Goal: Information Seeking & Learning: Compare options

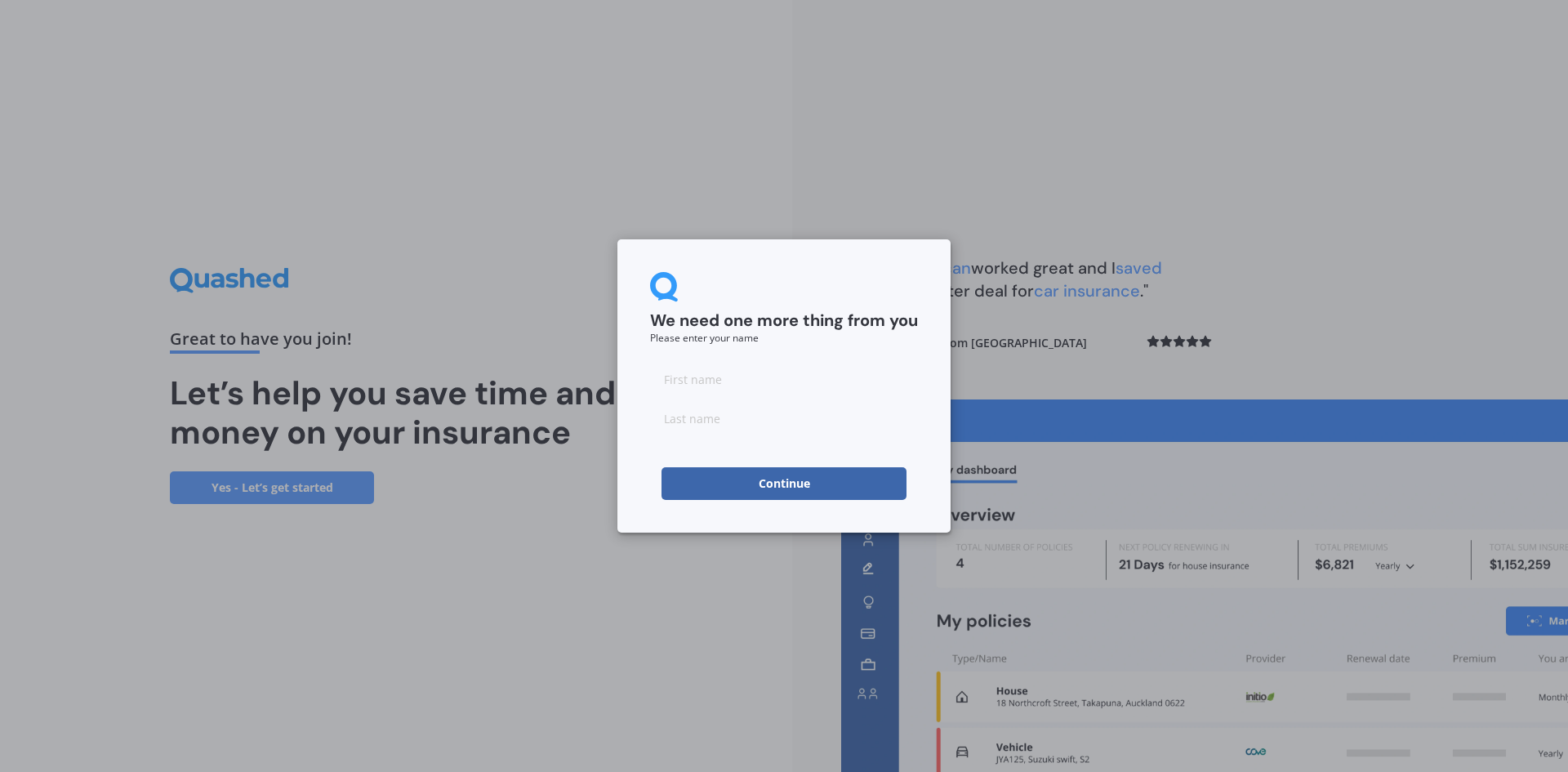
click at [746, 380] on input at bounding box center [784, 379] width 268 height 33
type input "[PERSON_NAME]"
click at [754, 413] on input at bounding box center [784, 418] width 268 height 33
type input "[PERSON_NAME]"
click at [777, 484] on button "Continue" at bounding box center [784, 484] width 245 height 33
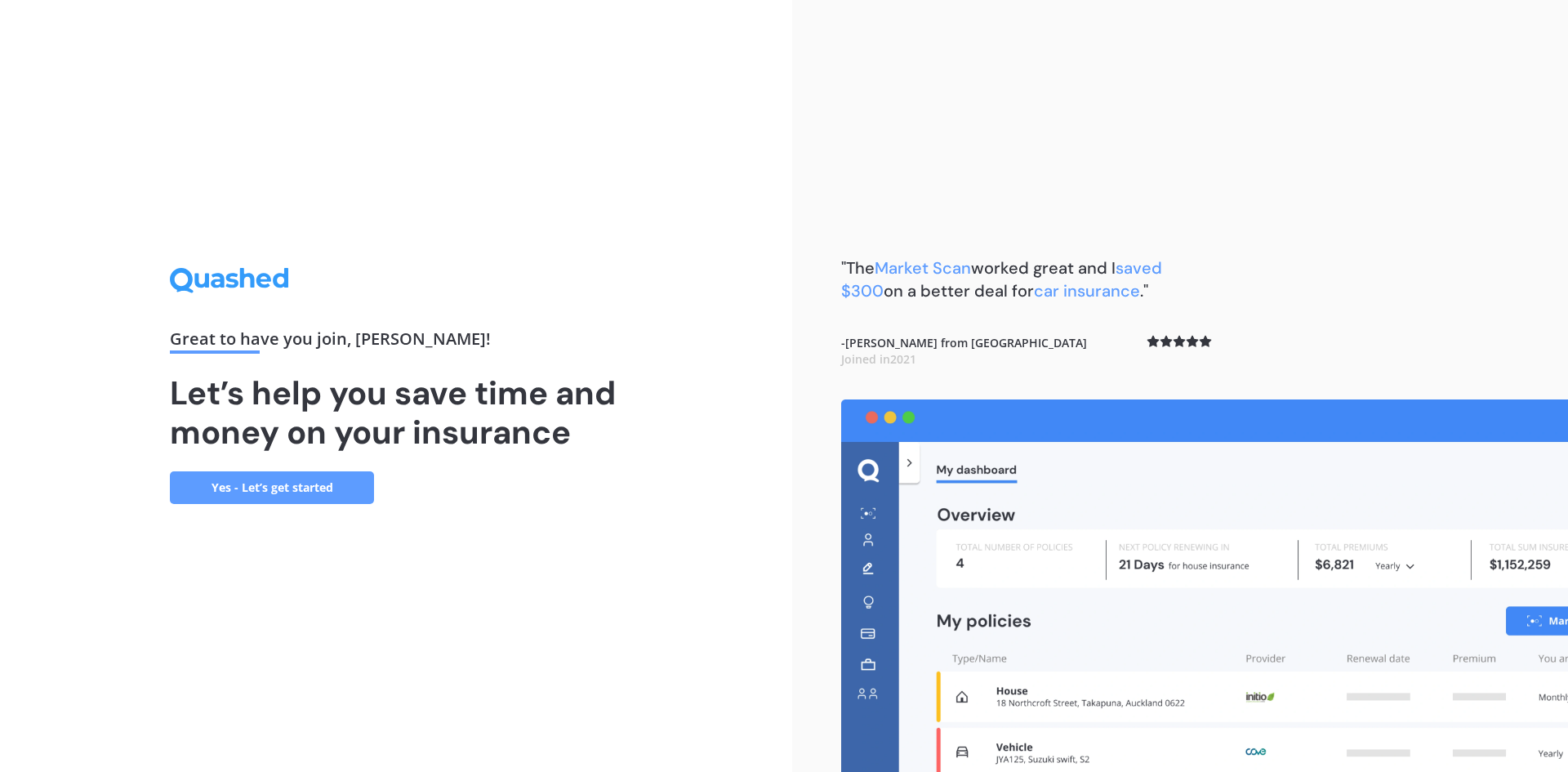
click at [243, 484] on link "Yes - Let’s get started" at bounding box center [272, 488] width 204 height 33
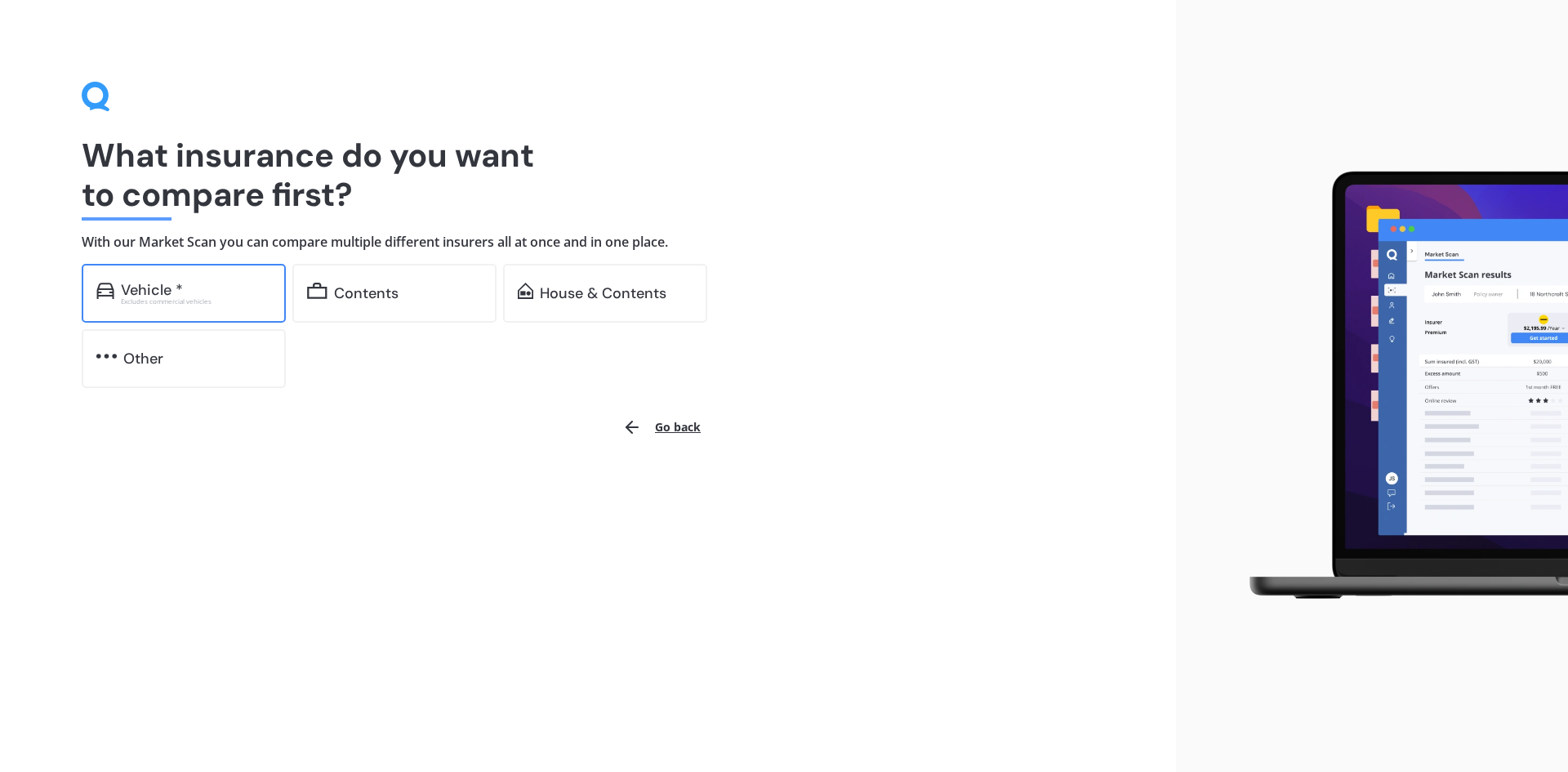
click at [180, 291] on div "Vehicle *" at bounding box center [151, 289] width 62 height 16
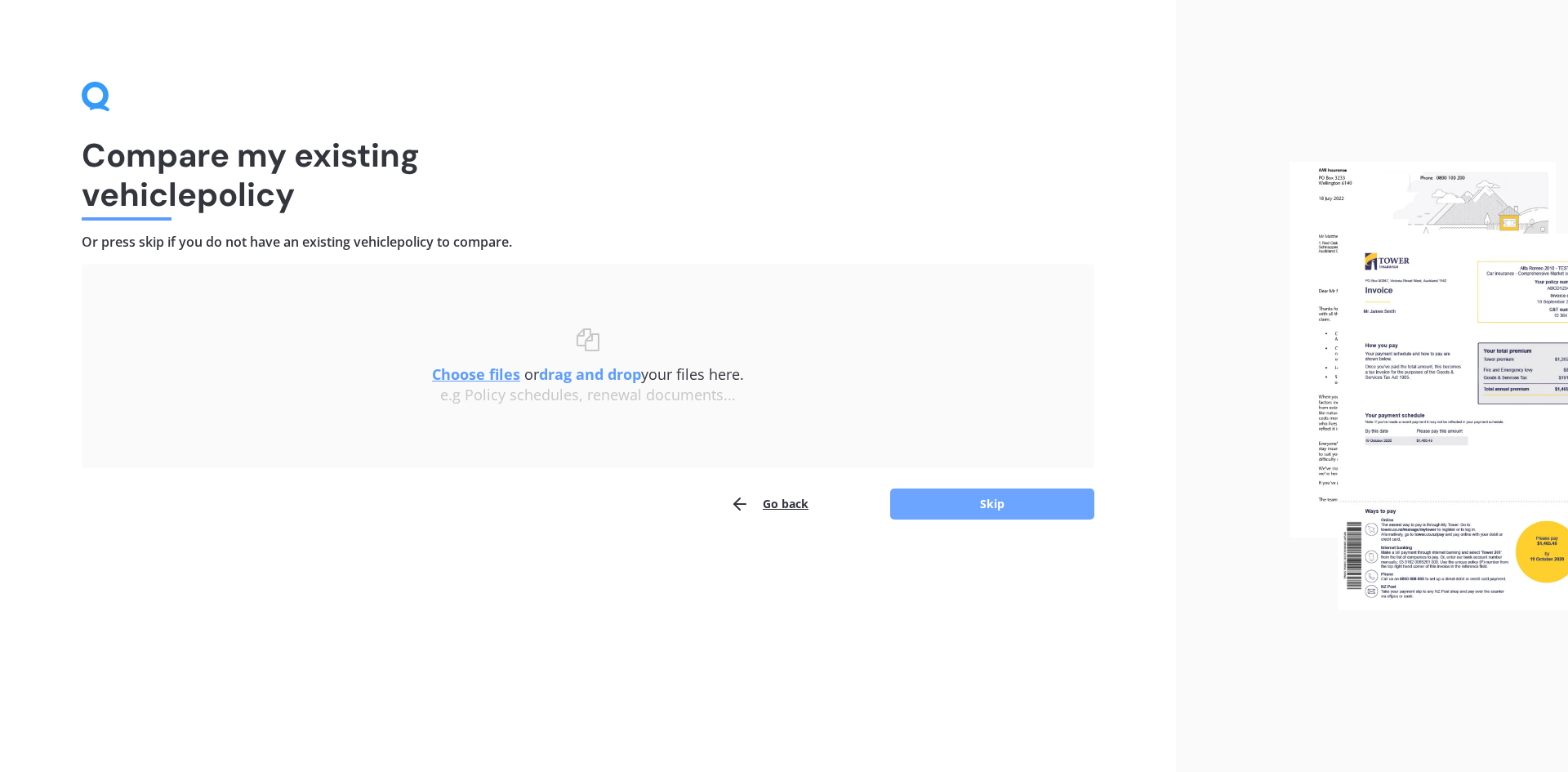
click at [987, 505] on button "Skip" at bounding box center [993, 504] width 204 height 31
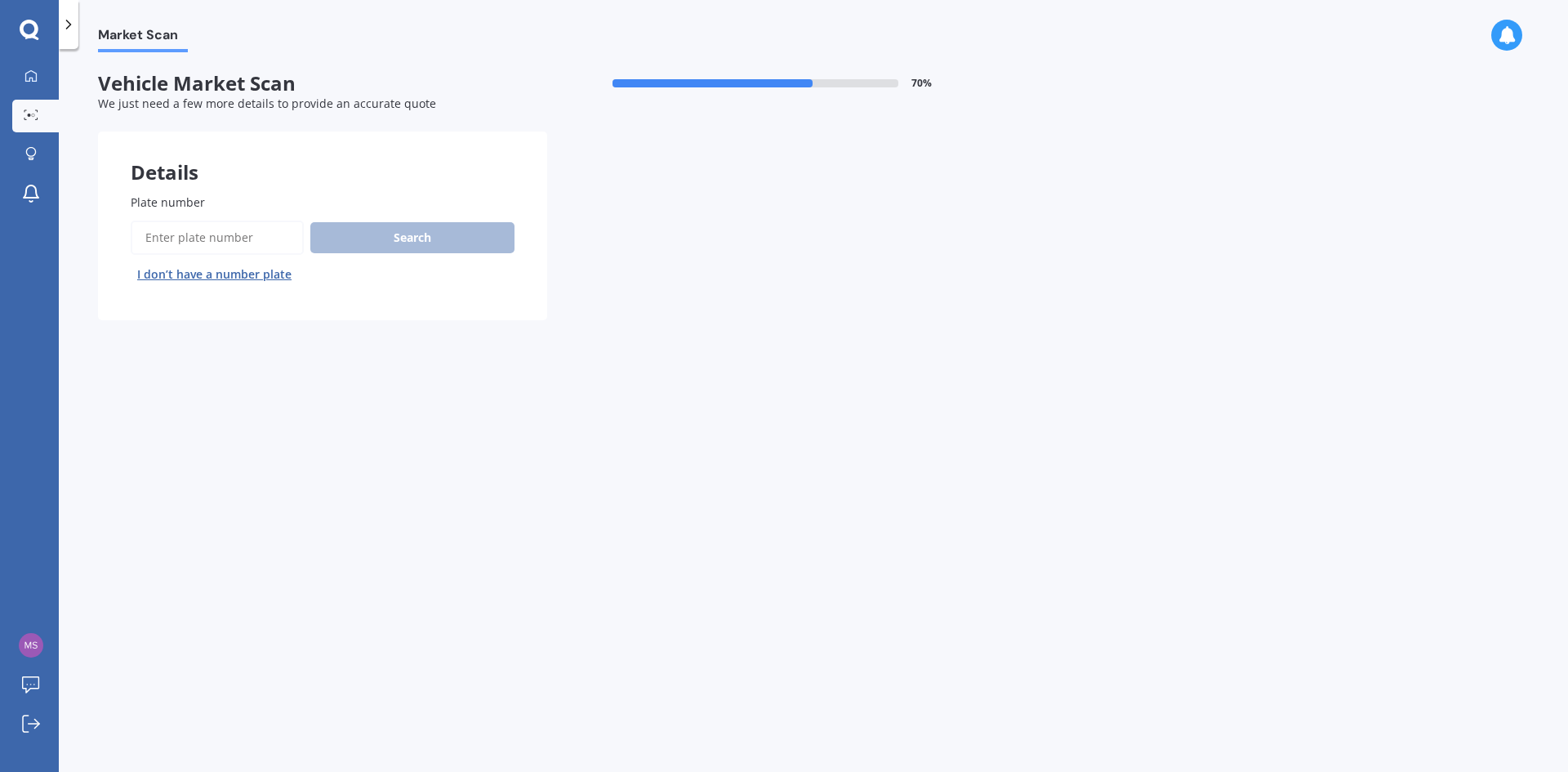
click at [219, 242] on input "Plate number" at bounding box center [218, 238] width 173 height 35
type input "jkl611"
click at [415, 238] on button "Search" at bounding box center [412, 237] width 204 height 31
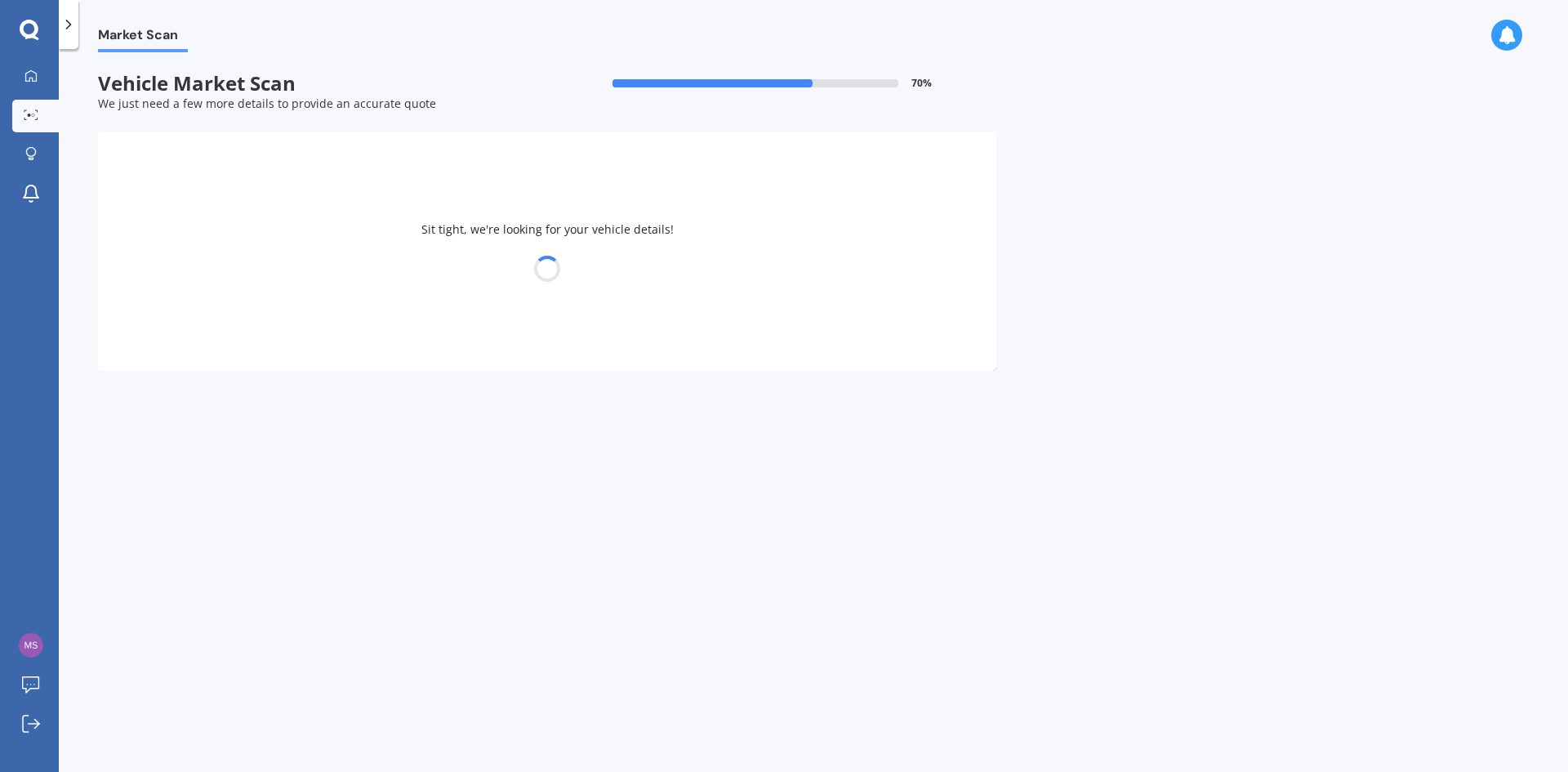
select select "FORD"
select select "ECOSPORT"
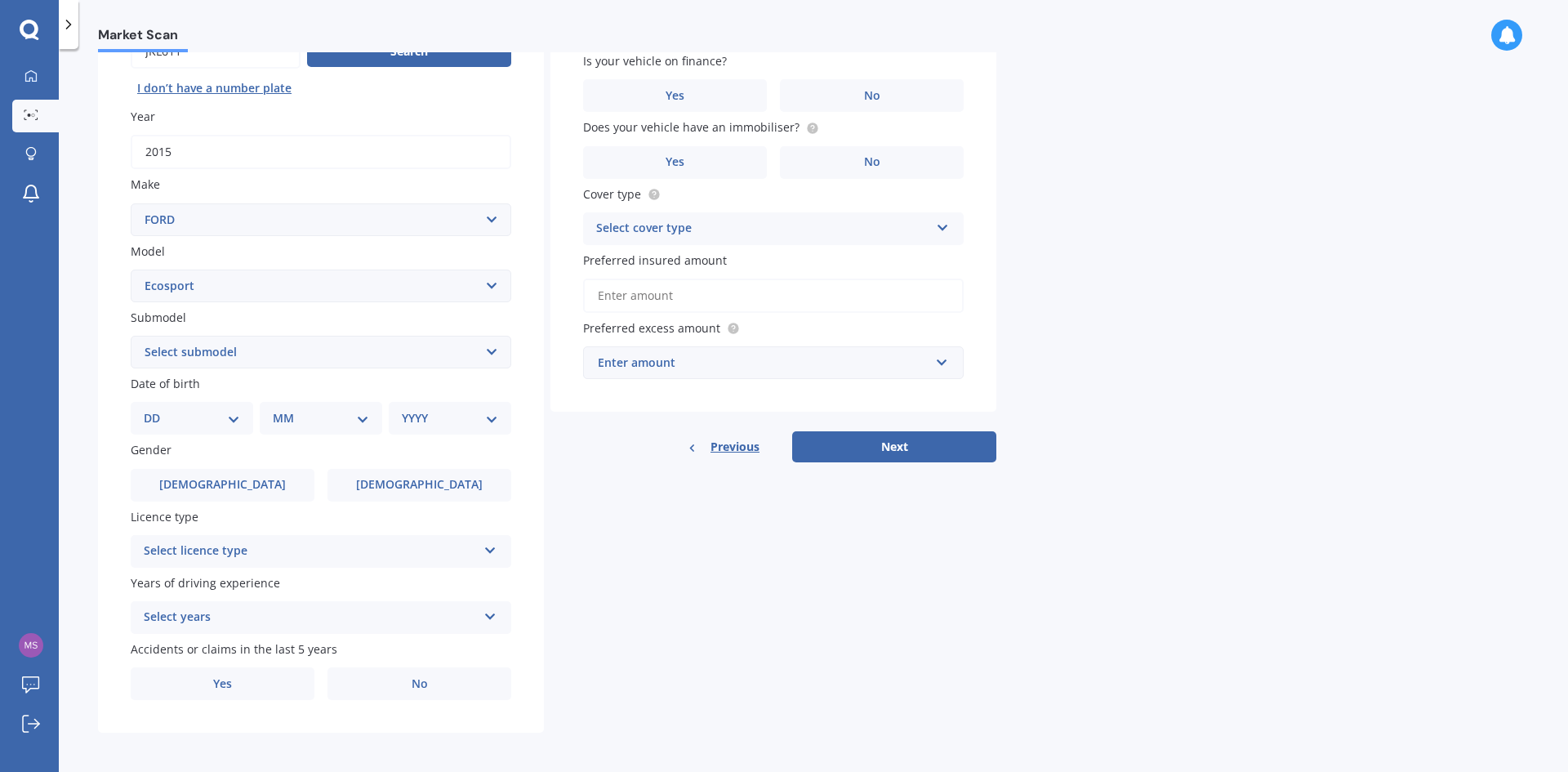
scroll to position [190, 0]
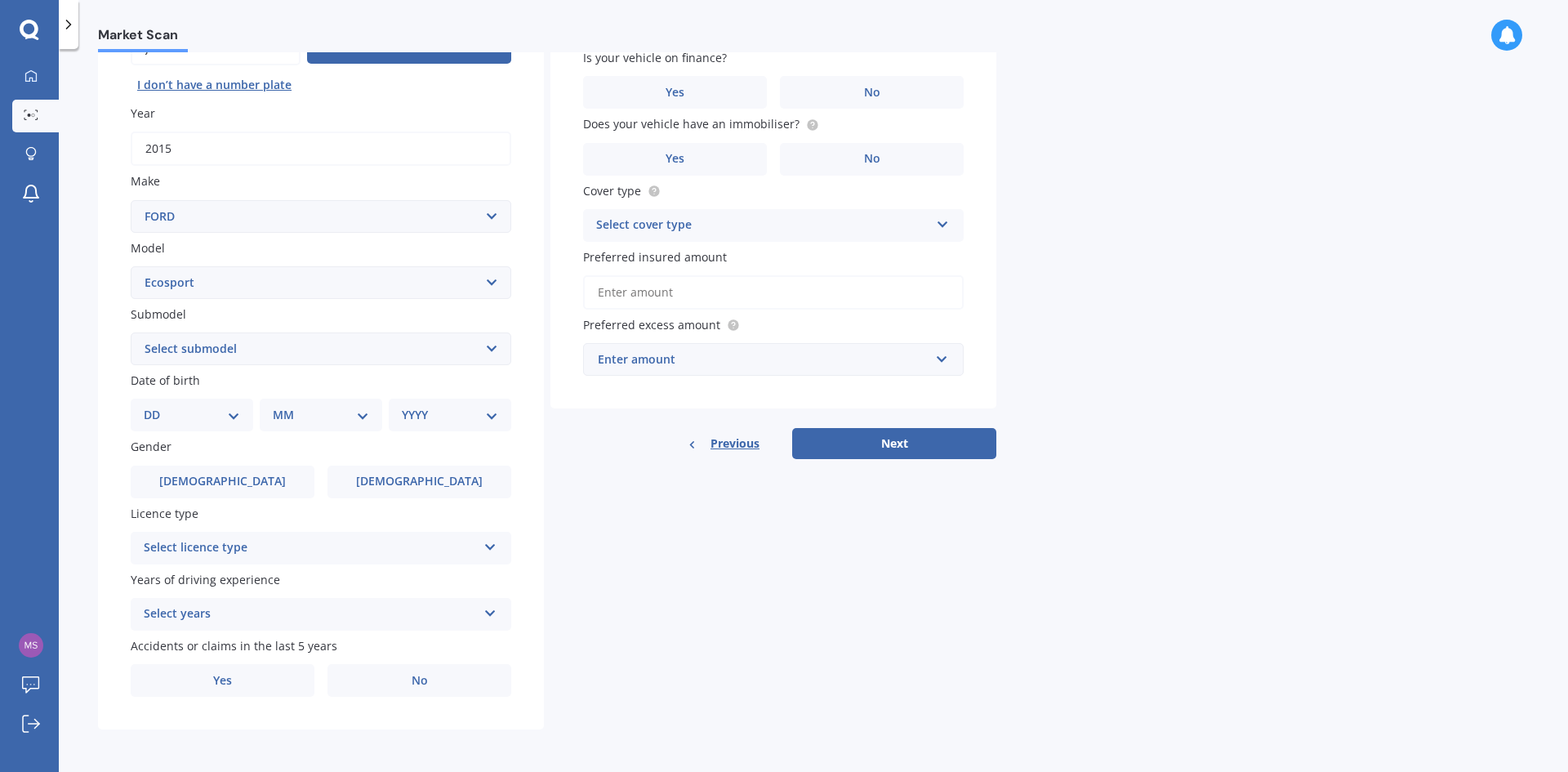
click at [232, 412] on select "DD 01 02 03 04 05 06 07 08 09 10 11 12 13 14 15 16 17 18 19 20 21 22 23 24 25 2…" at bounding box center [192, 414] width 96 height 18
select select "09"
click at [157, 406] on select "DD 01 02 03 04 05 06 07 08 09 10 11 12 13 14 15 16 17 18 19 20 21 22 23 24 25 2…" at bounding box center [192, 414] width 96 height 18
click at [291, 413] on select "MM 01 02 03 04 05 06 07 08 09 10 11 12" at bounding box center [324, 414] width 90 height 18
select select "03"
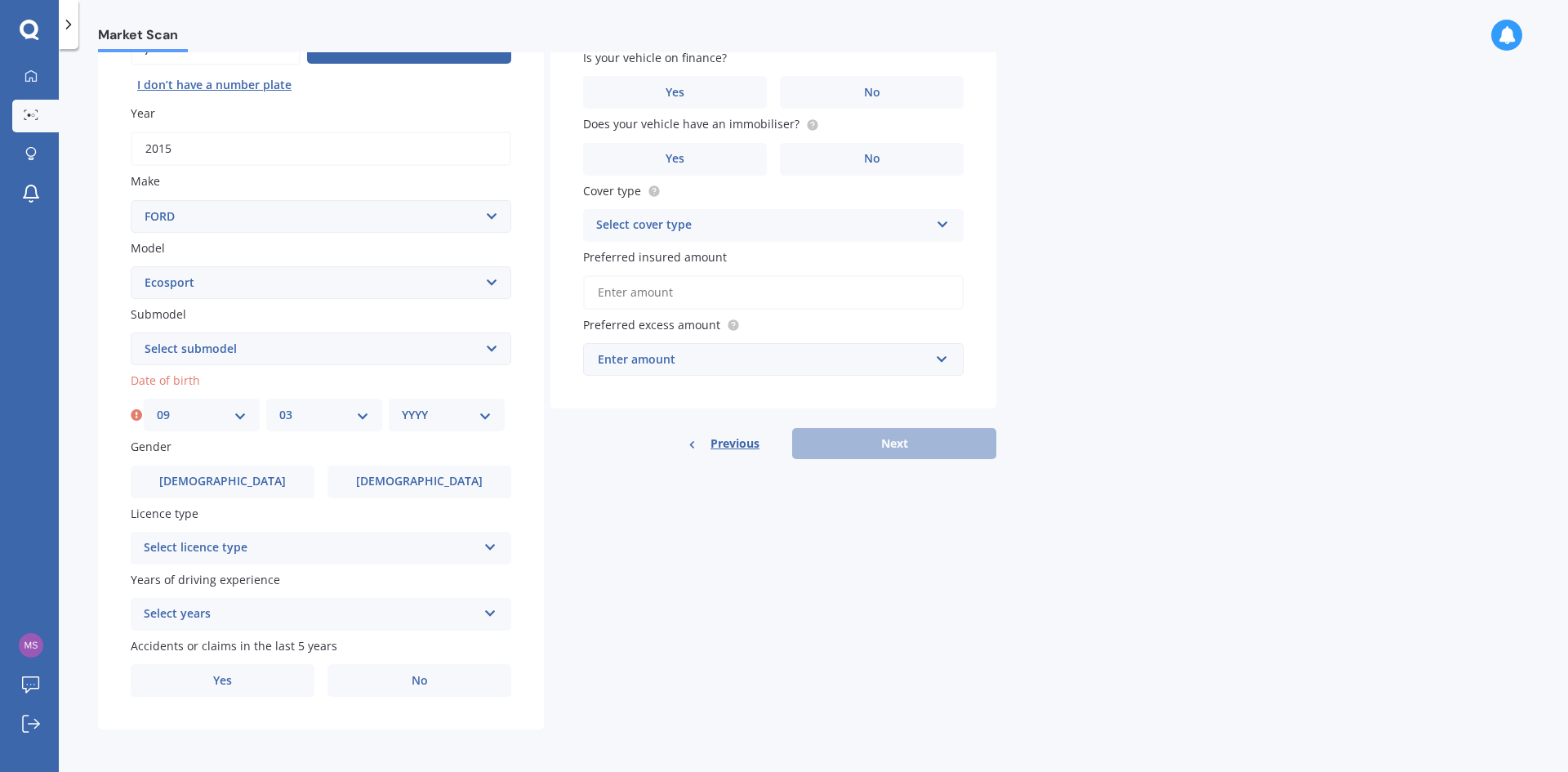
click at [279, 406] on select "MM 01 02 03 04 05 06 07 08 09 10 11 12" at bounding box center [324, 414] width 90 height 18
click at [429, 414] on select "YYYY 2025 2024 2023 2022 2021 2020 2019 2018 2017 2016 2015 2014 2013 2012 2011…" at bounding box center [446, 414] width 90 height 18
select select "1960"
click at [402, 406] on select "YYYY 2025 2024 2023 2022 2021 2020 2019 2018 2017 2016 2015 2014 2013 2012 2011…" at bounding box center [446, 414] width 90 height 18
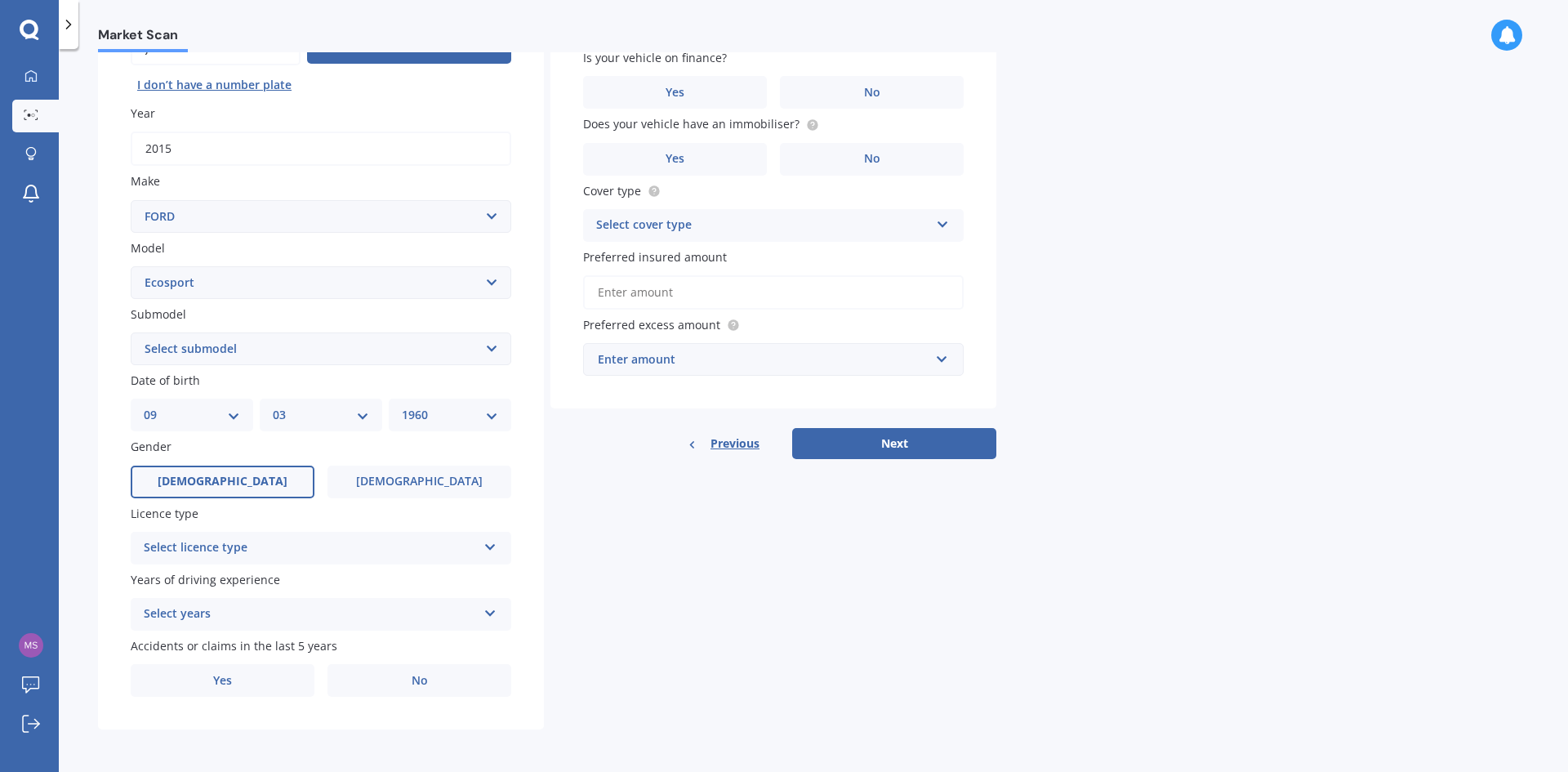
click at [204, 476] on label "[DEMOGRAPHIC_DATA]" at bounding box center [223, 482] width 184 height 33
click at [0, 0] on input "[DEMOGRAPHIC_DATA]" at bounding box center [0, 0] width 0 height 0
click at [267, 546] on div "Select licence type" at bounding box center [310, 547] width 333 height 19
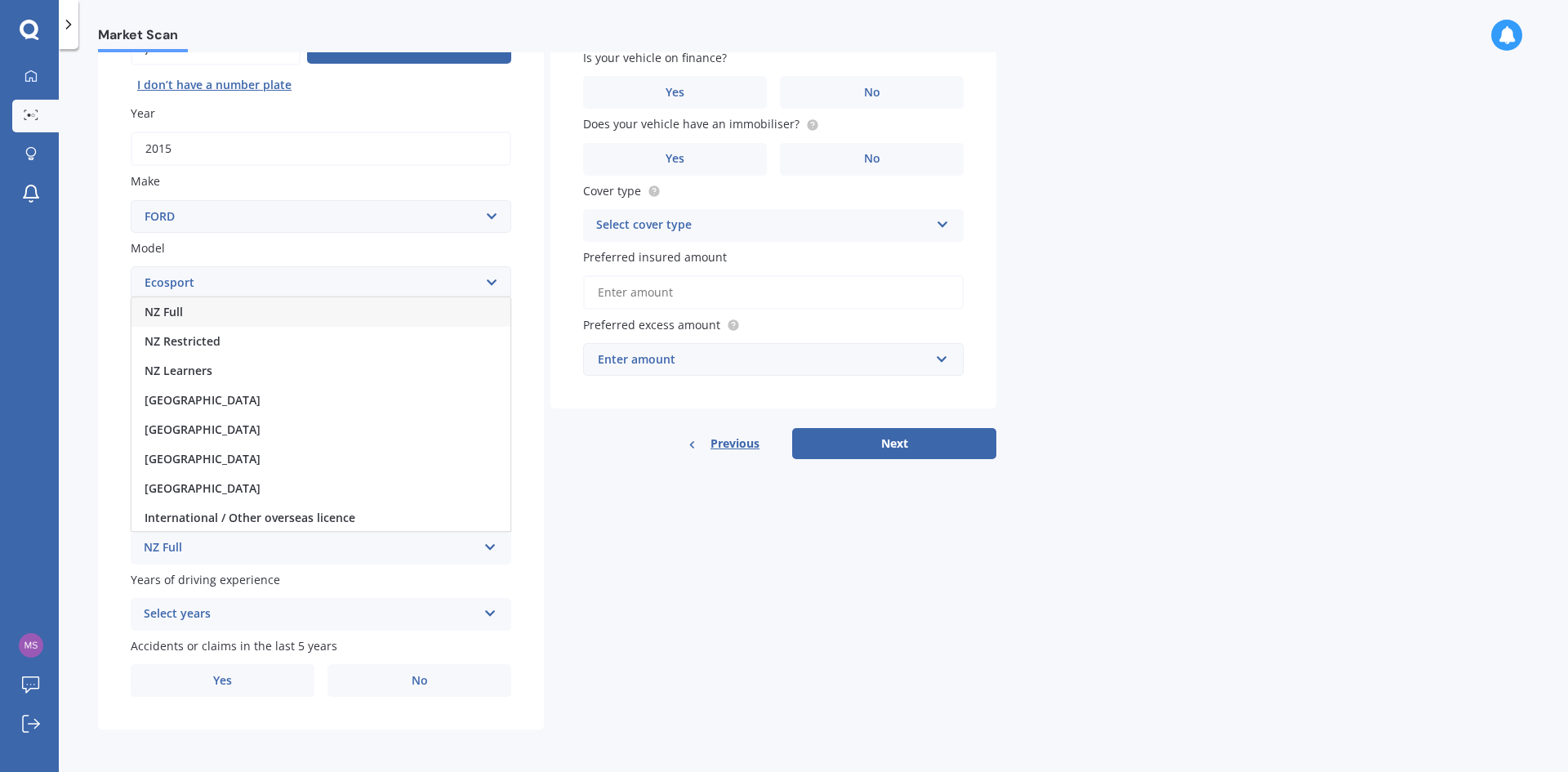
click at [169, 308] on span "NZ Full" at bounding box center [164, 311] width 39 height 15
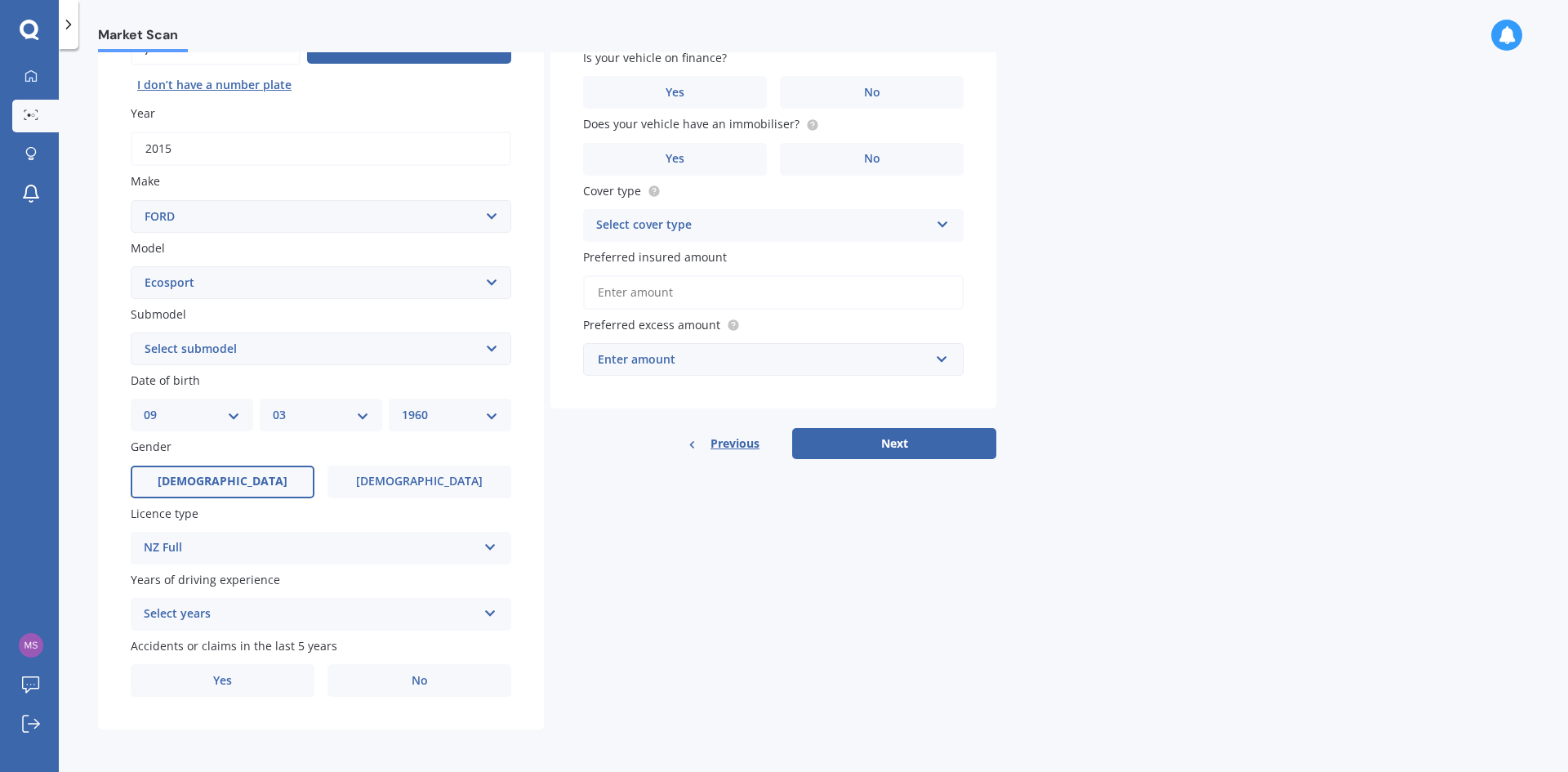
click at [300, 612] on div "Select years" at bounding box center [310, 614] width 333 height 19
click at [205, 465] on span "5 or more years" at bounding box center [189, 465] width 89 height 15
click at [405, 678] on label "No" at bounding box center [419, 680] width 184 height 33
click at [0, 0] on input "No" at bounding box center [0, 0] width 0 height 0
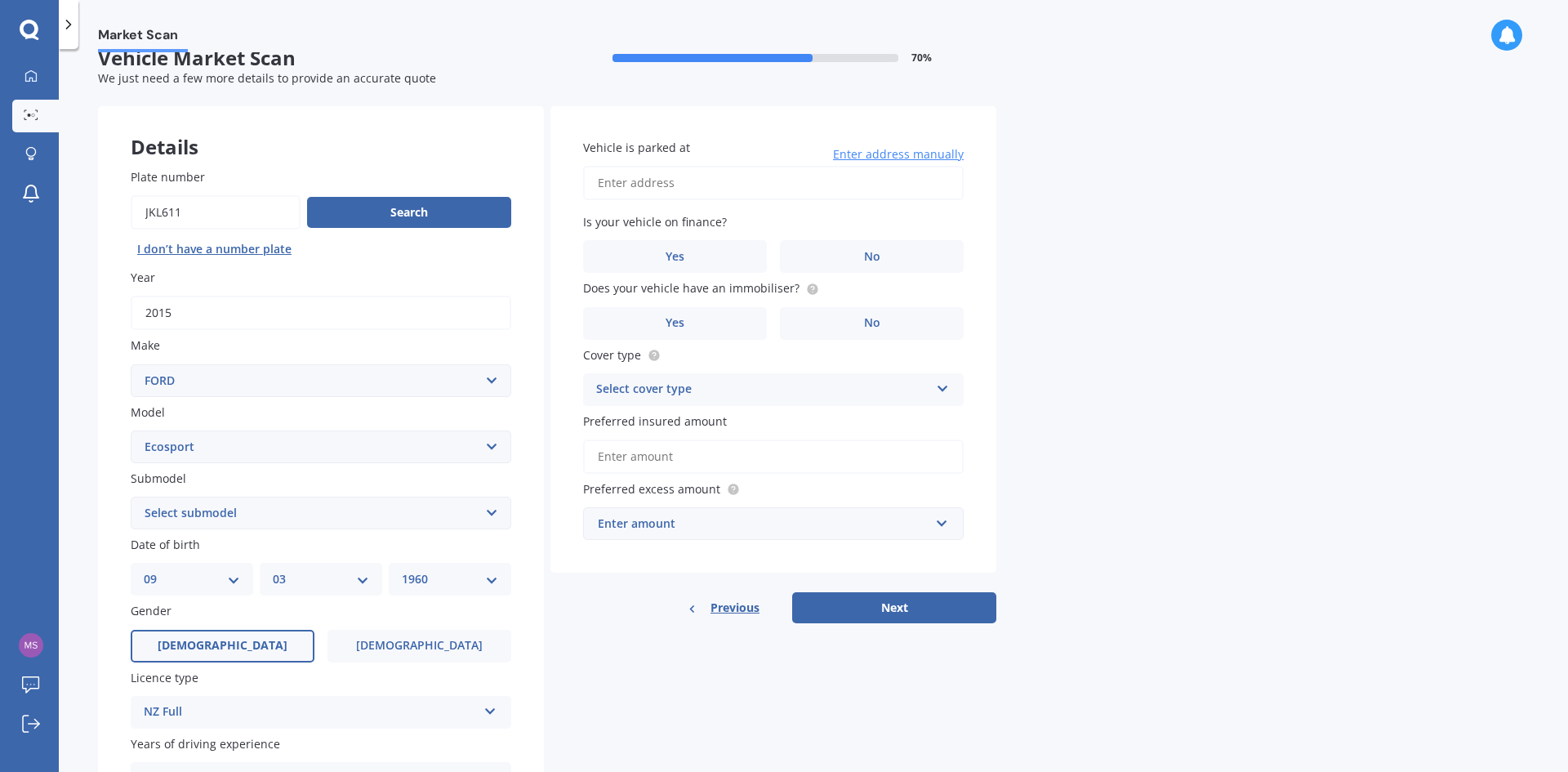
scroll to position [0, 0]
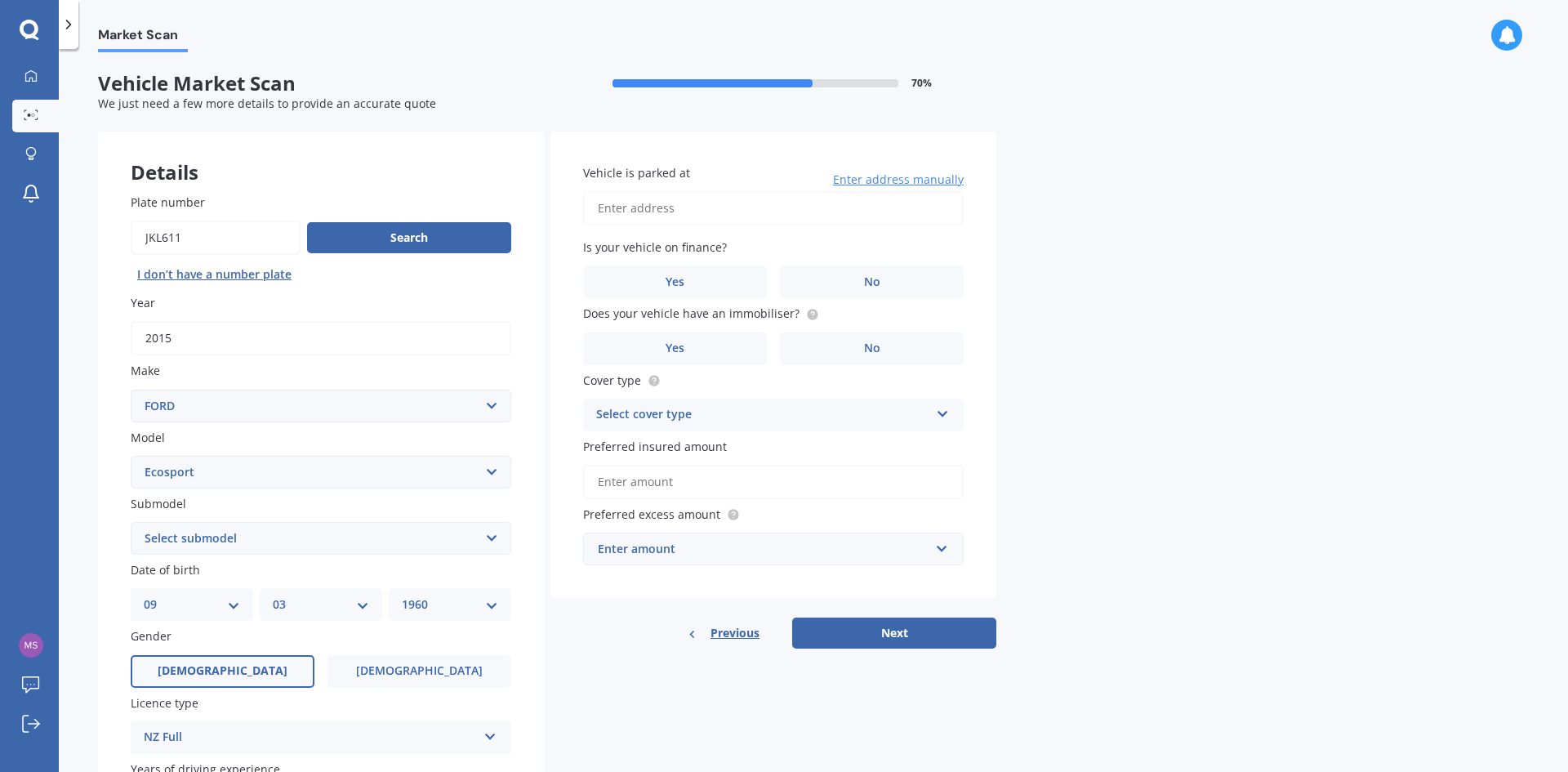
click at [708, 213] on input "Vehicle is parked at" at bounding box center [773, 208] width 381 height 35
type input "[STREET_ADDRESS][PERSON_NAME]"
click at [825, 278] on label "No" at bounding box center [871, 281] width 184 height 33
click at [0, 0] on input "No" at bounding box center [0, 0] width 0 height 0
click at [676, 346] on span "Yes" at bounding box center [676, 348] width 19 height 13
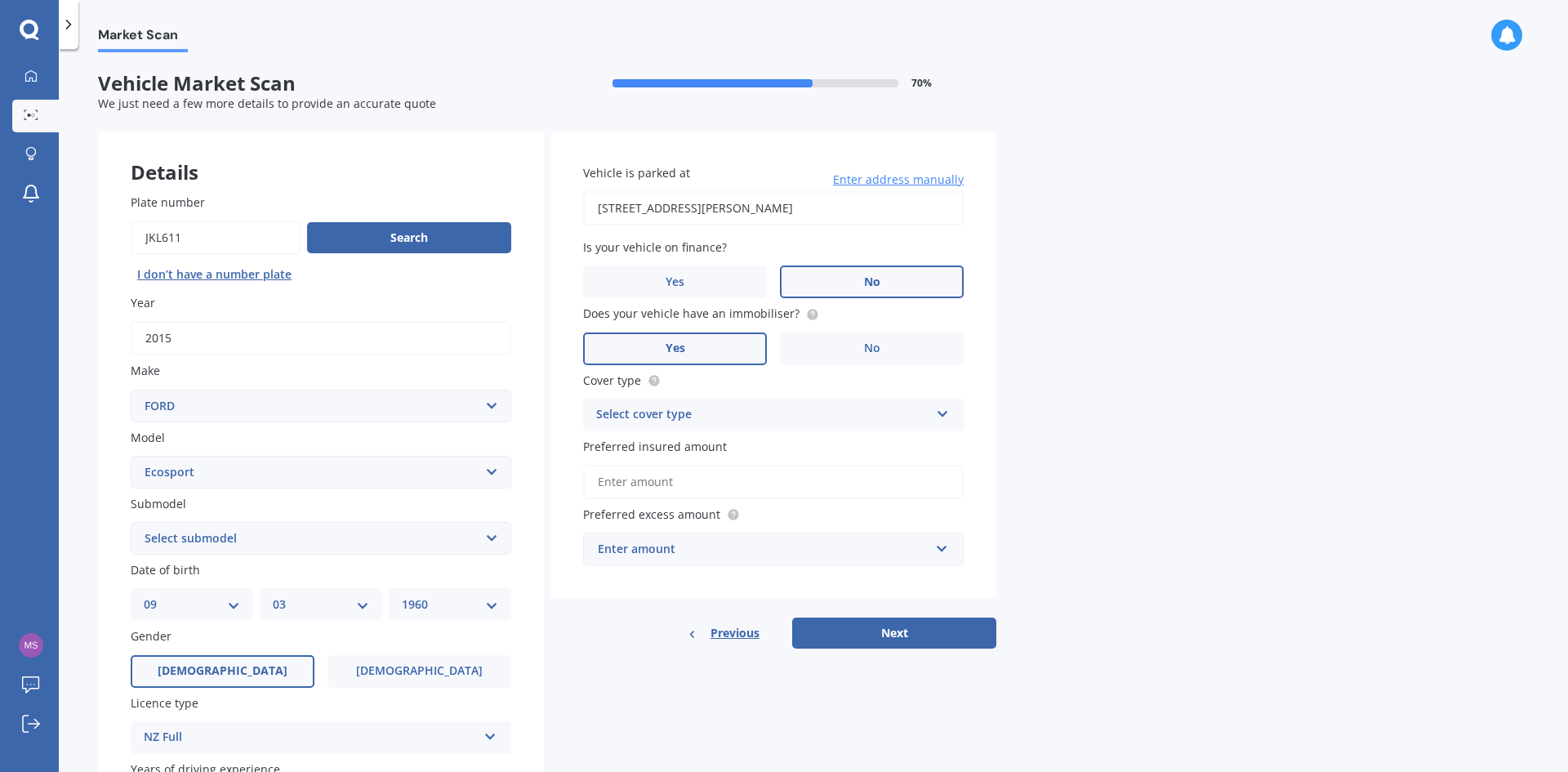
click at [0, 0] on input "Yes" at bounding box center [0, 0] width 0 height 0
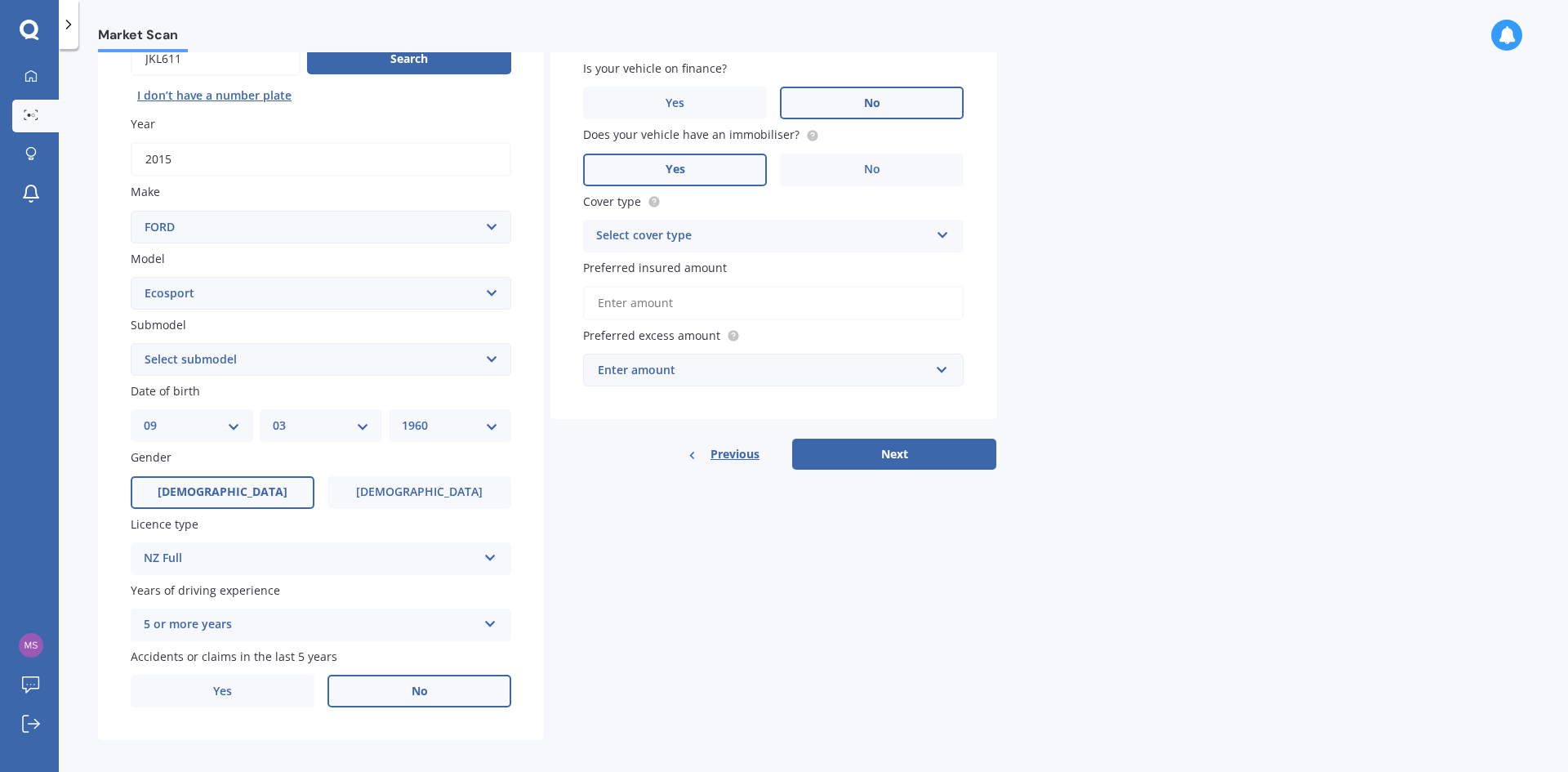
scroll to position [190, 0]
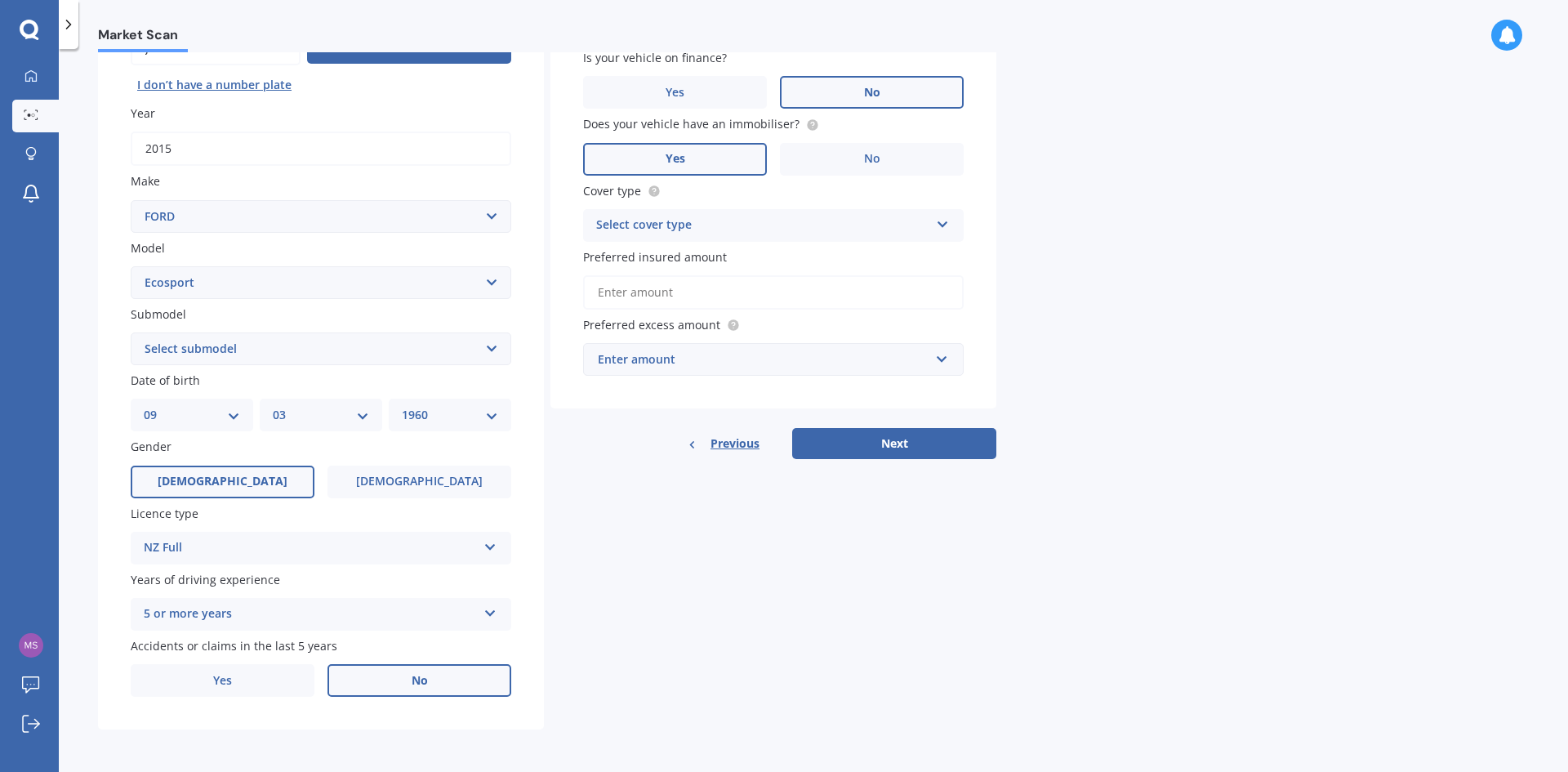
click at [740, 224] on div "Select cover type" at bounding box center [763, 226] width 333 height 19
click at [644, 259] on span "Comprehensive" at bounding box center [640, 256] width 87 height 15
click at [691, 293] on input "Preferred insured amount" at bounding box center [773, 293] width 381 height 35
click at [675, 288] on input "Preferred insured amount" at bounding box center [773, 293] width 381 height 35
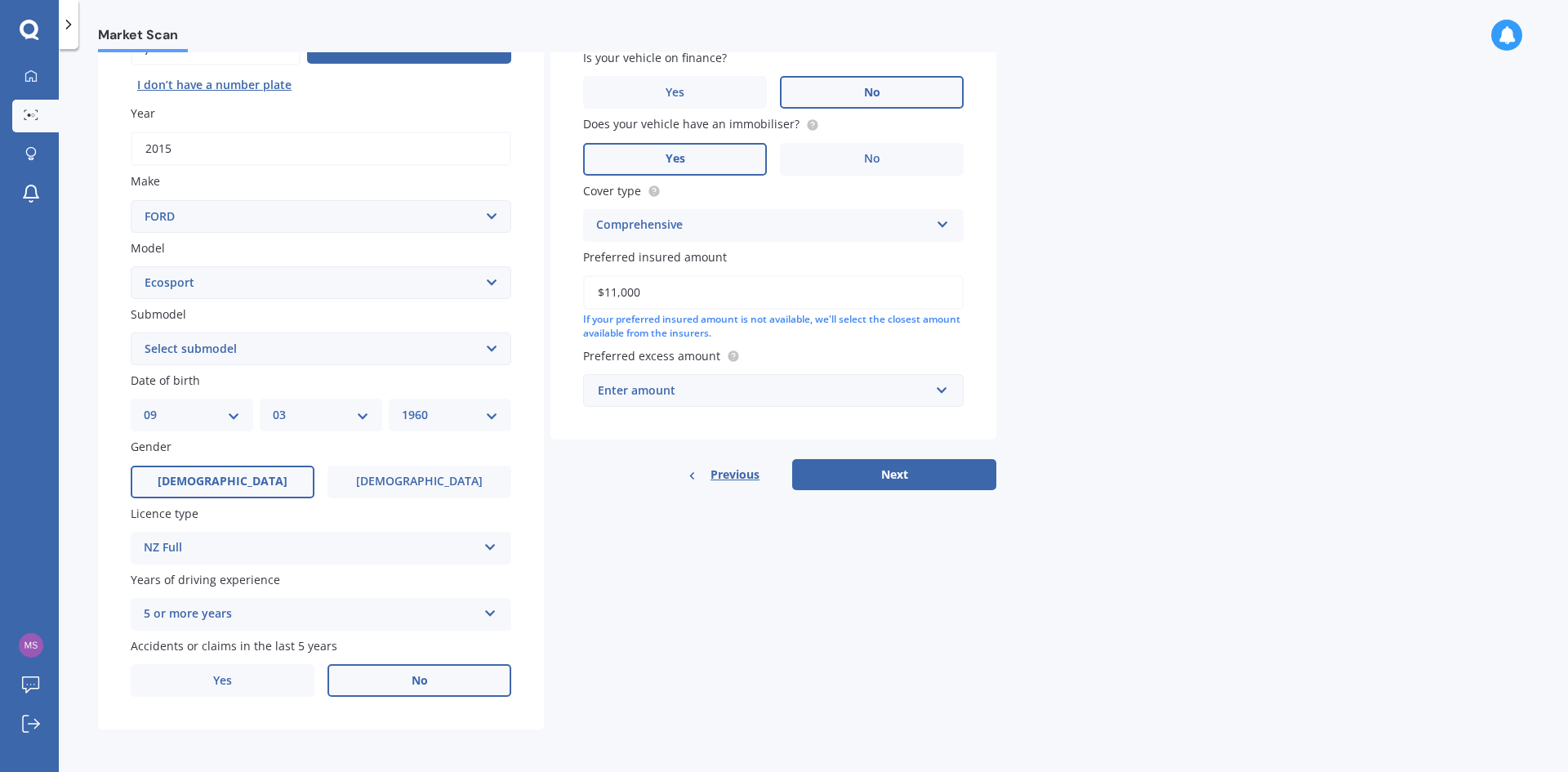
type input "$11,000"
click at [719, 392] on div "Enter amount" at bounding box center [763, 390] width 332 height 18
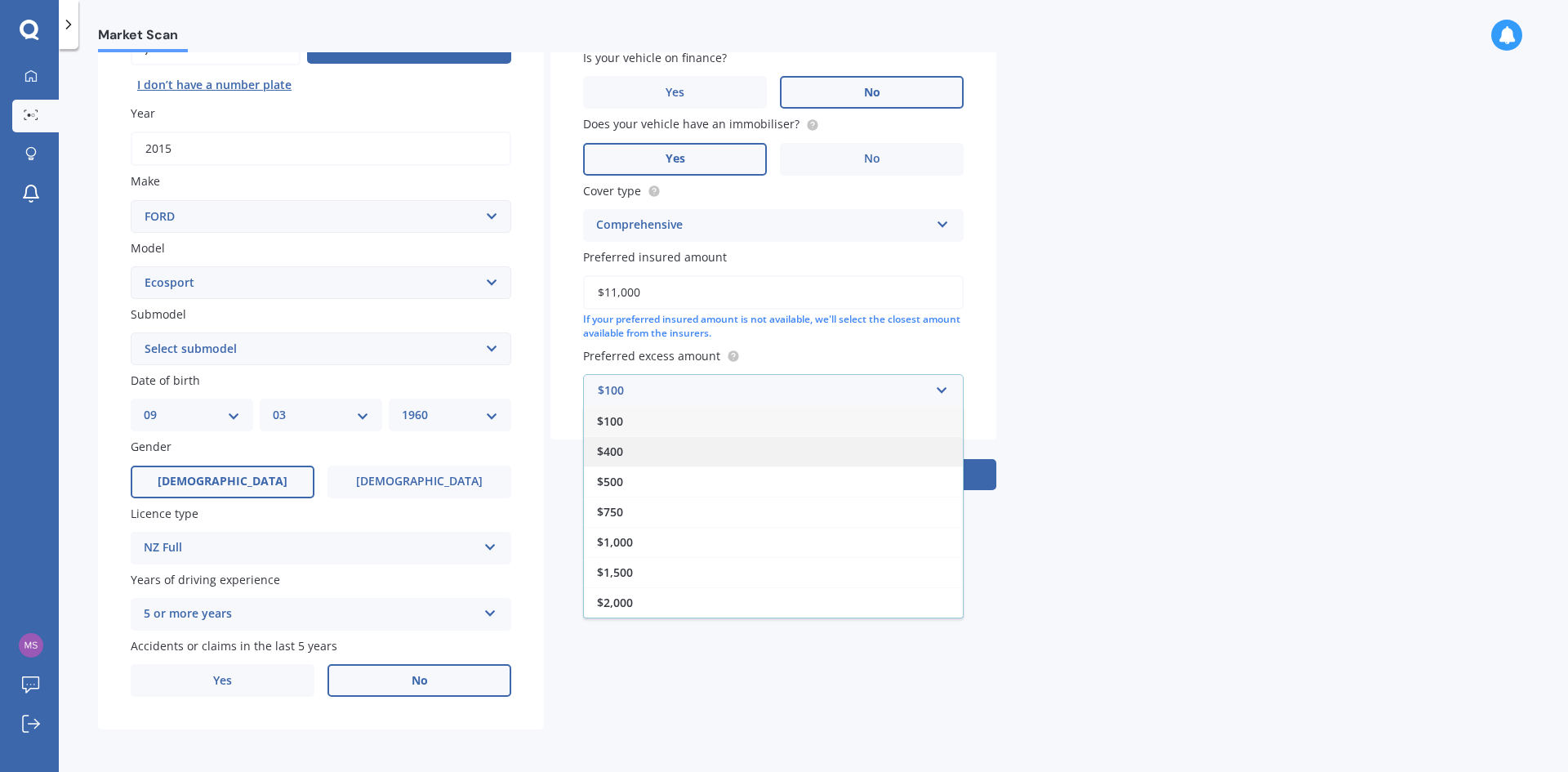
click at [683, 445] on div "$400" at bounding box center [773, 450] width 379 height 30
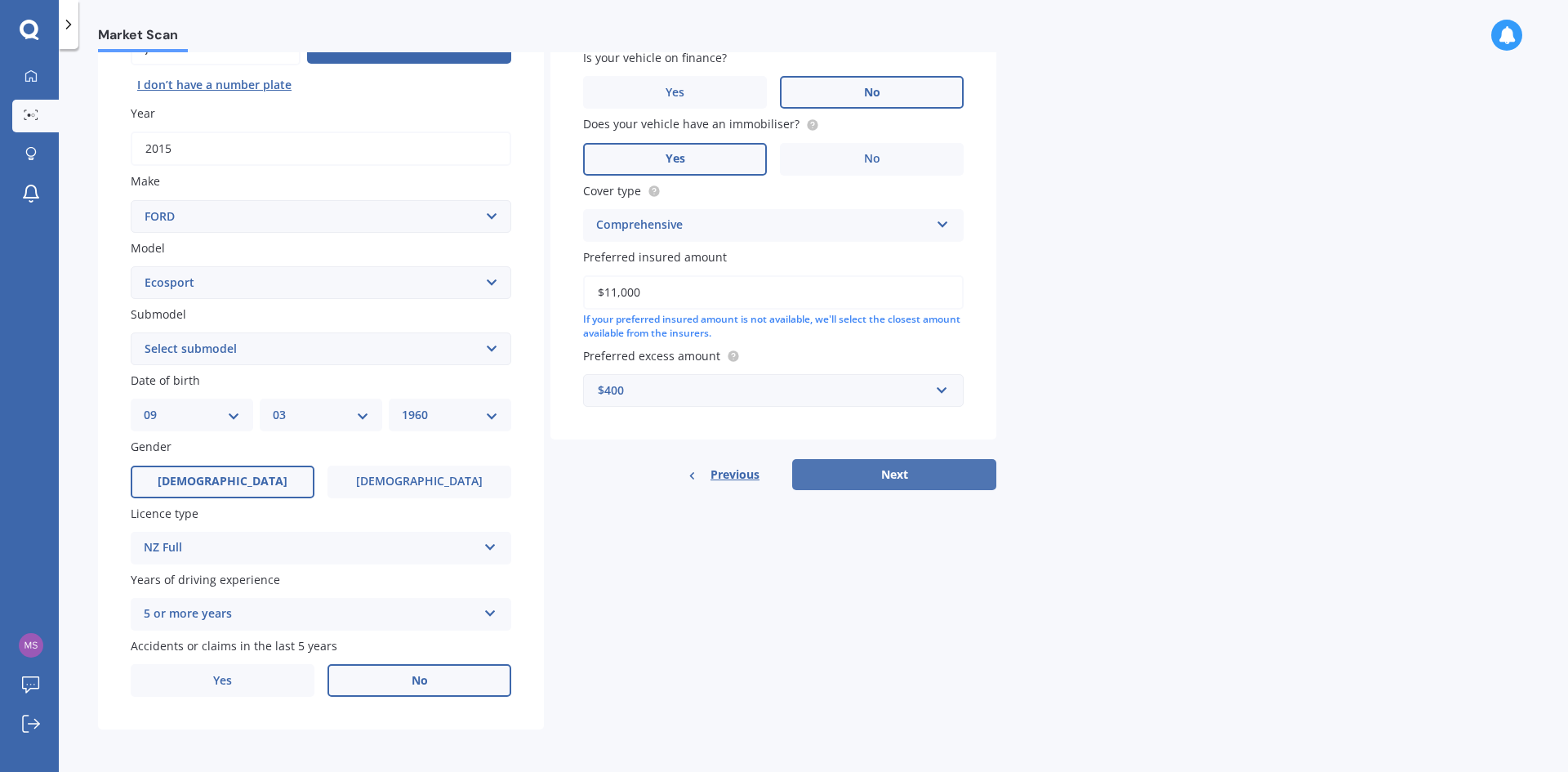
click at [891, 469] on button "Next" at bounding box center [894, 474] width 204 height 31
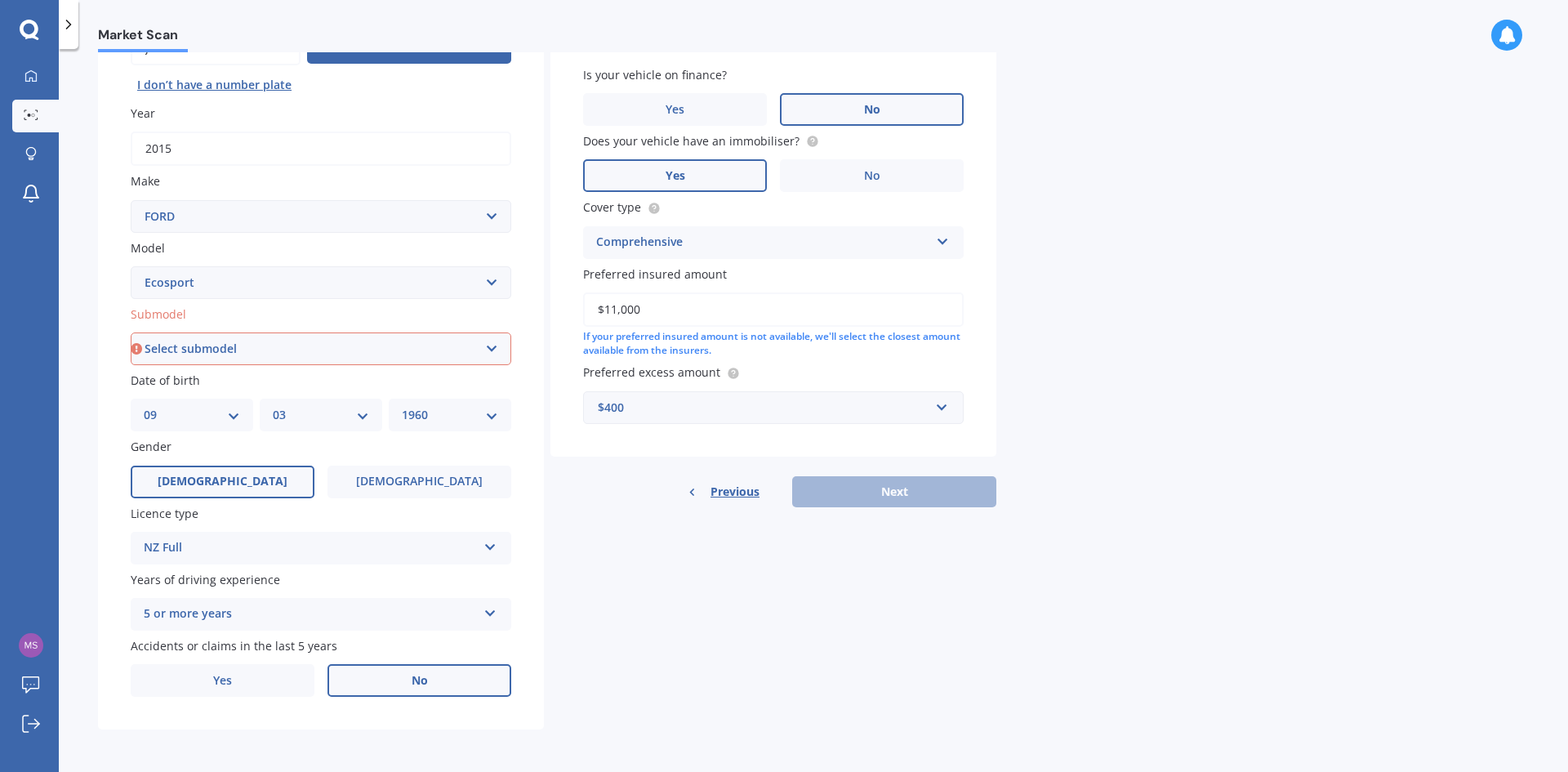
click at [264, 352] on select "Select submodel Titanium Diesel Titanium Petrol Trend Diesel Trend Petrol Turbo" at bounding box center [321, 349] width 381 height 33
select select "TREND PETROL"
click at [131, 333] on select "Select submodel Titanium Diesel Titanium Petrol Trend Diesel Trend Petrol Turbo" at bounding box center [321, 349] width 381 height 33
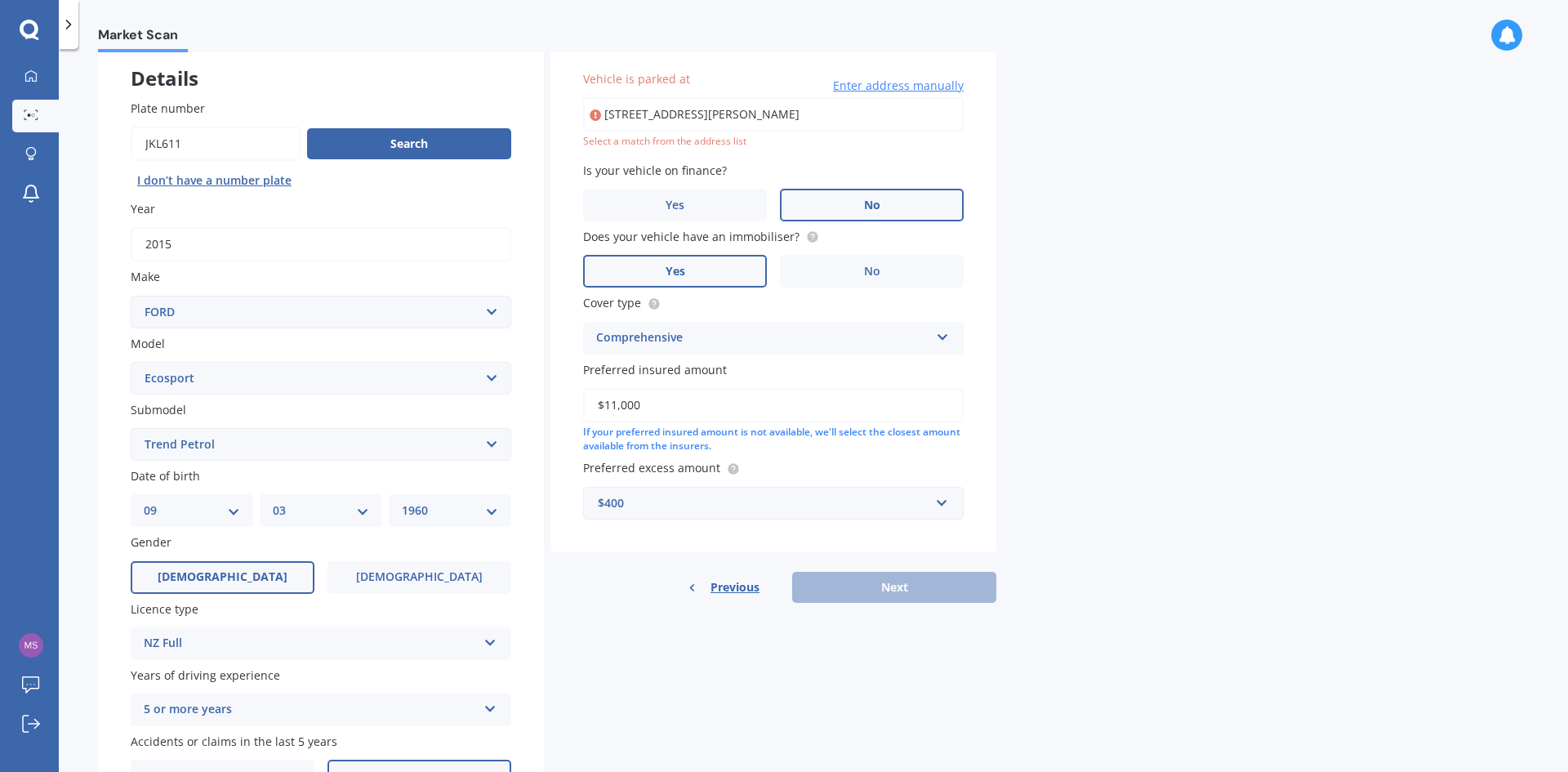
scroll to position [0, 0]
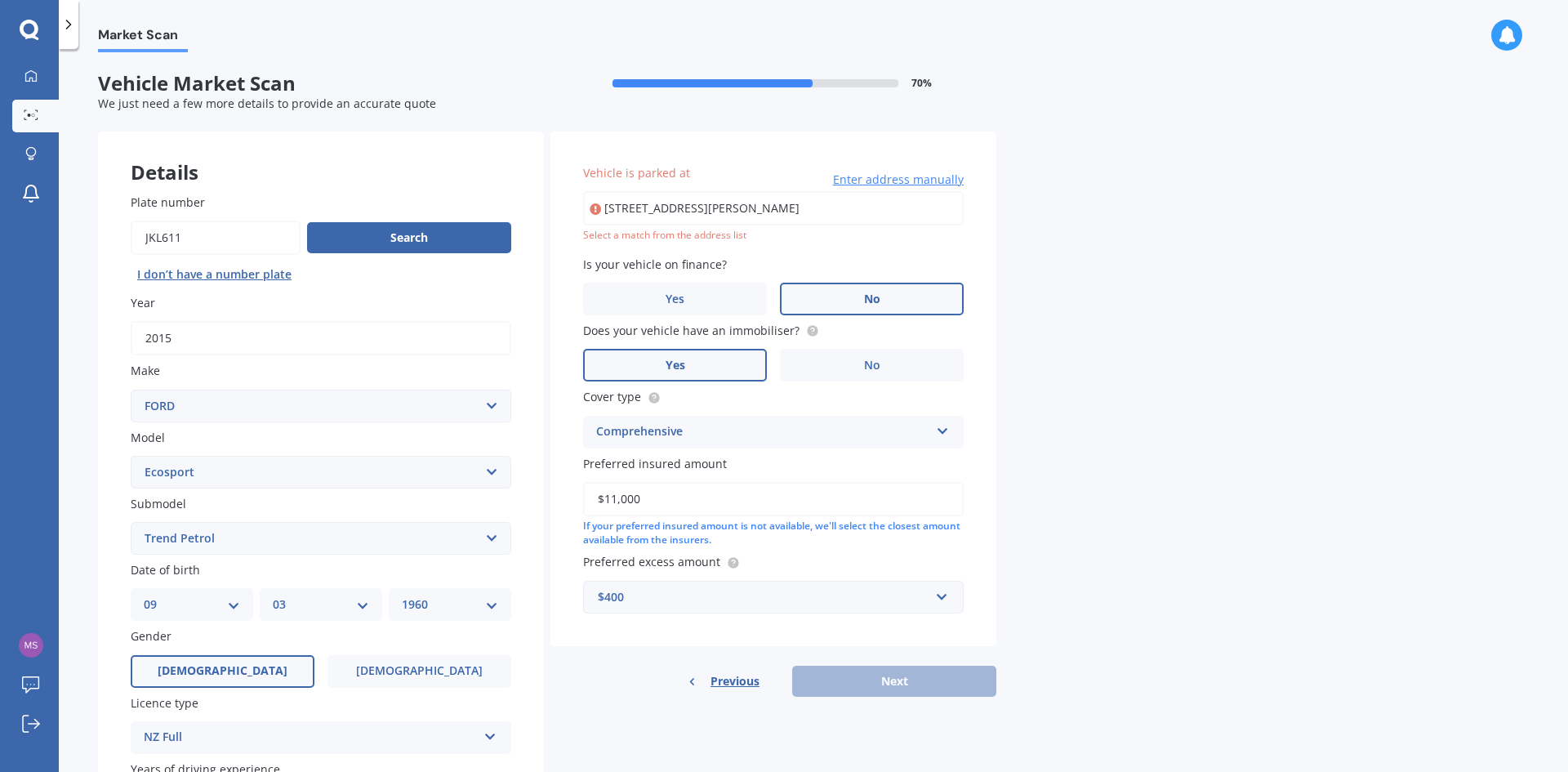
click at [758, 209] on input "[STREET_ADDRESS][PERSON_NAME]" at bounding box center [773, 208] width 381 height 35
click at [1056, 355] on div "Market Scan Vehicle Market Scan 70 % We just need a few more details to provide…" at bounding box center [813, 413] width 1509 height 723
click at [692, 209] on input "[STREET_ADDRESS][PERSON_NAME]" at bounding box center [773, 208] width 381 height 35
type input "[STREET_ADDRESS][PERSON_NAME]"
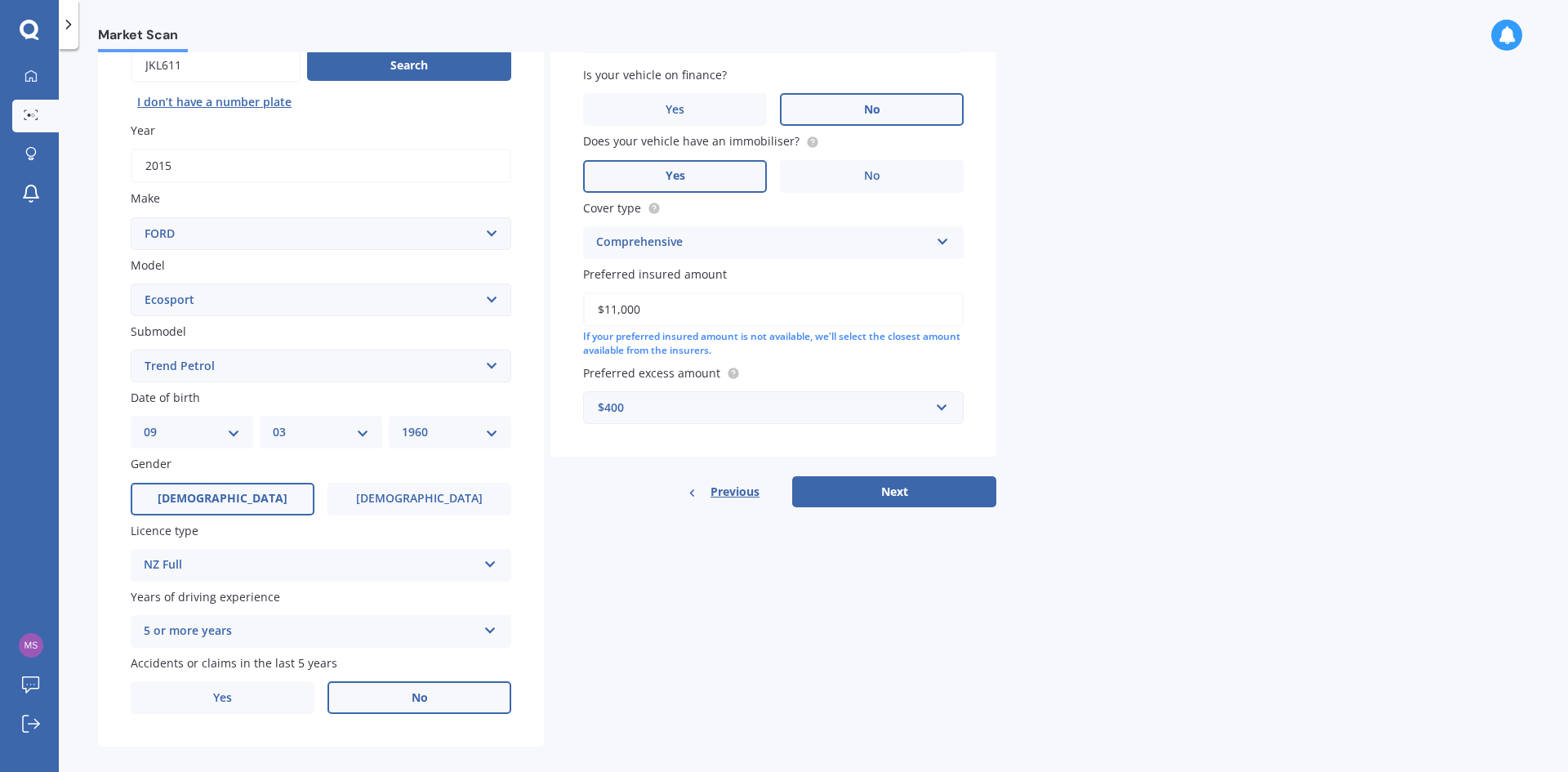
scroll to position [190, 0]
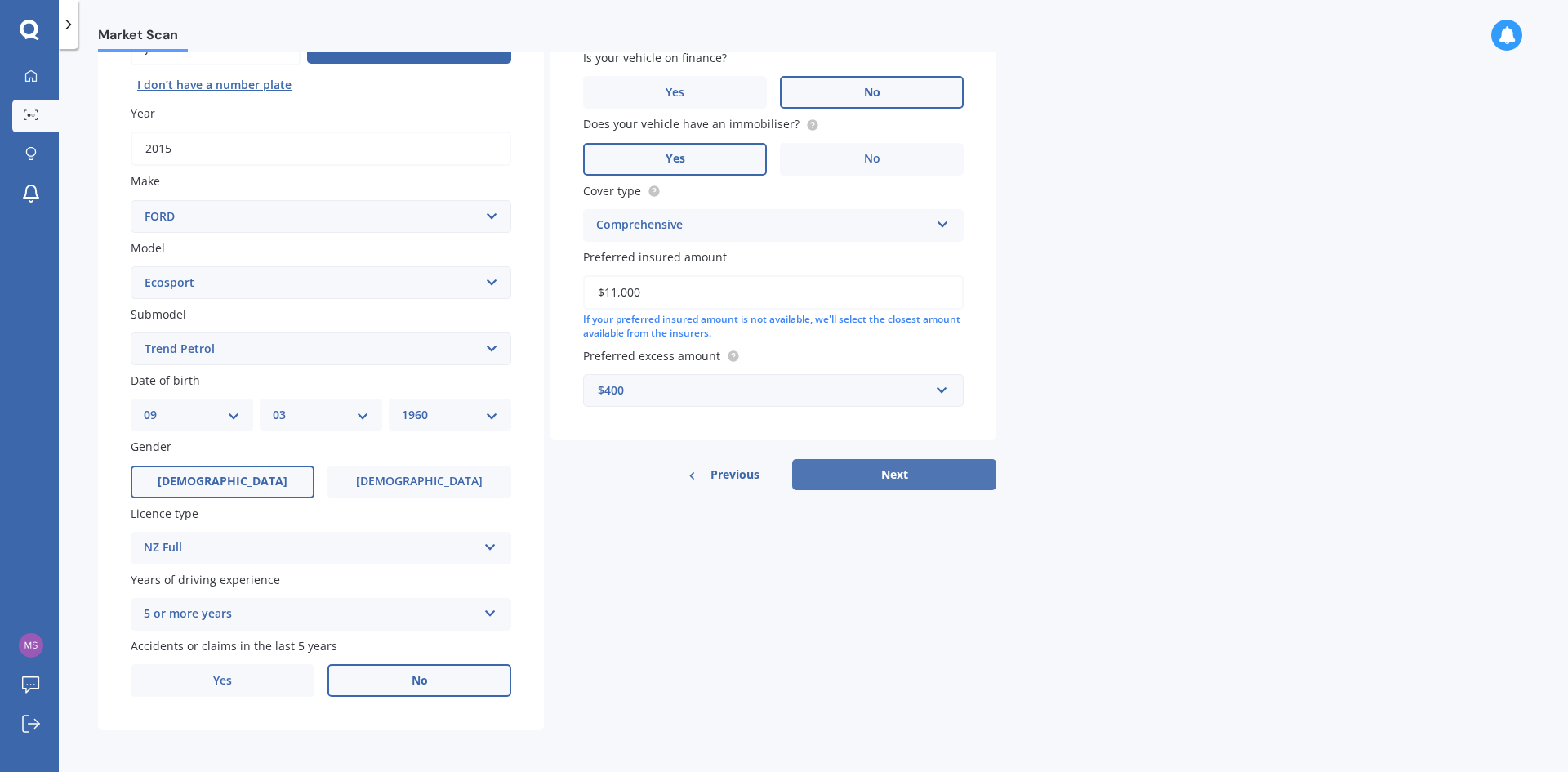
click at [888, 471] on button "Next" at bounding box center [894, 474] width 204 height 31
select select "09"
select select "03"
select select "1960"
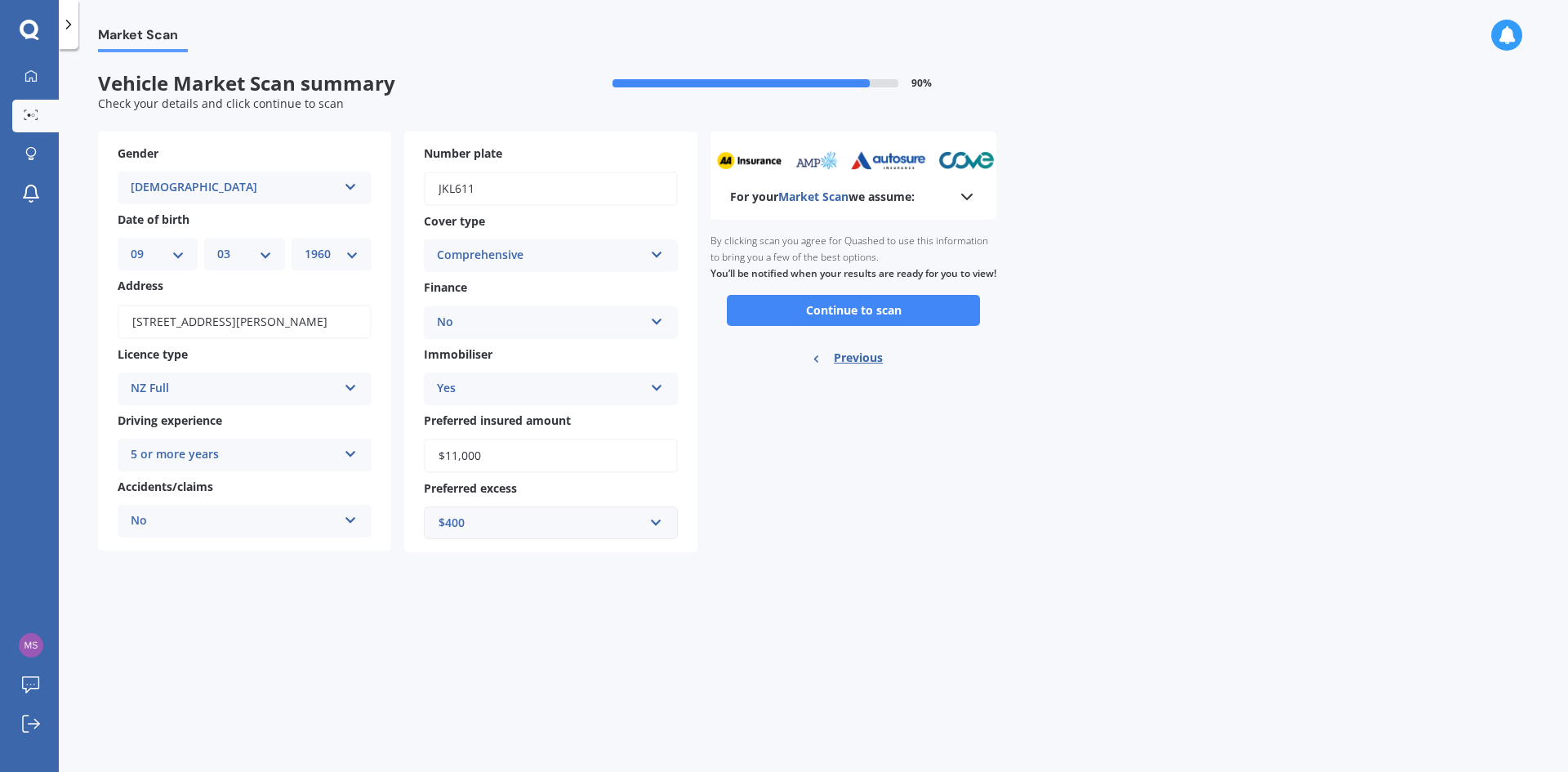
scroll to position [0, 0]
click at [962, 196] on icon at bounding box center [967, 197] width 19 height 19
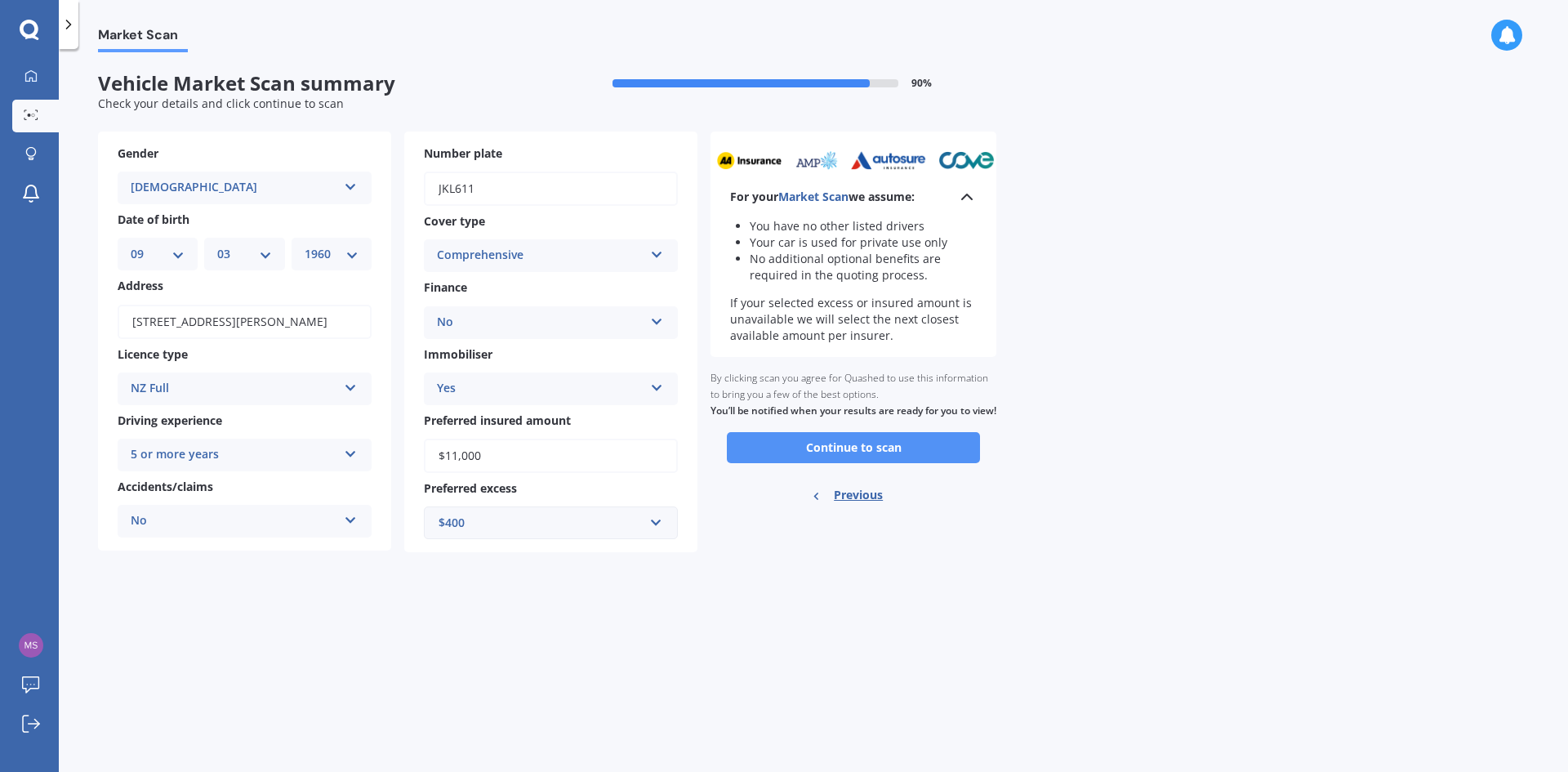
click at [864, 462] on button "Continue to scan" at bounding box center [853, 447] width 253 height 31
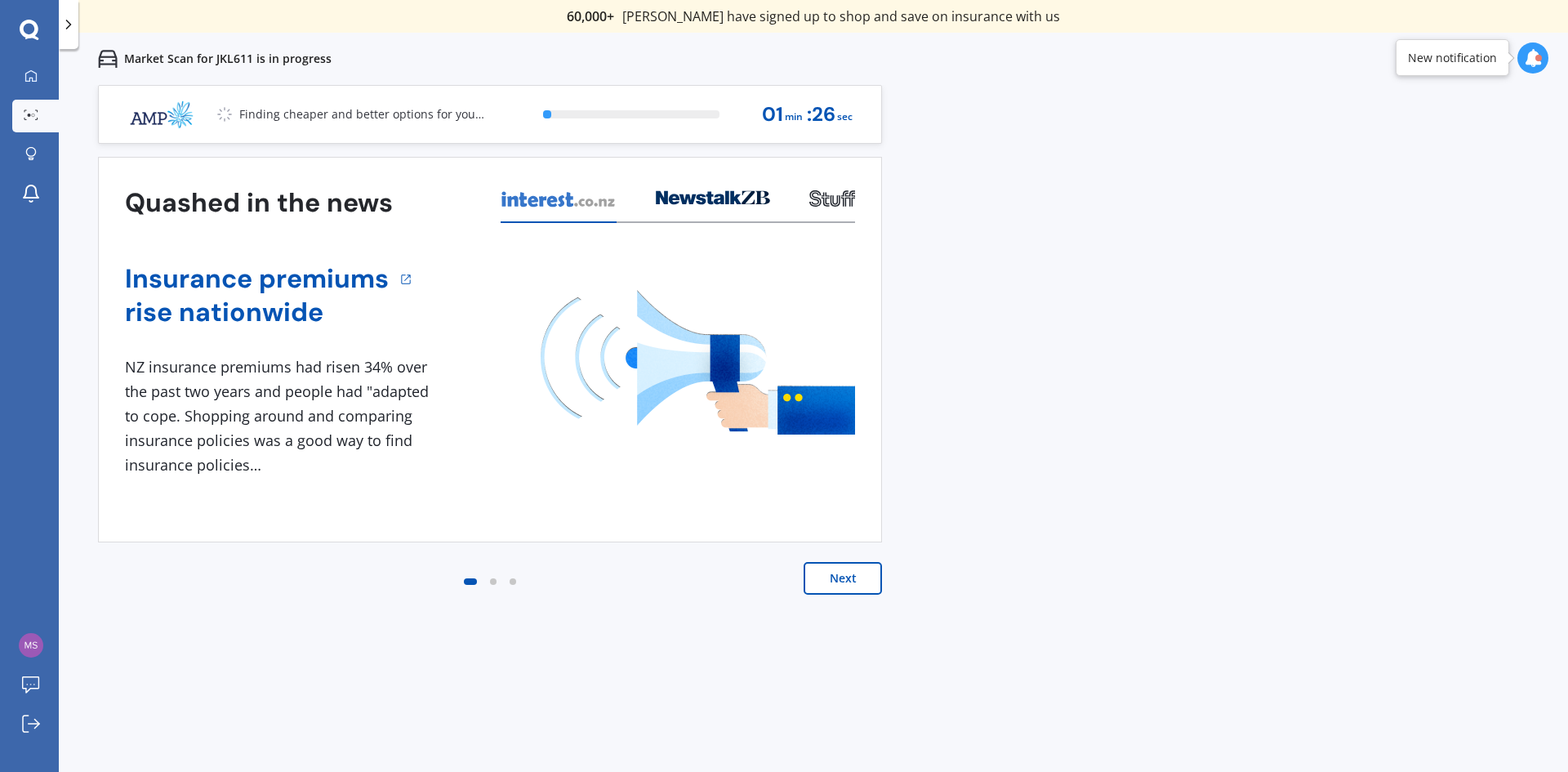
click at [829, 574] on button "Next" at bounding box center [842, 578] width 78 height 33
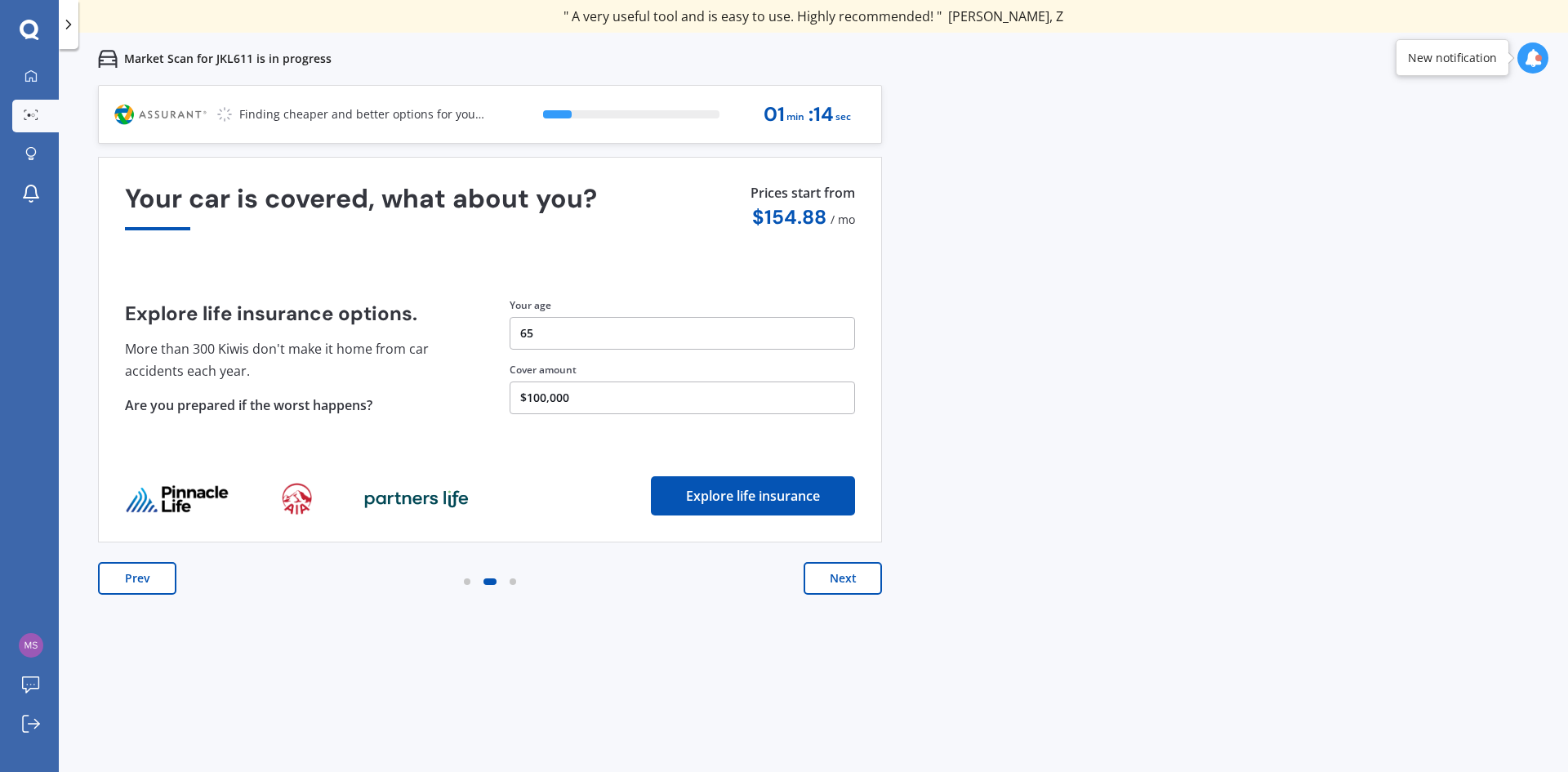
click at [829, 574] on button "Next" at bounding box center [842, 578] width 78 height 33
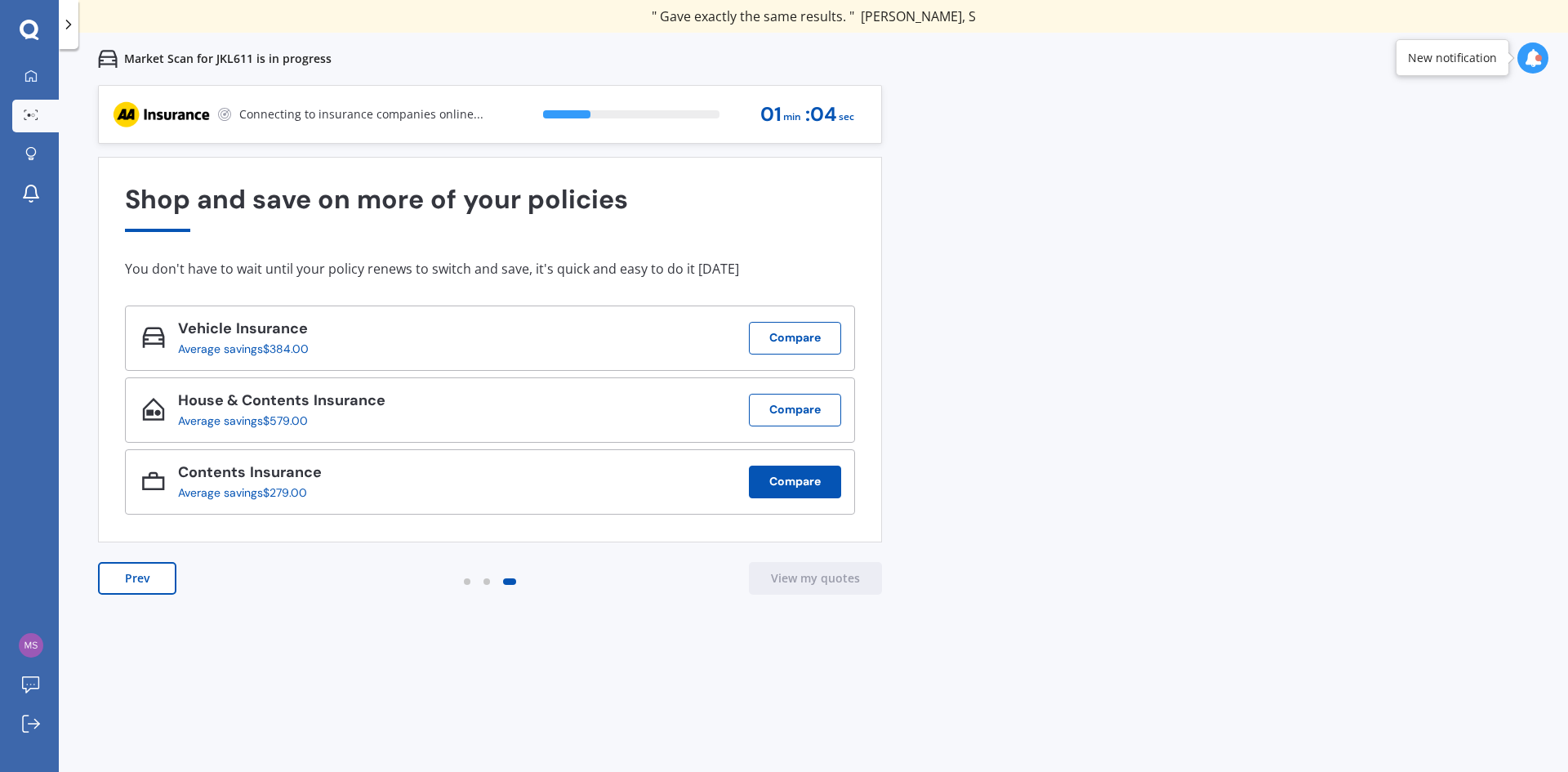
click at [802, 483] on button "Compare" at bounding box center [795, 482] width 93 height 33
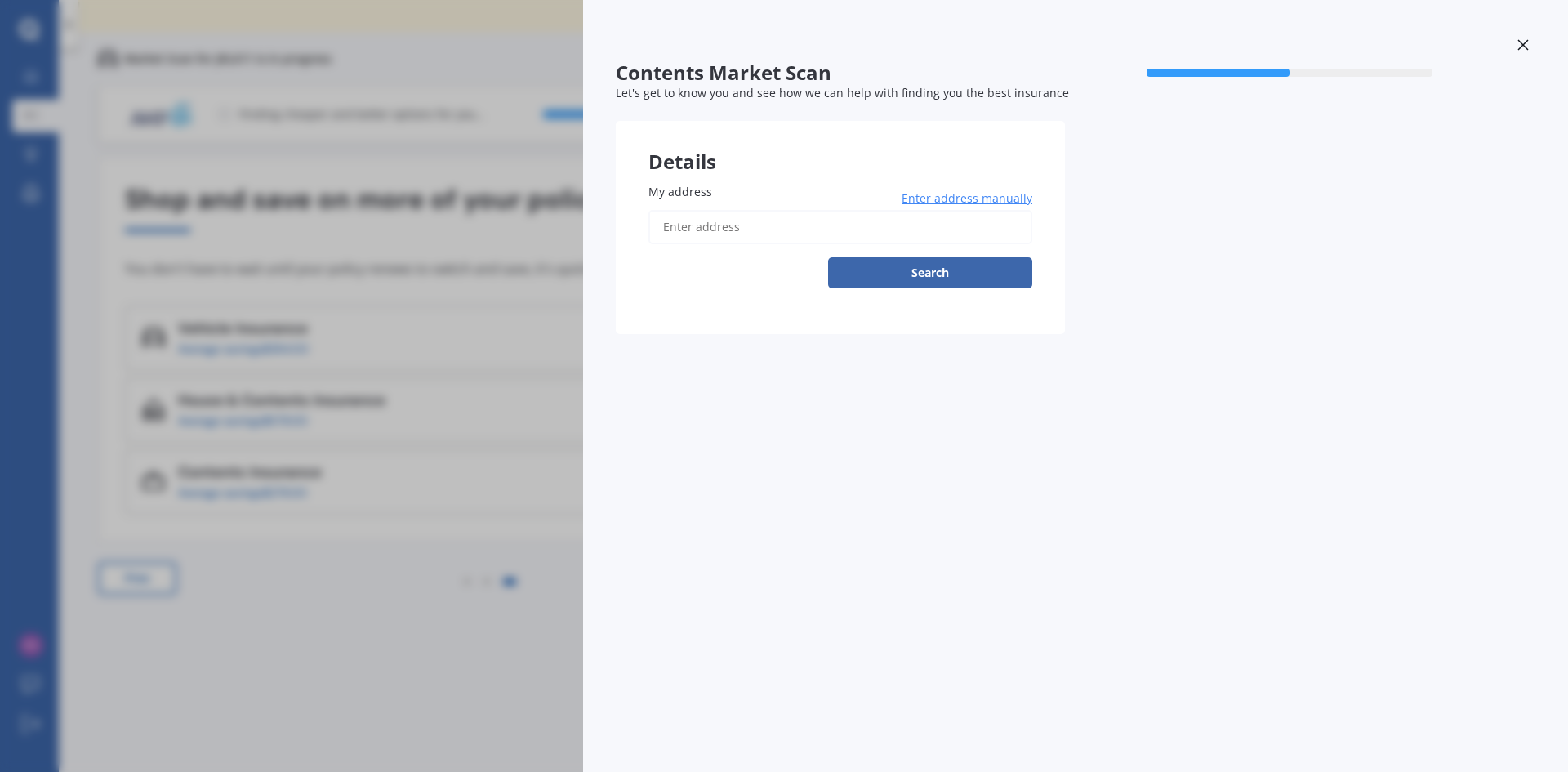
click at [797, 231] on input "My address" at bounding box center [840, 227] width 384 height 35
type input "[STREET_ADDRESS][PERSON_NAME]"
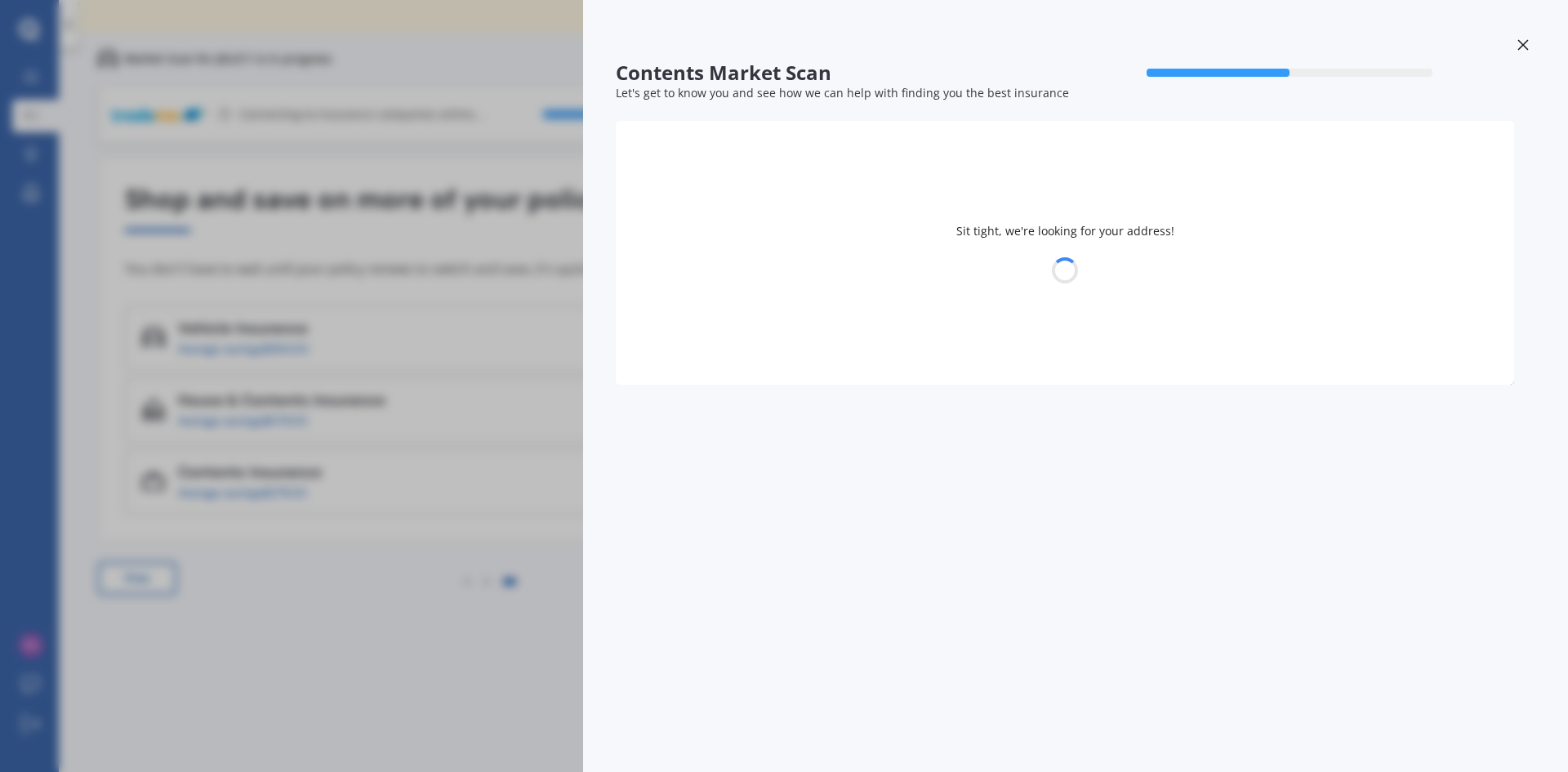
select select "09"
select select "03"
select select "1960"
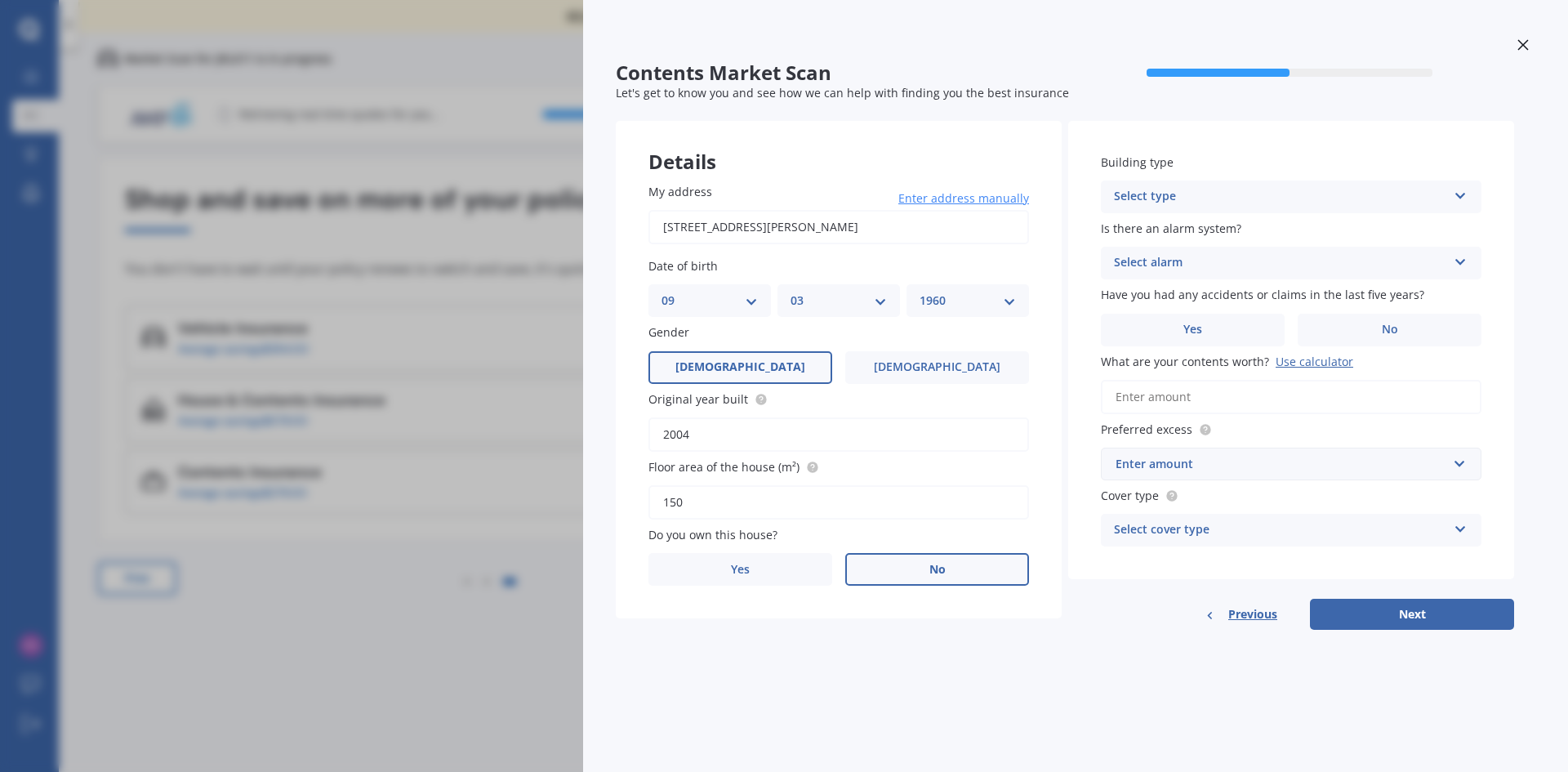
click at [960, 570] on label "No" at bounding box center [937, 570] width 184 height 33
click at [0, 0] on input "No" at bounding box center [0, 0] width 0 height 0
click at [874, 632] on div "Select occupant" at bounding box center [828, 636] width 333 height 19
click at [684, 662] on span "Tenant" at bounding box center [681, 668] width 40 height 15
click at [1219, 193] on div "Select type" at bounding box center [1281, 197] width 333 height 19
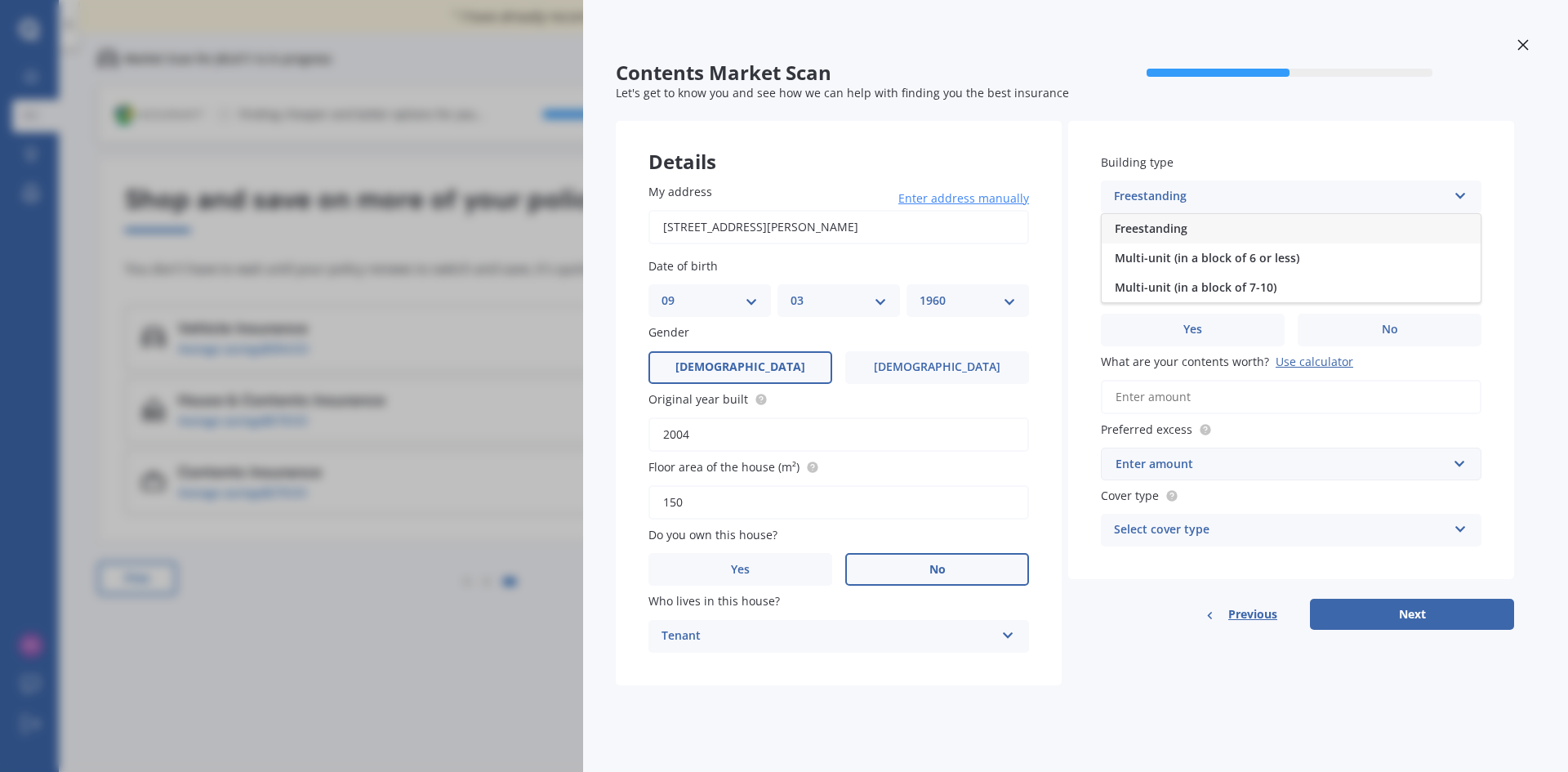
click at [1139, 217] on div "Freestanding" at bounding box center [1290, 228] width 379 height 30
click at [1174, 255] on div "Select alarm" at bounding box center [1281, 263] width 333 height 19
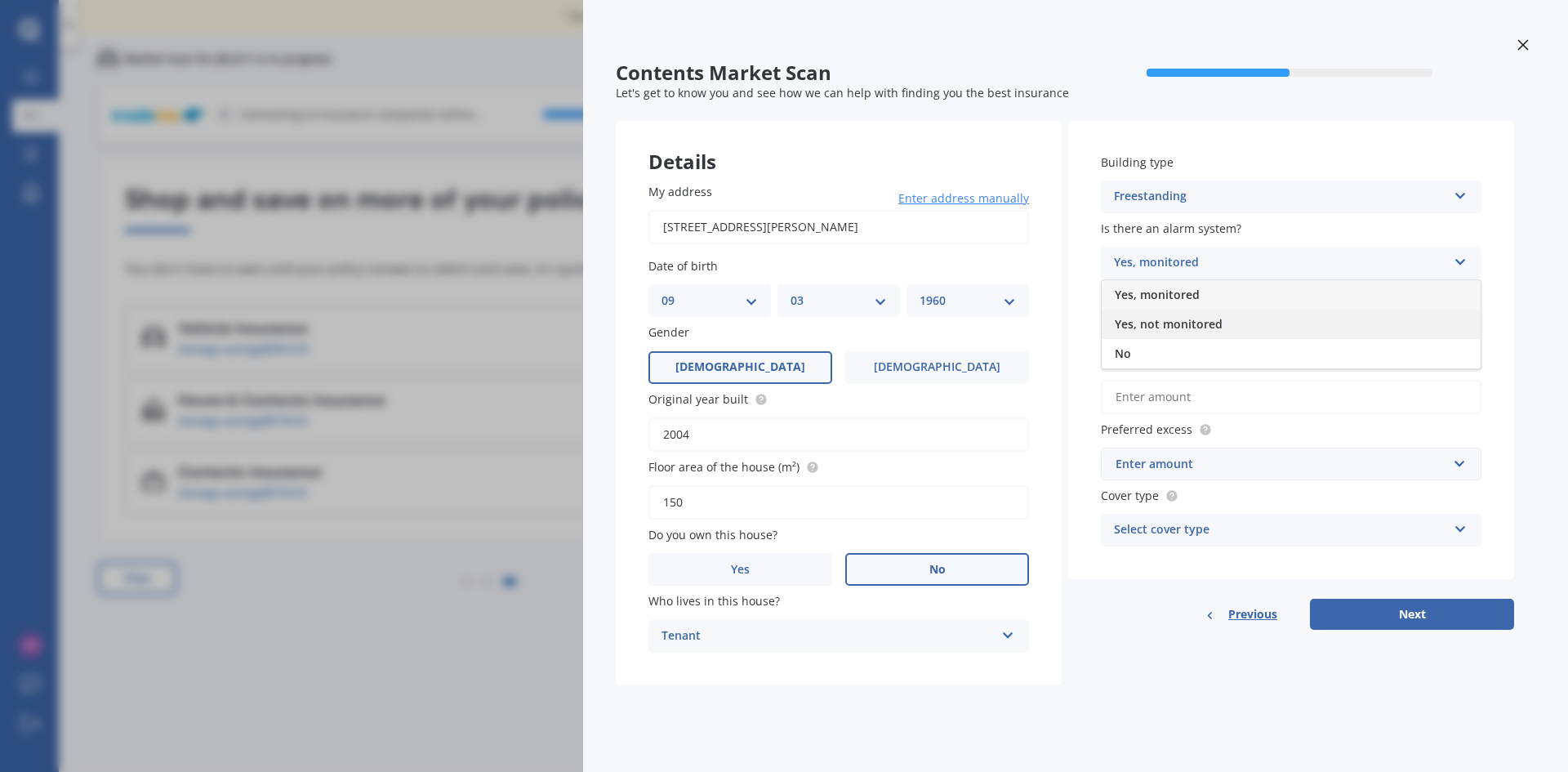
click at [1147, 322] on span "Yes, not monitored" at bounding box center [1169, 324] width 108 height 15
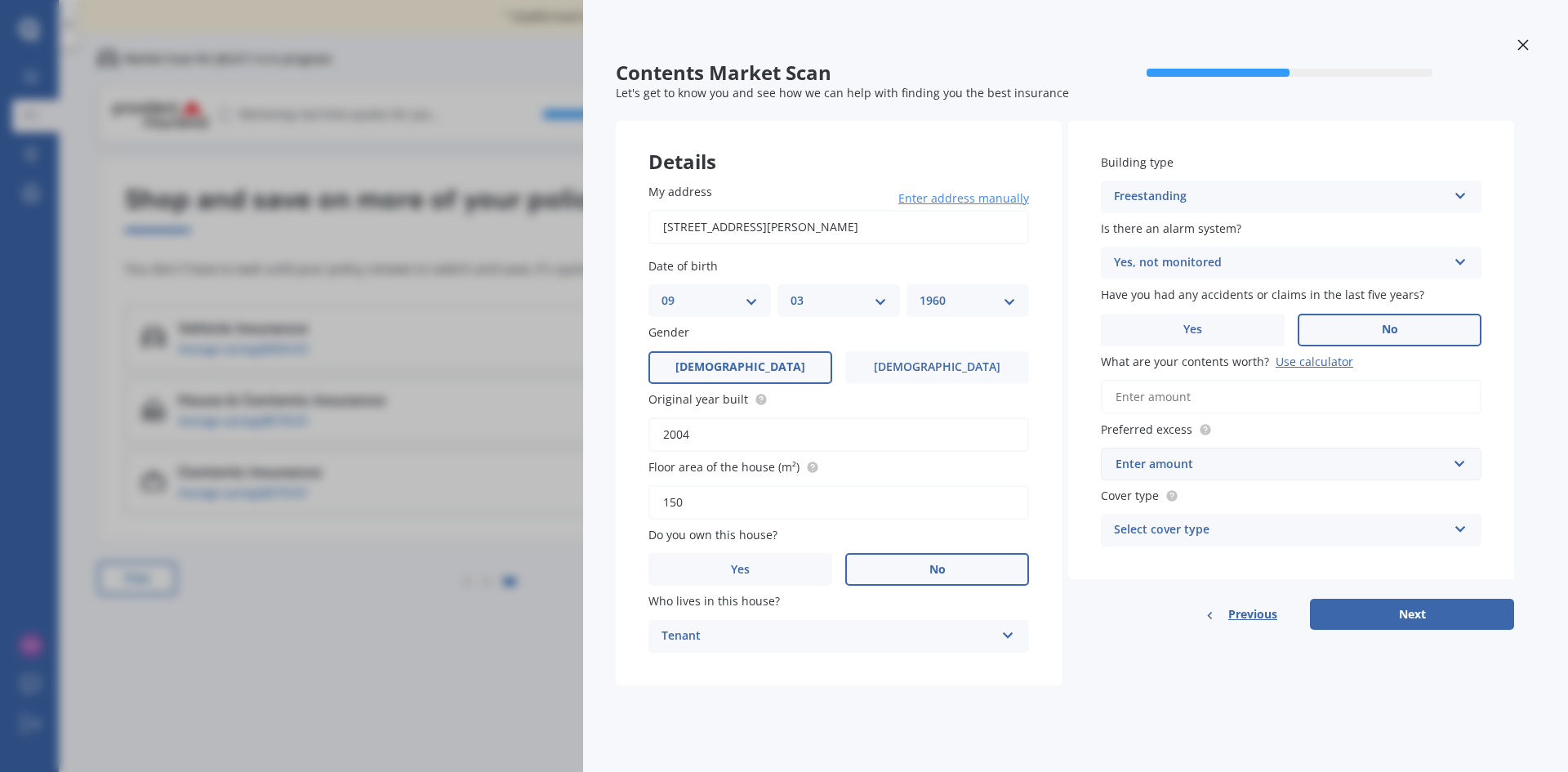
click at [1361, 329] on label "No" at bounding box center [1389, 330] width 184 height 33
click at [0, 0] on input "No" at bounding box center [0, 0] width 0 height 0
click at [1217, 397] on input "What are your contents worth? Use calculator" at bounding box center [1290, 397] width 381 height 35
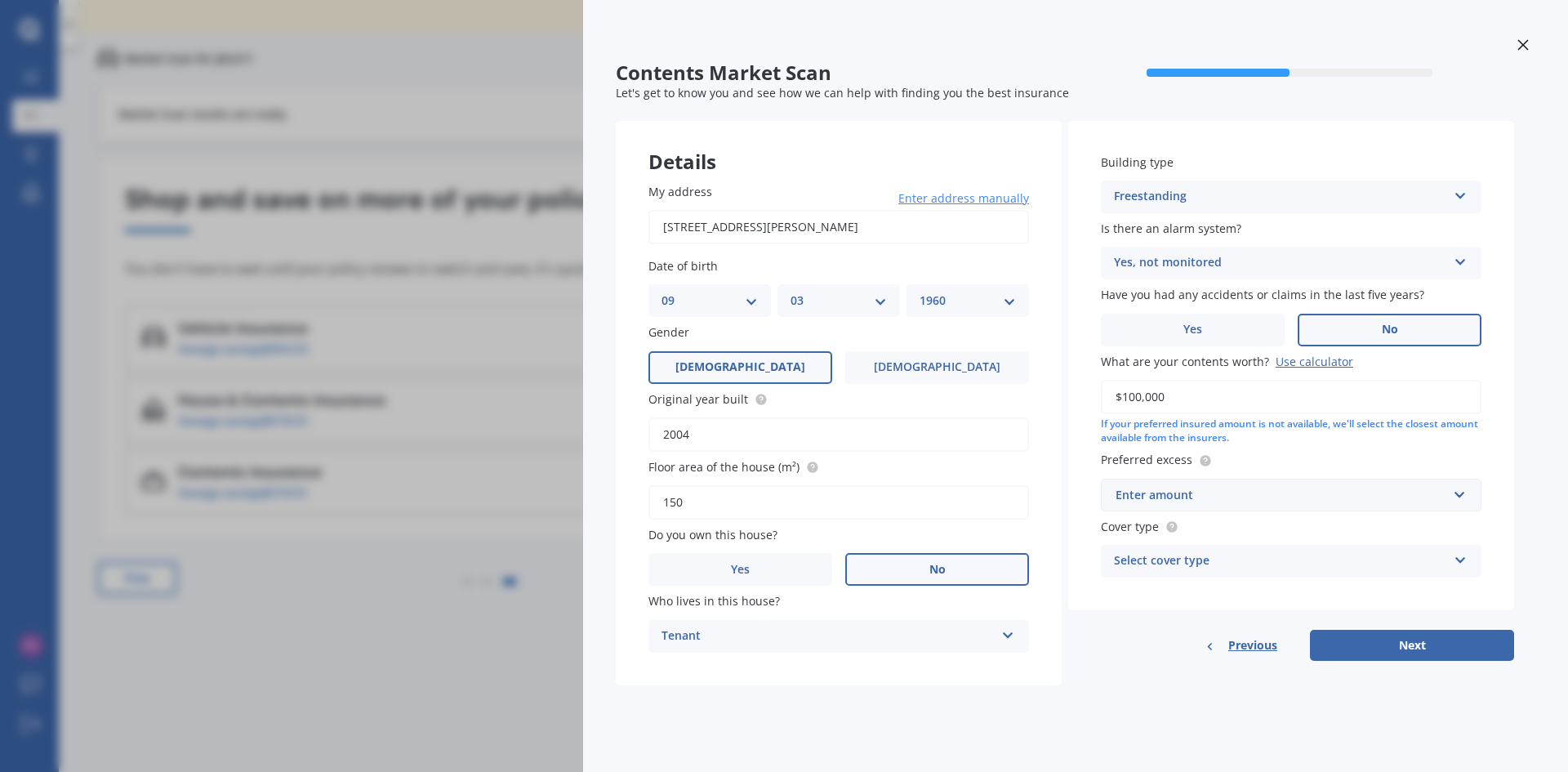
type input "$100,000"
click at [1183, 494] on div "Enter amount" at bounding box center [1281, 494] width 332 height 18
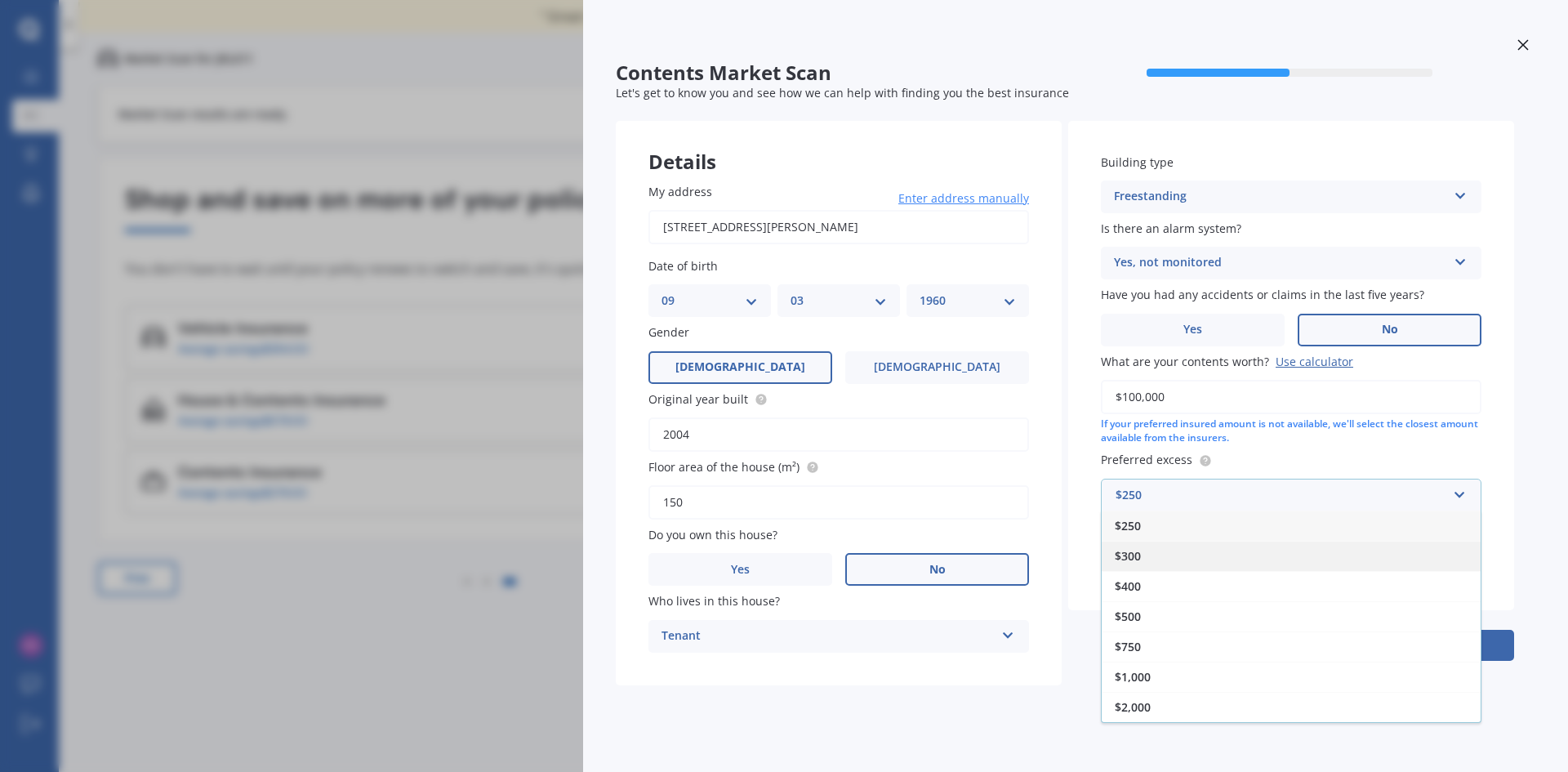
click at [1153, 550] on div "$300" at bounding box center [1290, 555] width 379 height 30
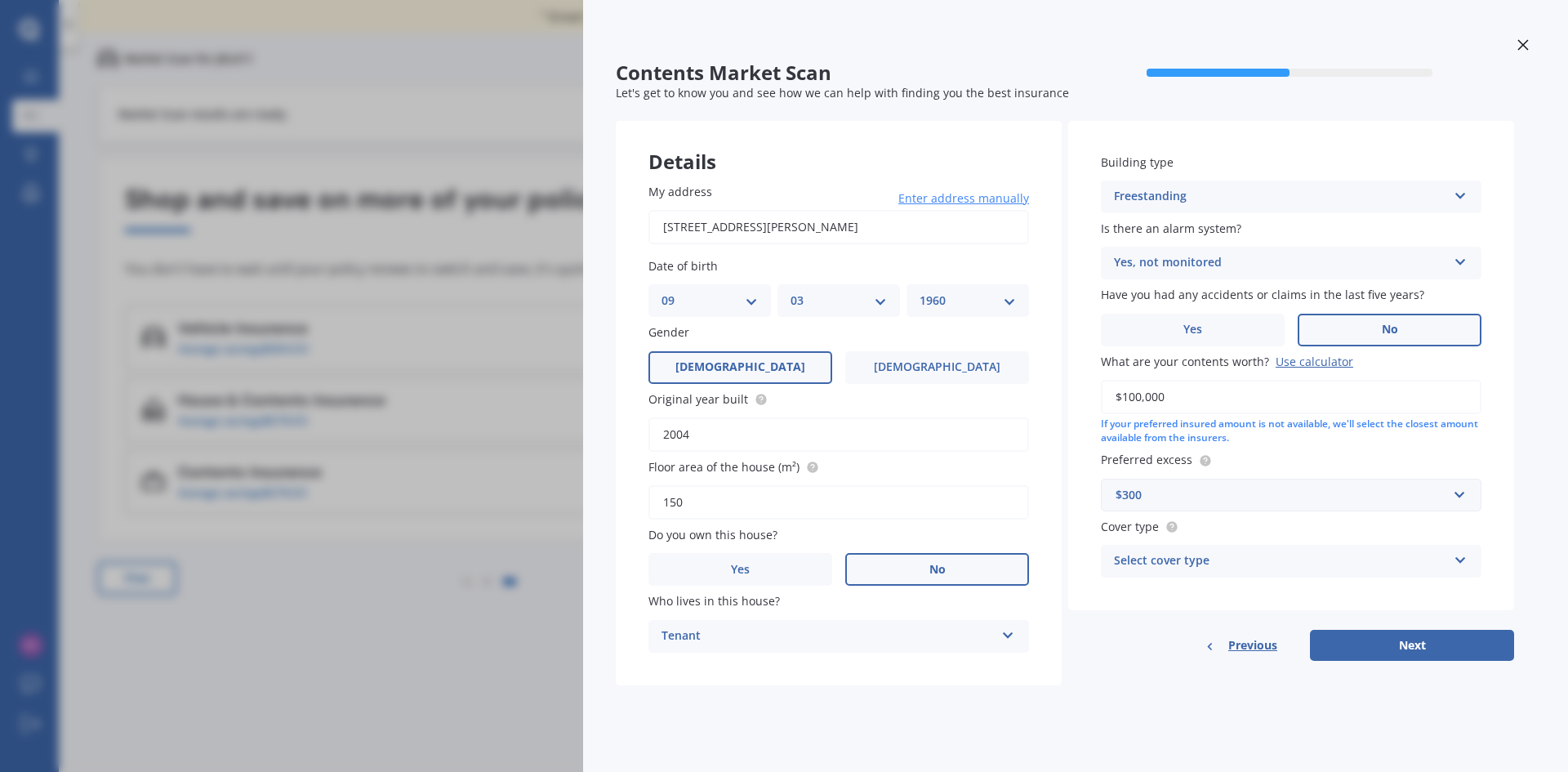
click at [1197, 556] on div "Select cover type" at bounding box center [1281, 561] width 333 height 19
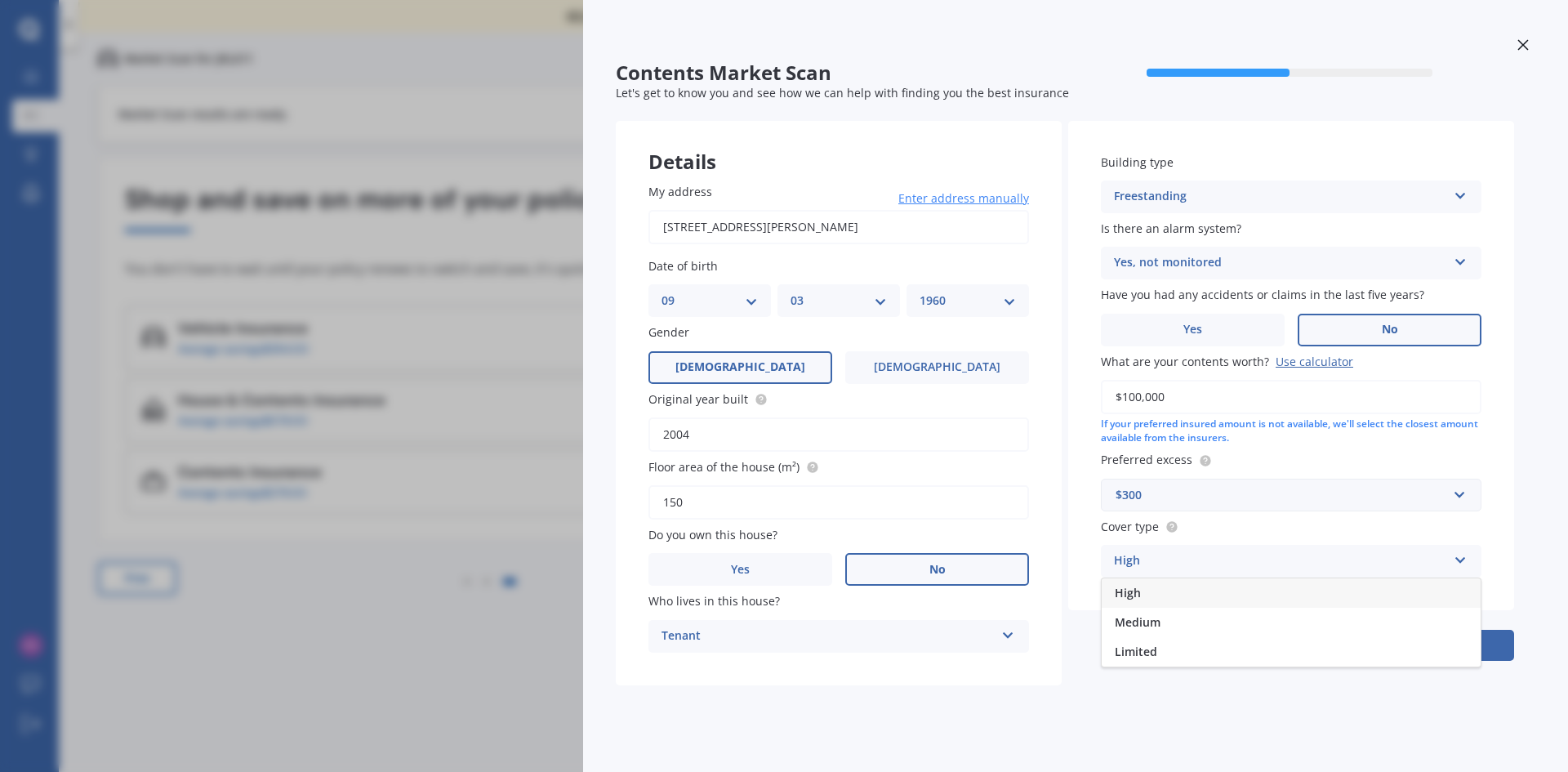
click at [1182, 559] on div "High" at bounding box center [1281, 561] width 333 height 19
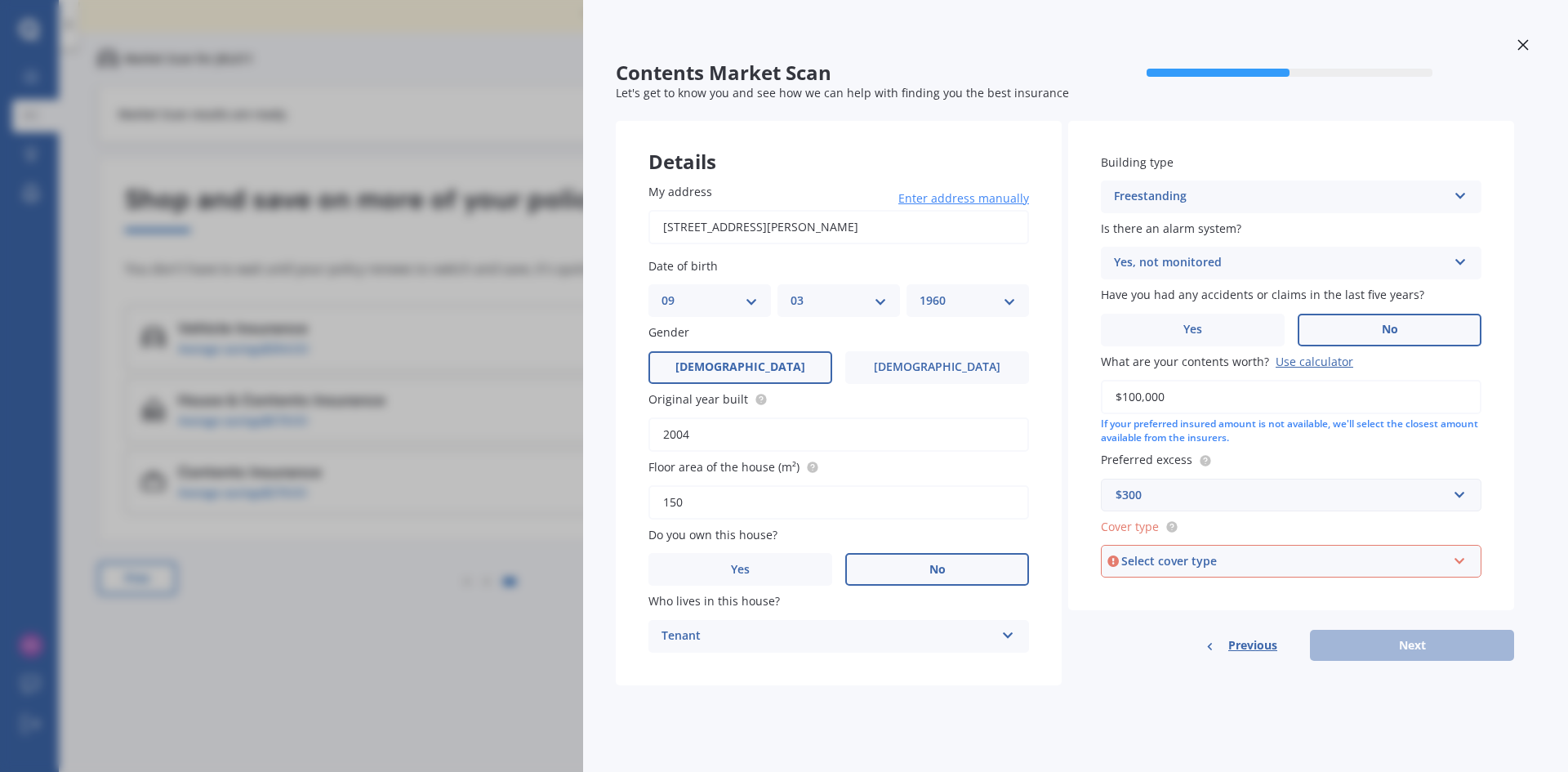
click at [1182, 559] on div "Select cover type" at bounding box center [1283, 561] width 325 height 18
click at [1139, 595] on span "High" at bounding box center [1128, 592] width 26 height 15
click at [1405, 636] on button "Next" at bounding box center [1412, 645] width 204 height 31
select select "09"
select select "03"
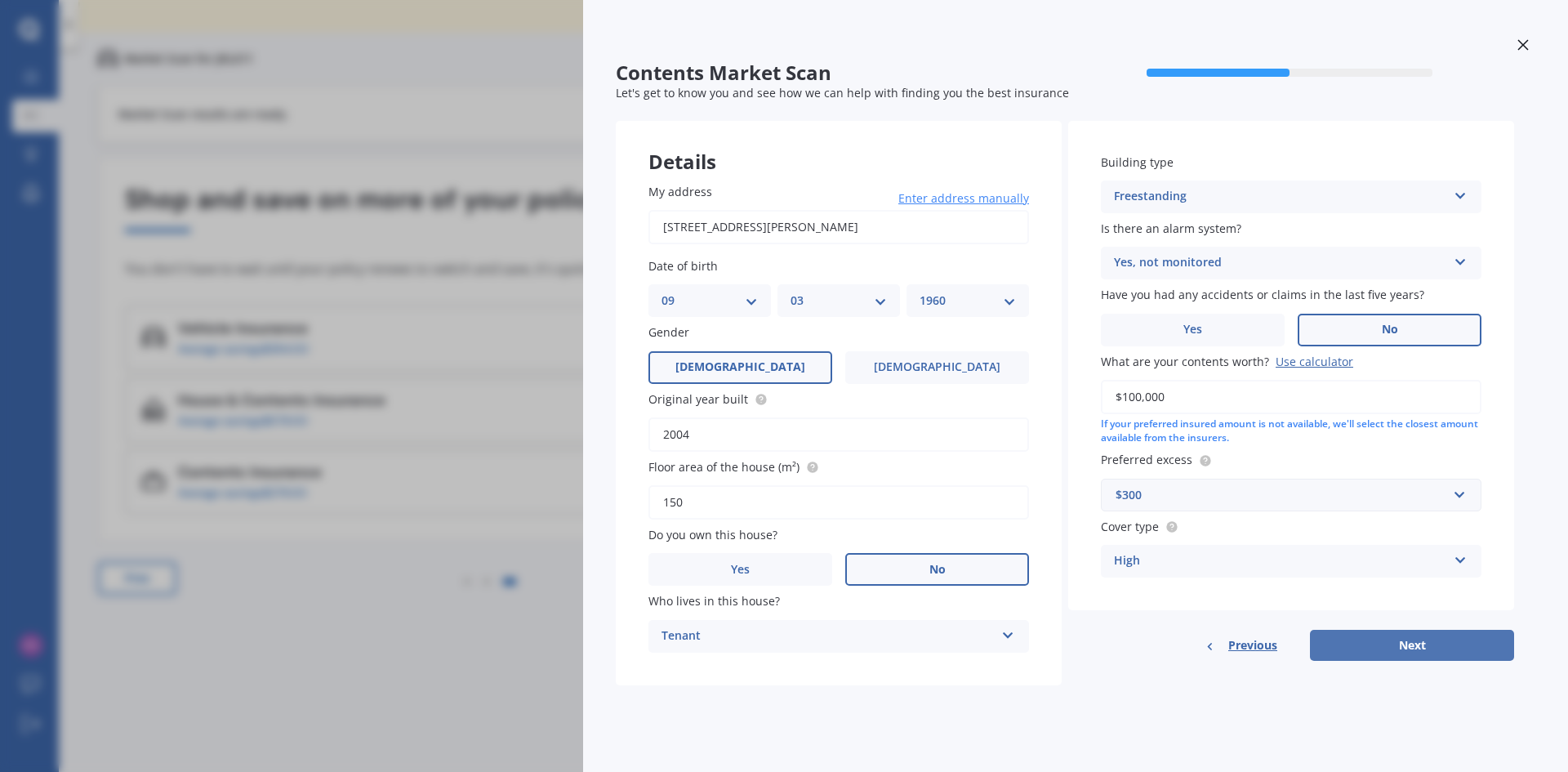
select select "1960"
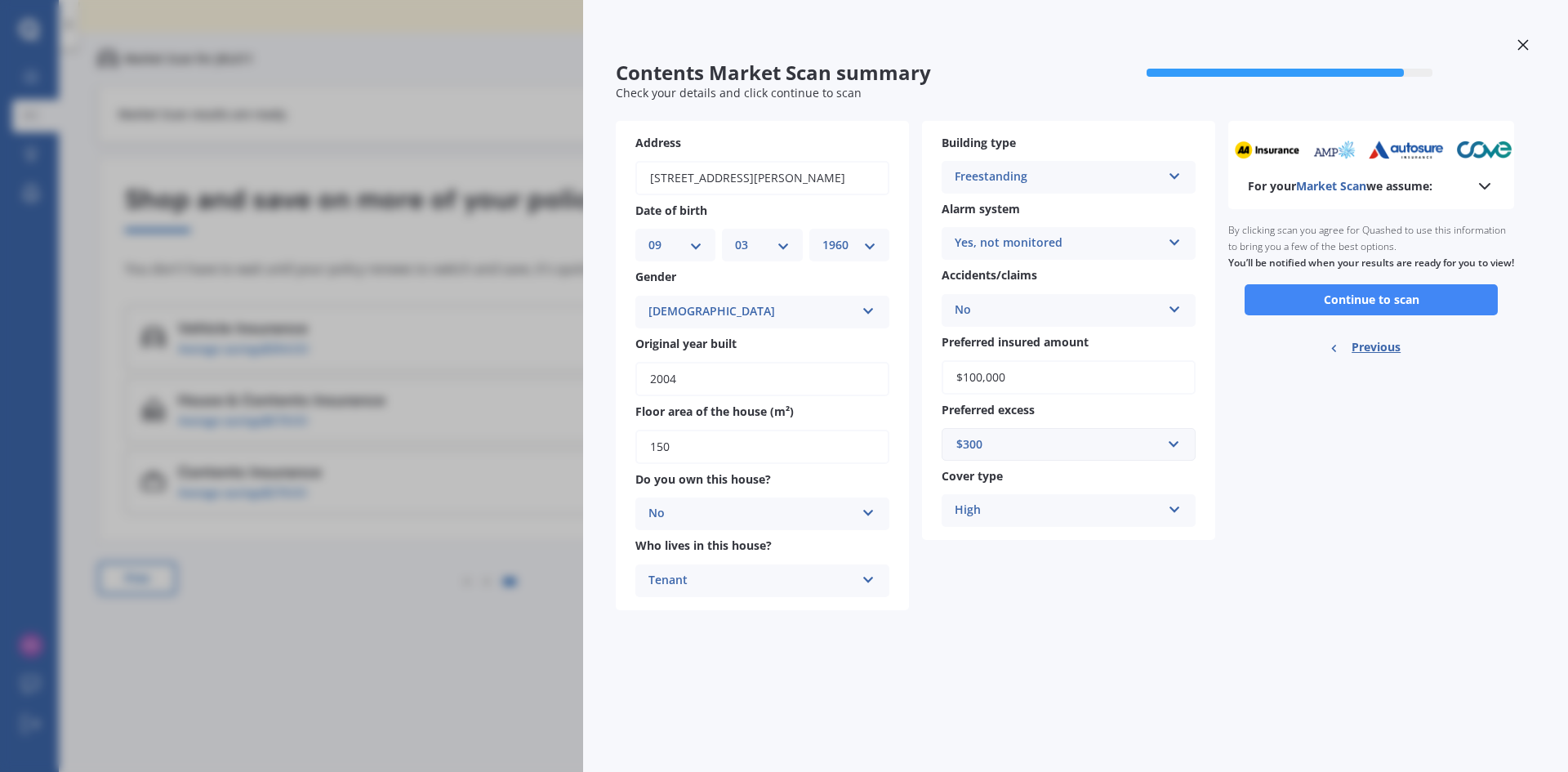
click at [1487, 184] on icon at bounding box center [1484, 186] width 19 height 19
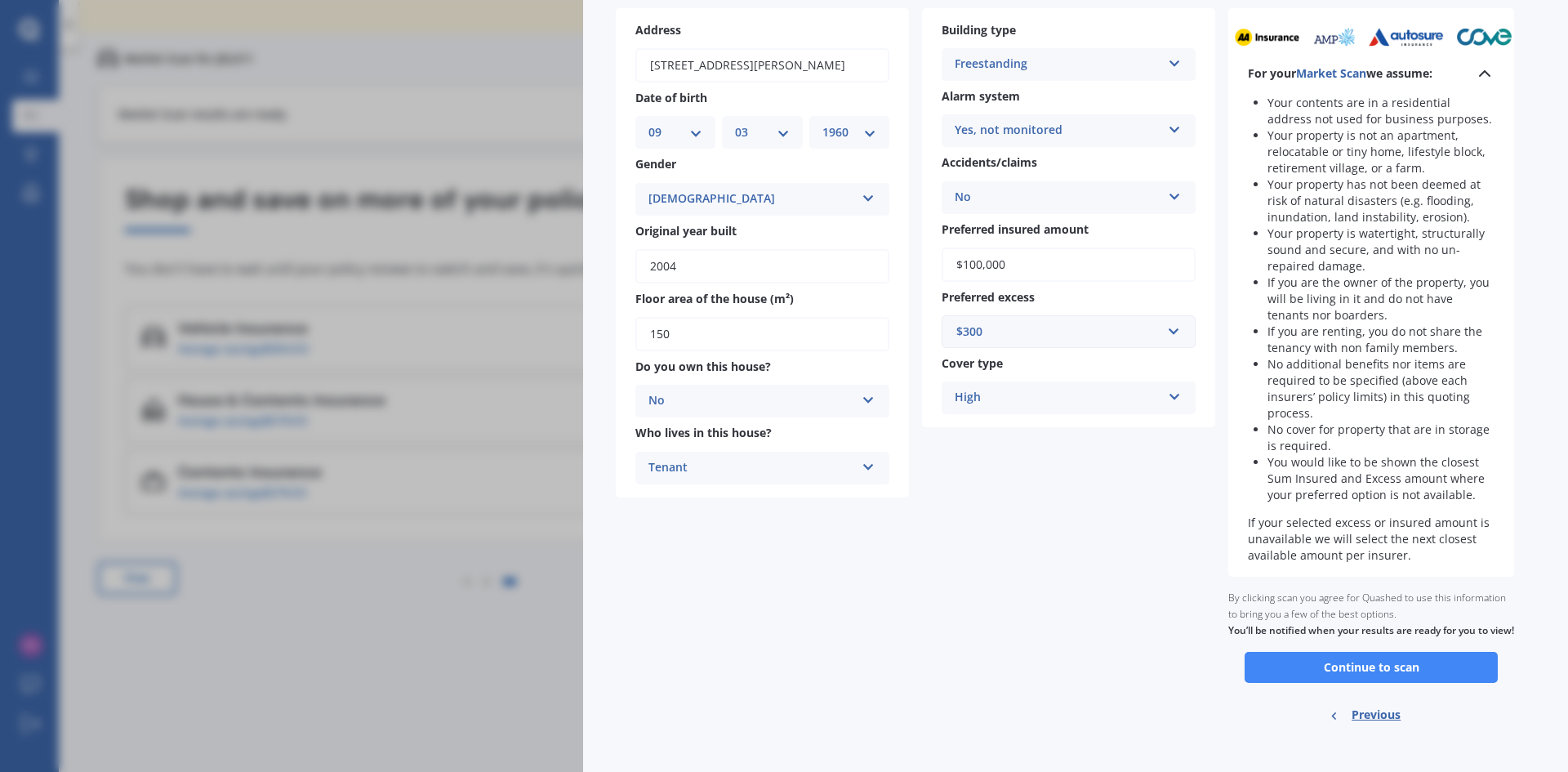
scroll to position [143, 0]
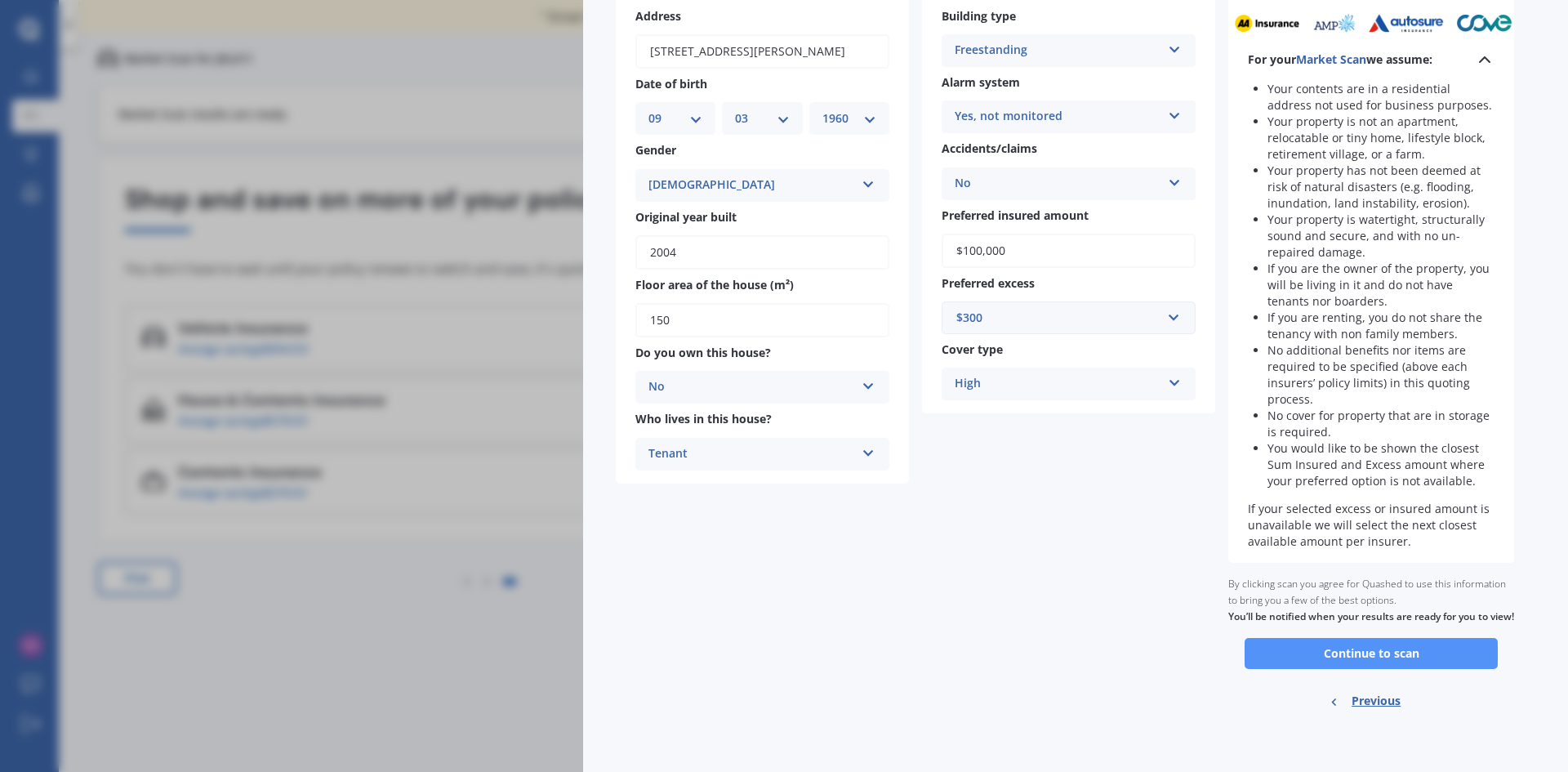
click at [1383, 653] on button "Continue to scan" at bounding box center [1370, 653] width 253 height 31
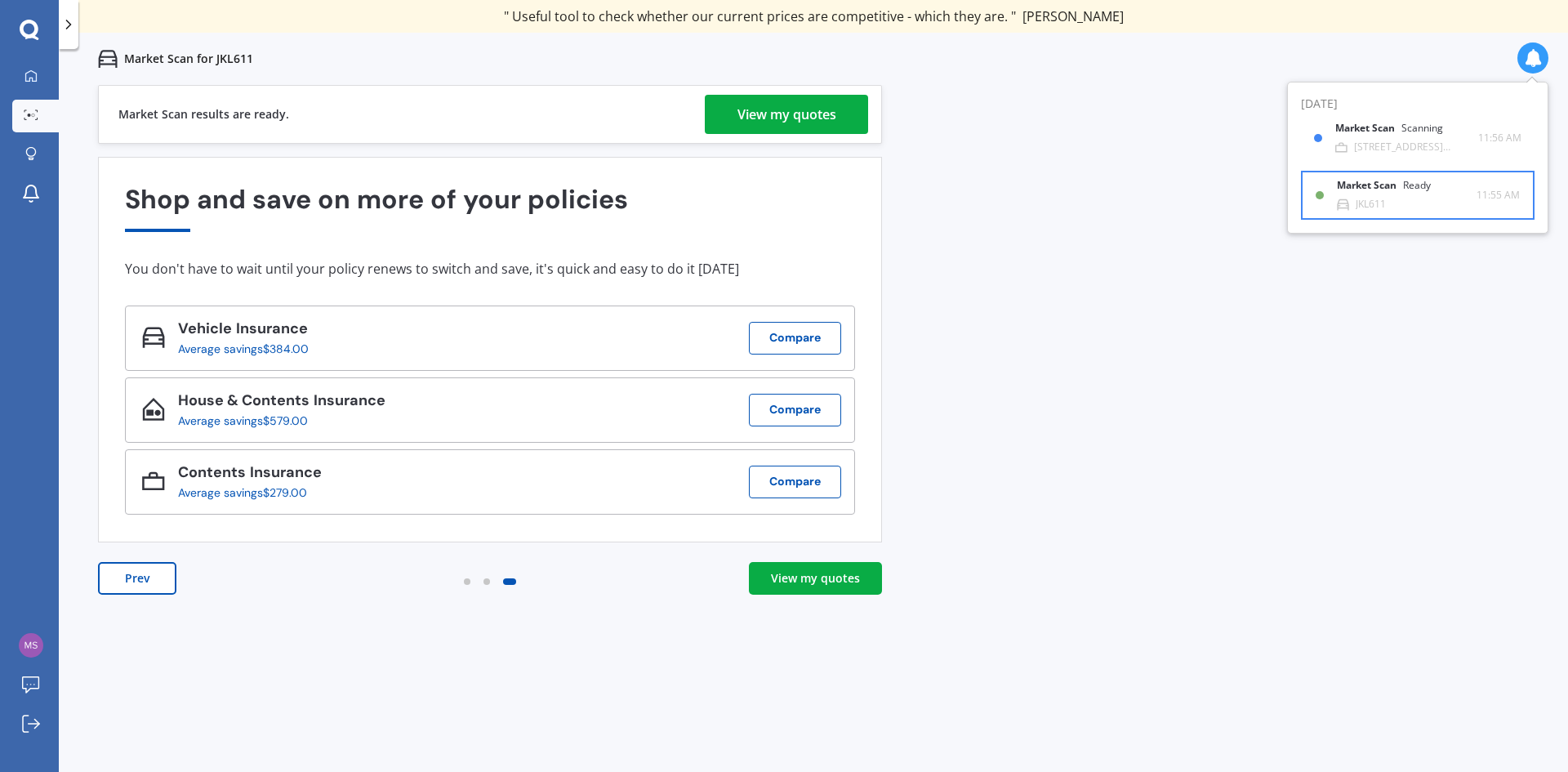
click at [1363, 196] on div "Market Scan Ready" at bounding box center [1394, 188] width 114 height 18
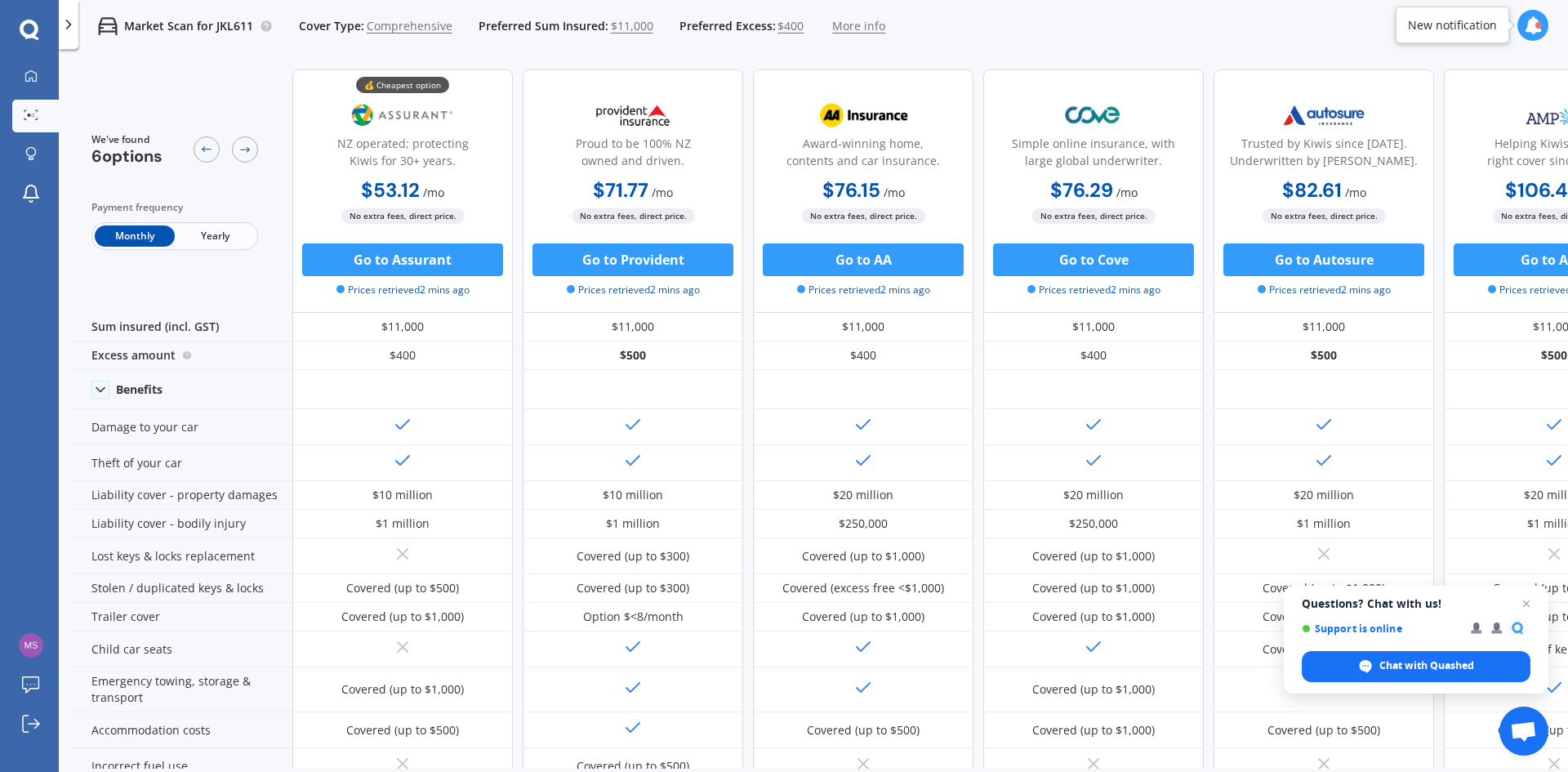
click at [1533, 24] on icon at bounding box center [1532, 25] width 18 height 18
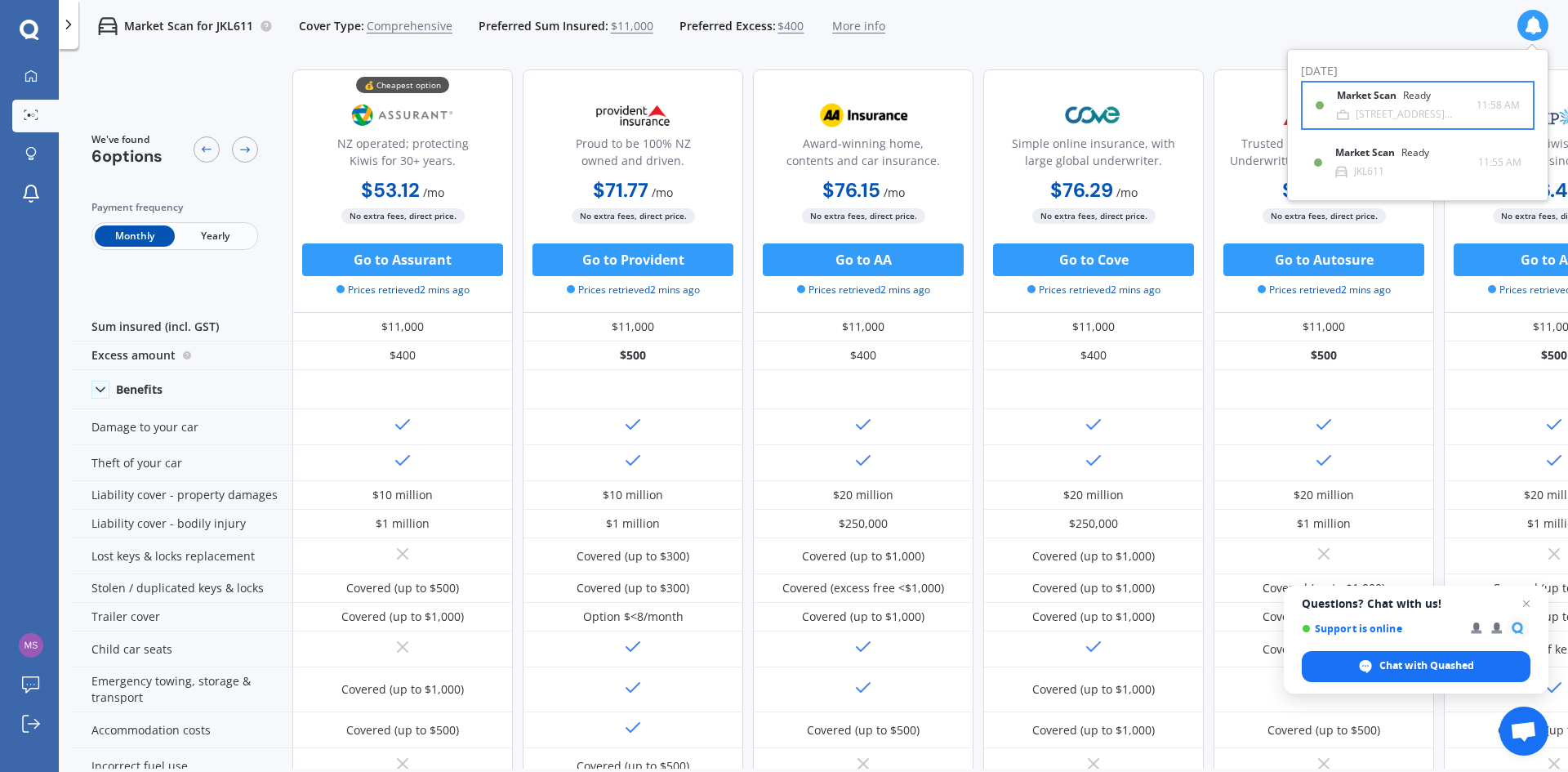
click at [1382, 104] on div "Market Scan Ready" at bounding box center [1394, 98] width 114 height 18
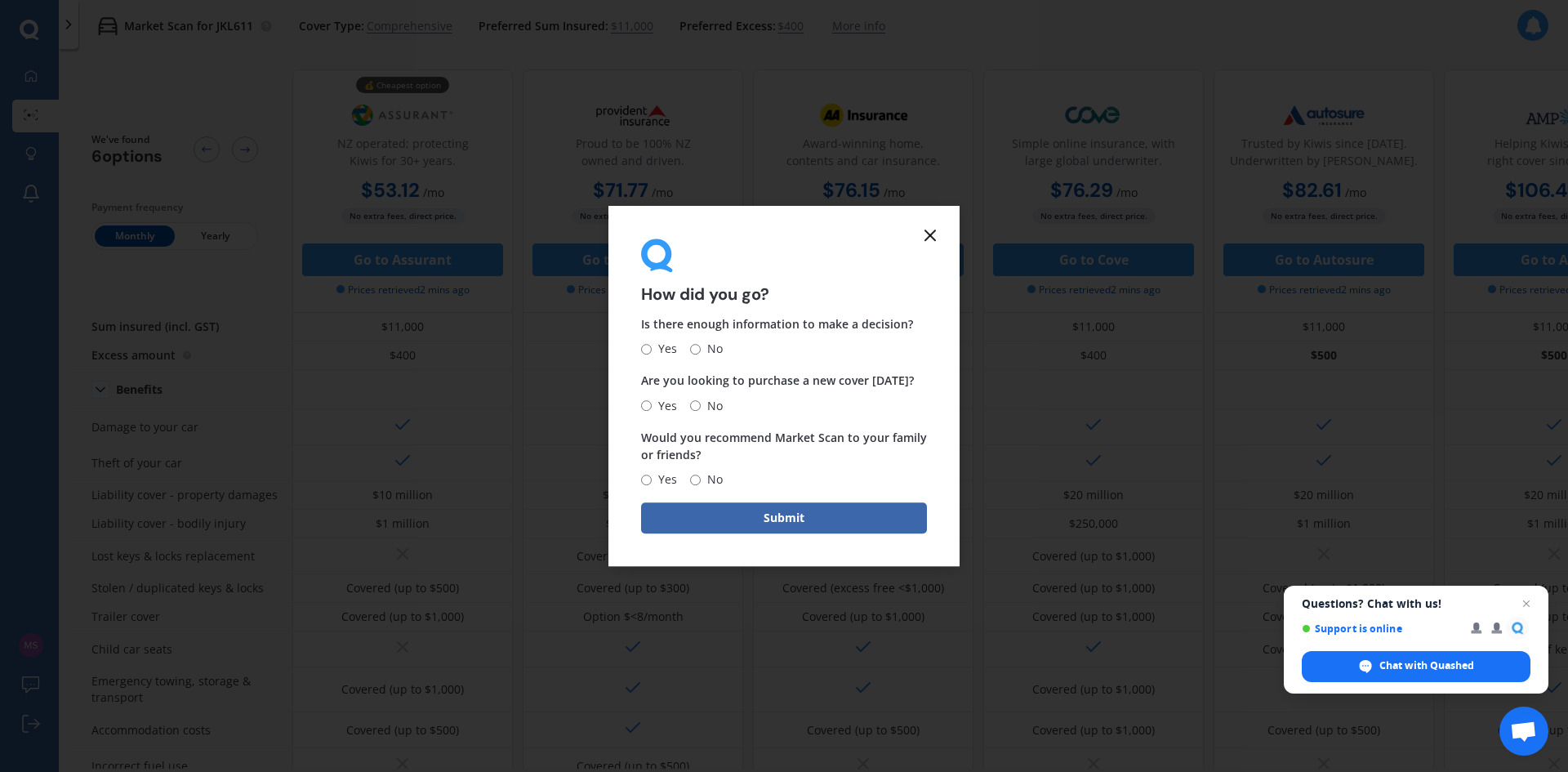
click at [932, 235] on icon at bounding box center [930, 235] width 19 height 19
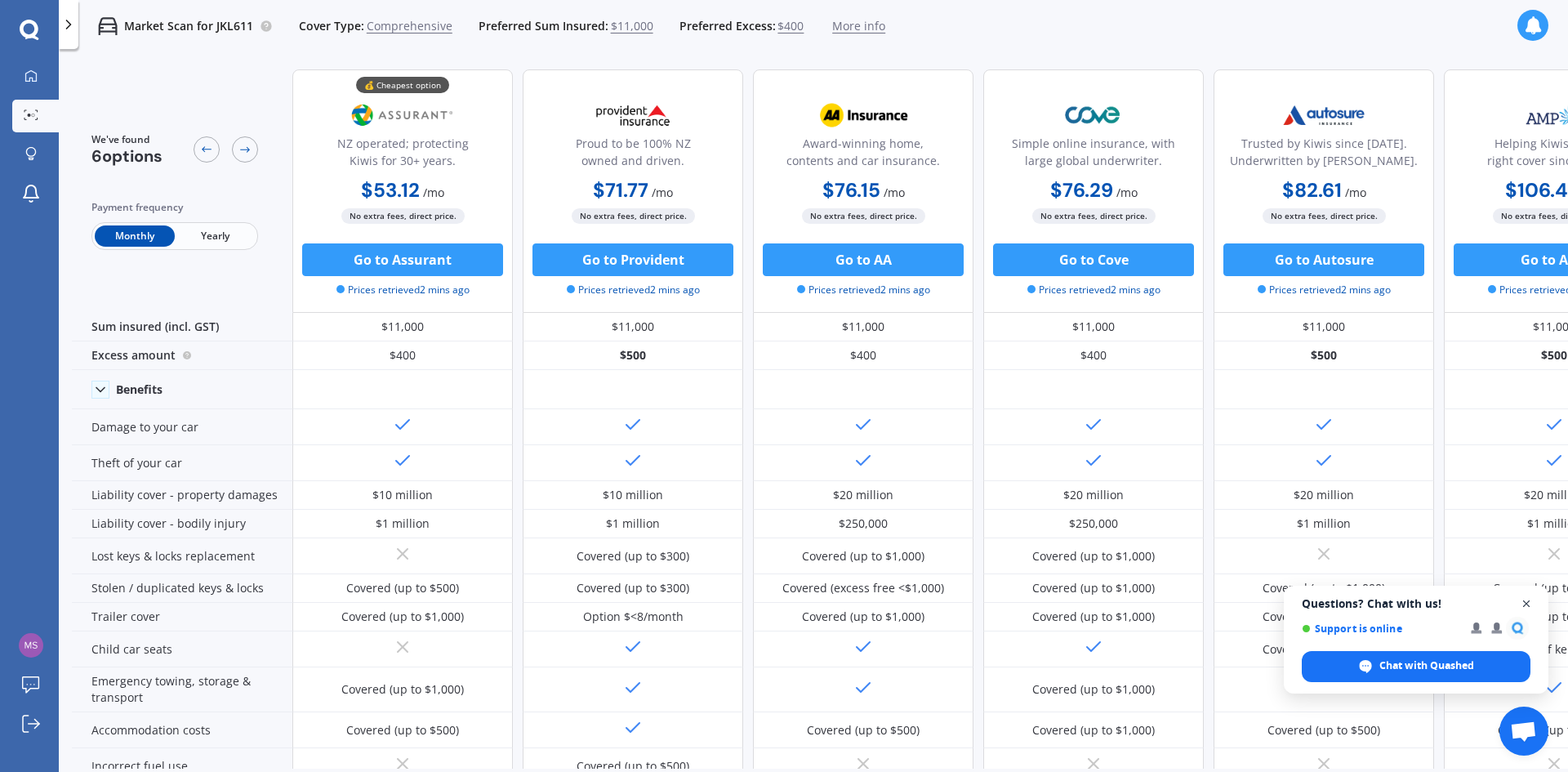
click at [1527, 605] on span "Open chat" at bounding box center [1526, 603] width 20 height 20
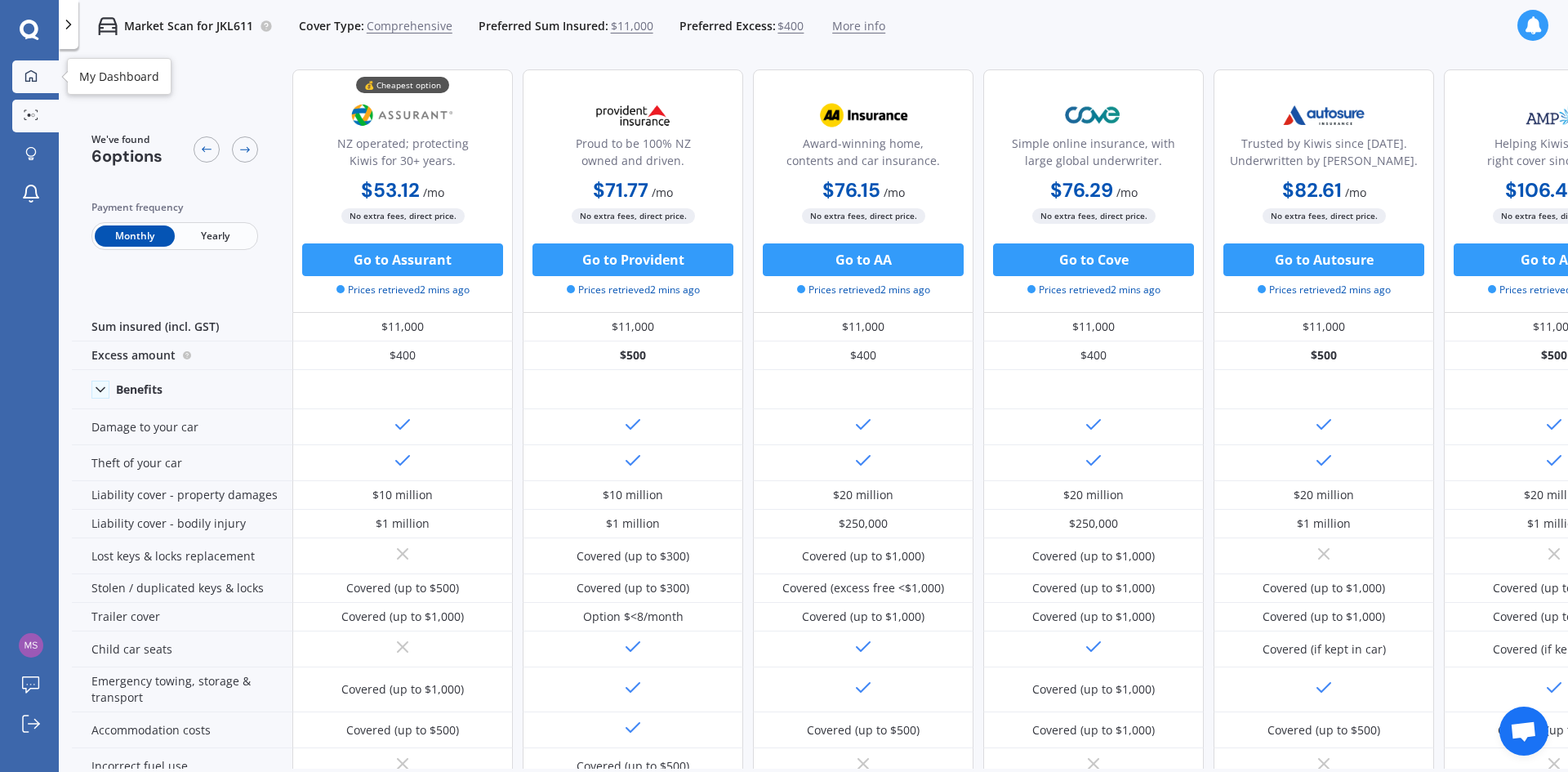
click at [22, 80] on div at bounding box center [30, 76] width 24 height 14
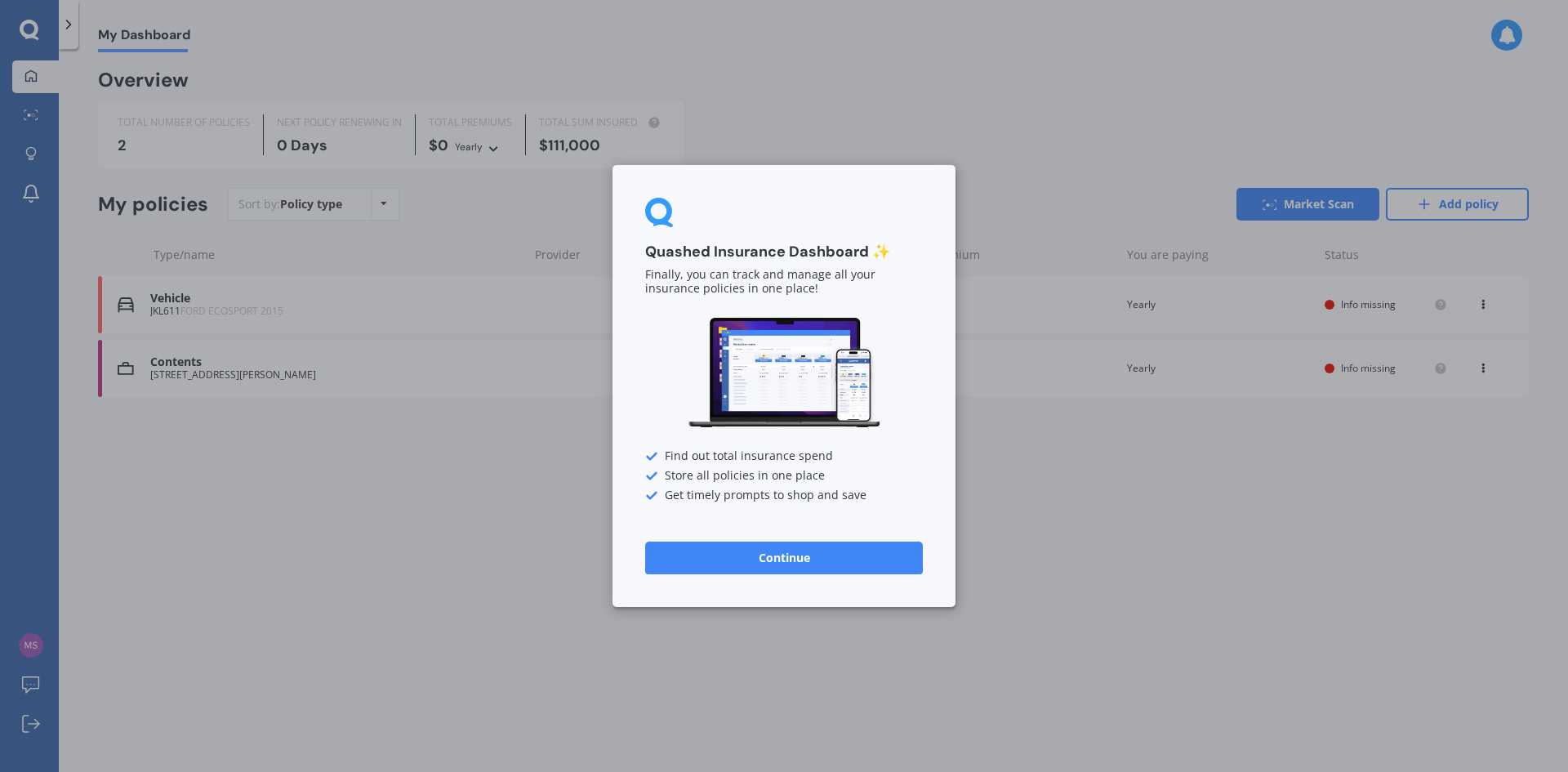
click at [805, 556] on button "Continue" at bounding box center [784, 558] width 278 height 33
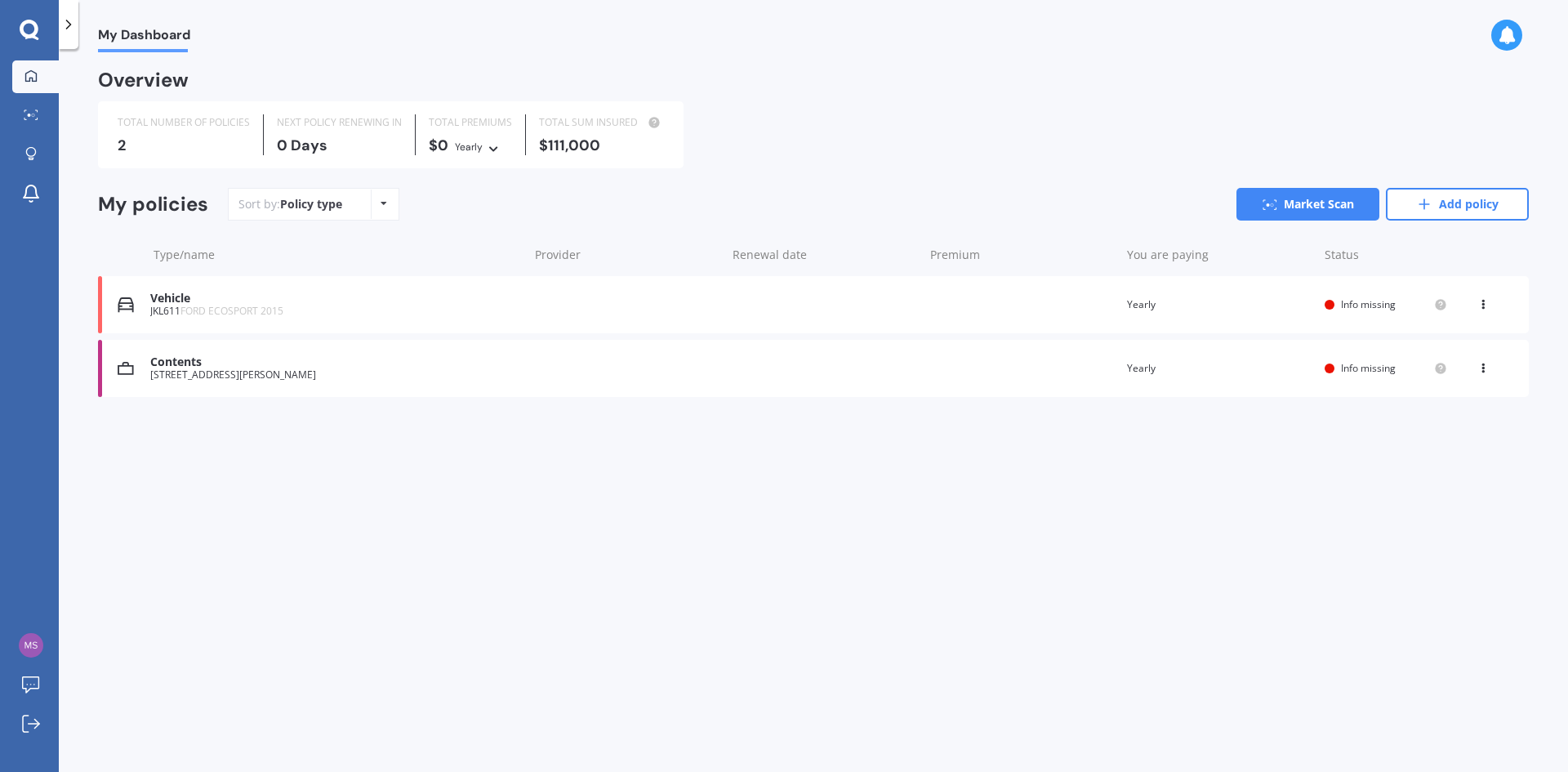
click at [234, 374] on div "[STREET_ADDRESS][PERSON_NAME]" at bounding box center [335, 375] width 370 height 12
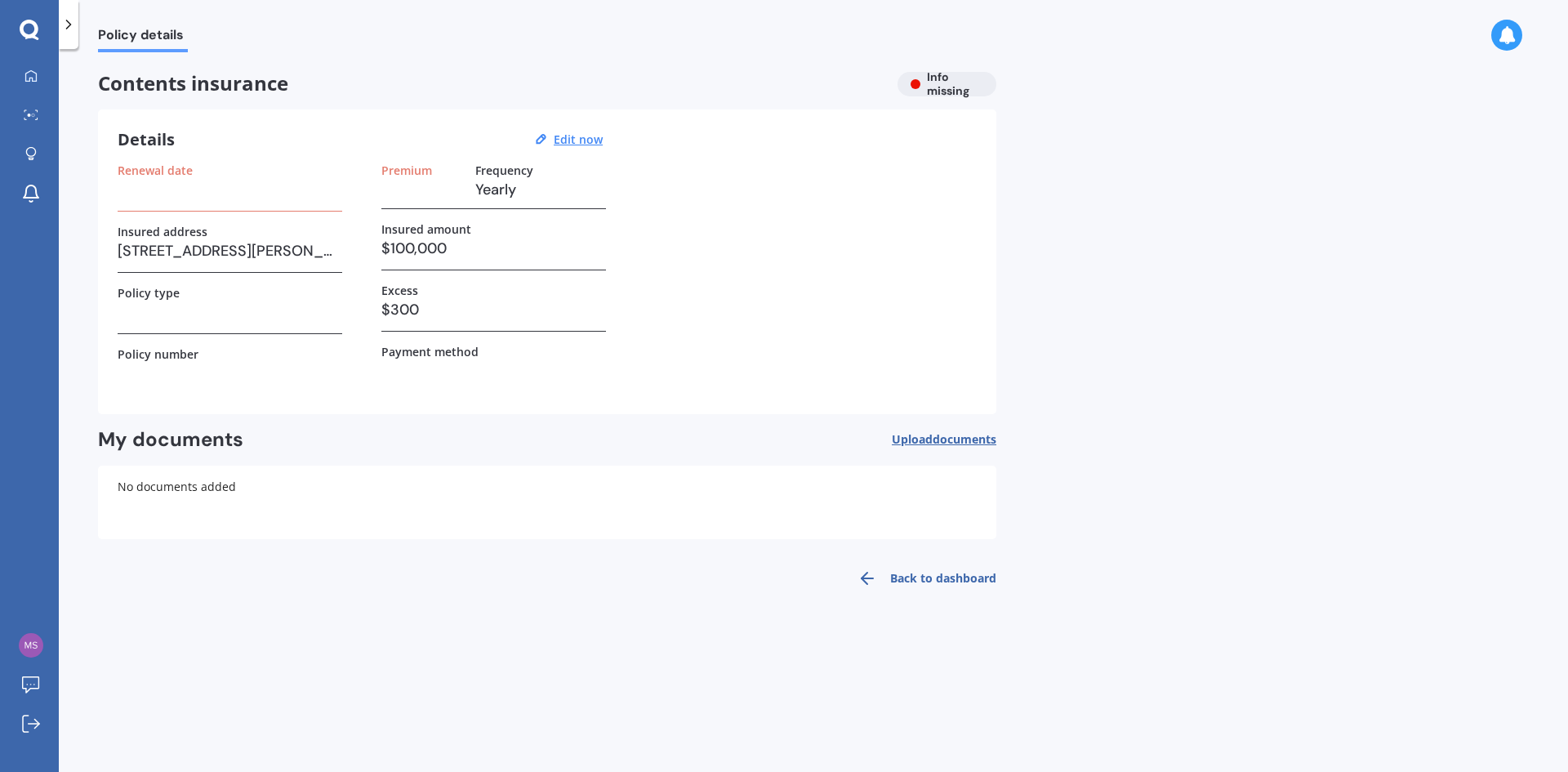
click at [942, 82] on div "Contents insurance Info missing" at bounding box center [547, 84] width 898 height 24
click at [34, 77] on icon at bounding box center [31, 76] width 13 height 13
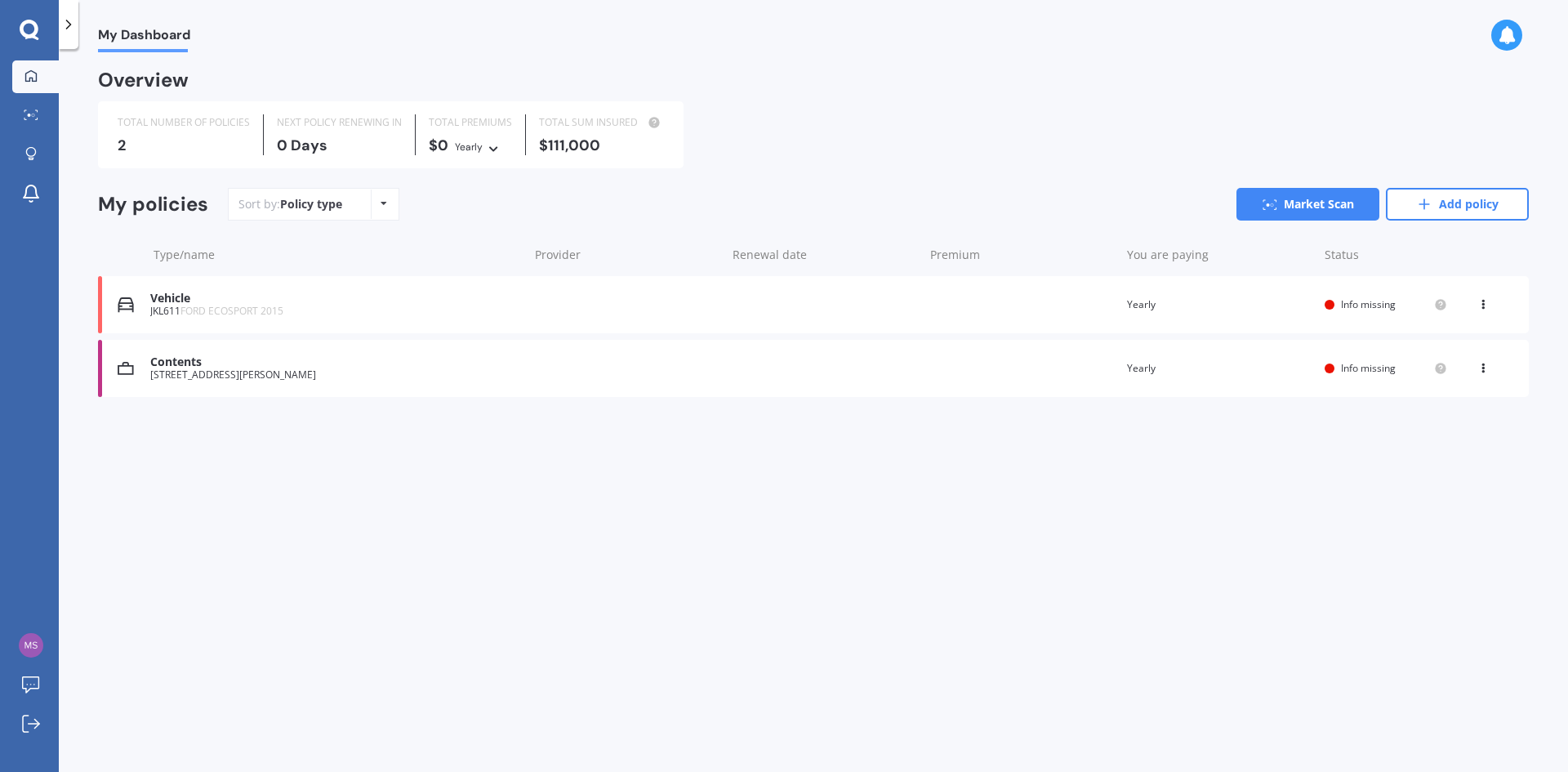
click at [1484, 370] on icon at bounding box center [1483, 365] width 12 height 10
click at [1451, 398] on div "View policy" at bounding box center [1448, 399] width 162 height 33
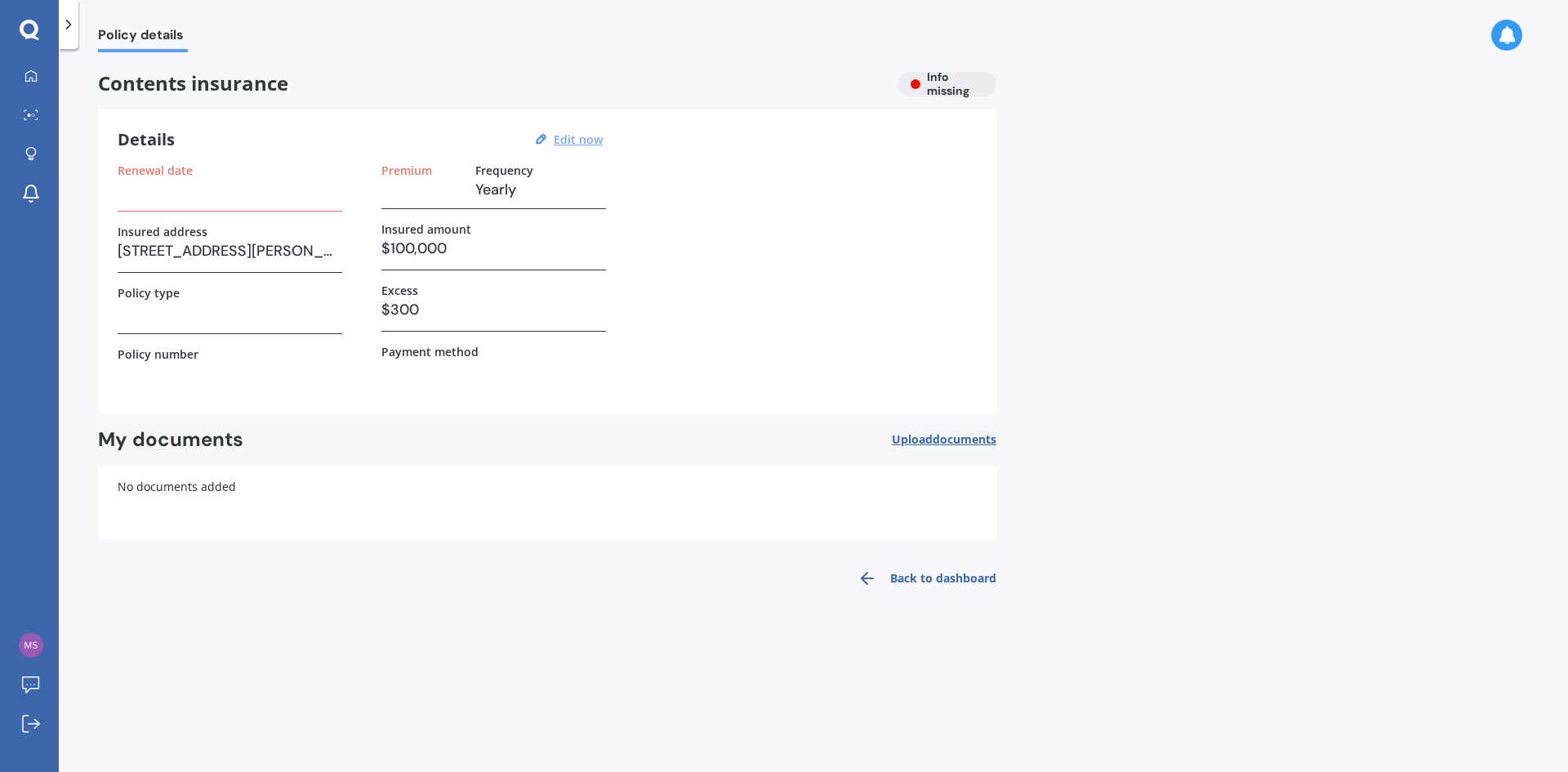
click at [583, 138] on u "Edit now" at bounding box center [577, 139] width 49 height 15
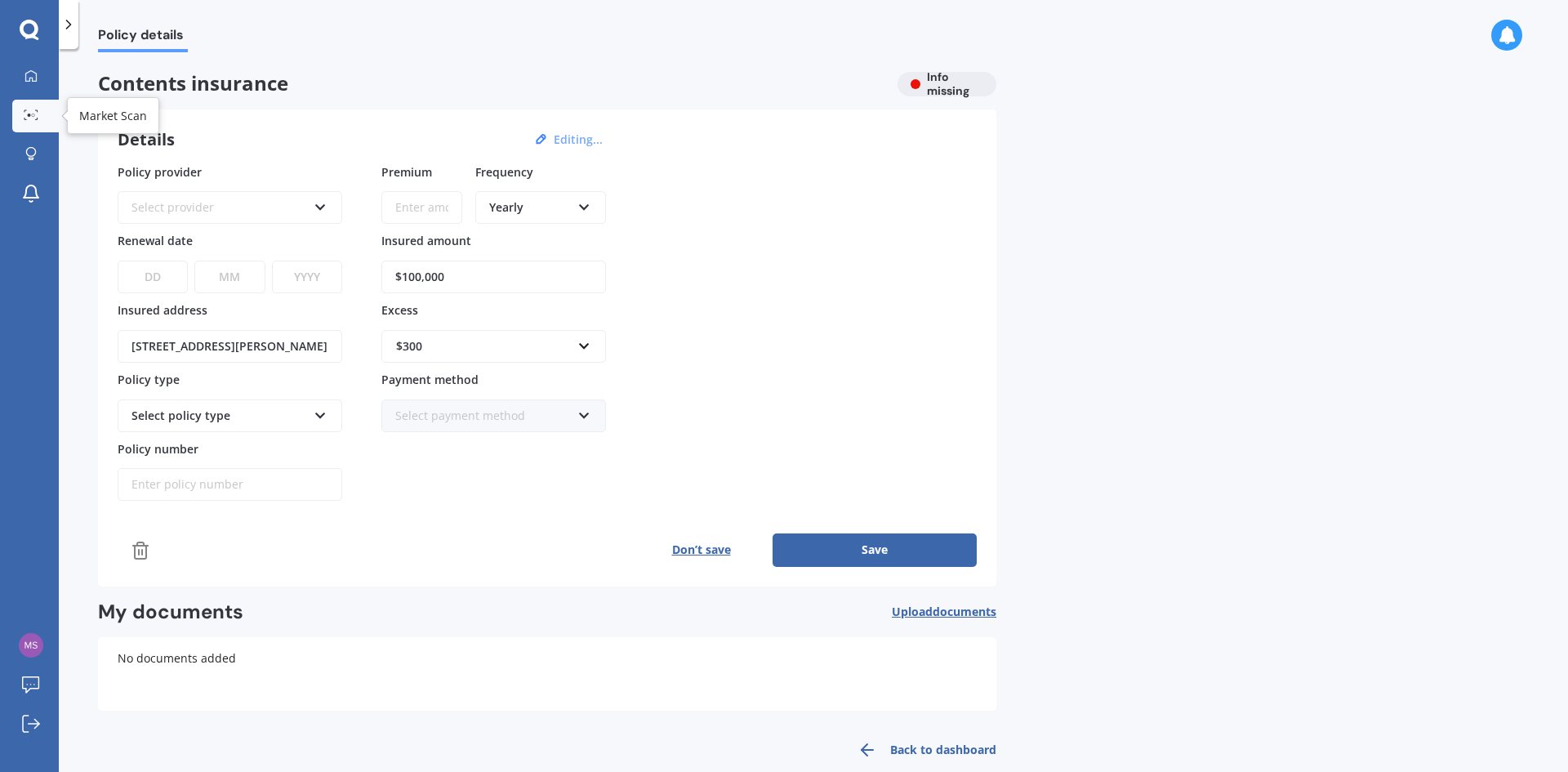
click at [30, 119] on icon at bounding box center [31, 115] width 14 height 11
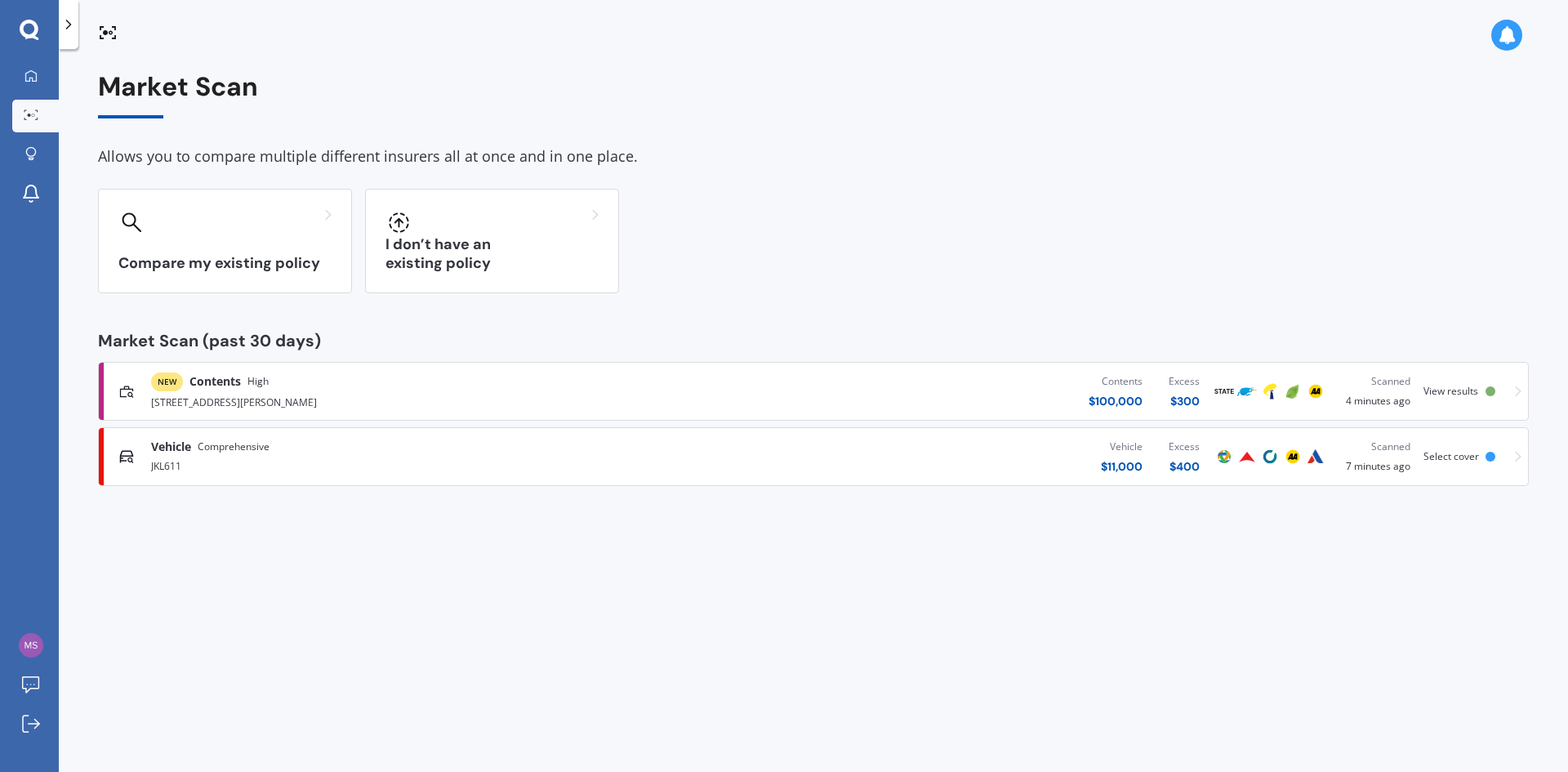
click at [254, 389] on div "NEW Contents High" at bounding box center [210, 381] width 118 height 18
